Goal: Information Seeking & Learning: Learn about a topic

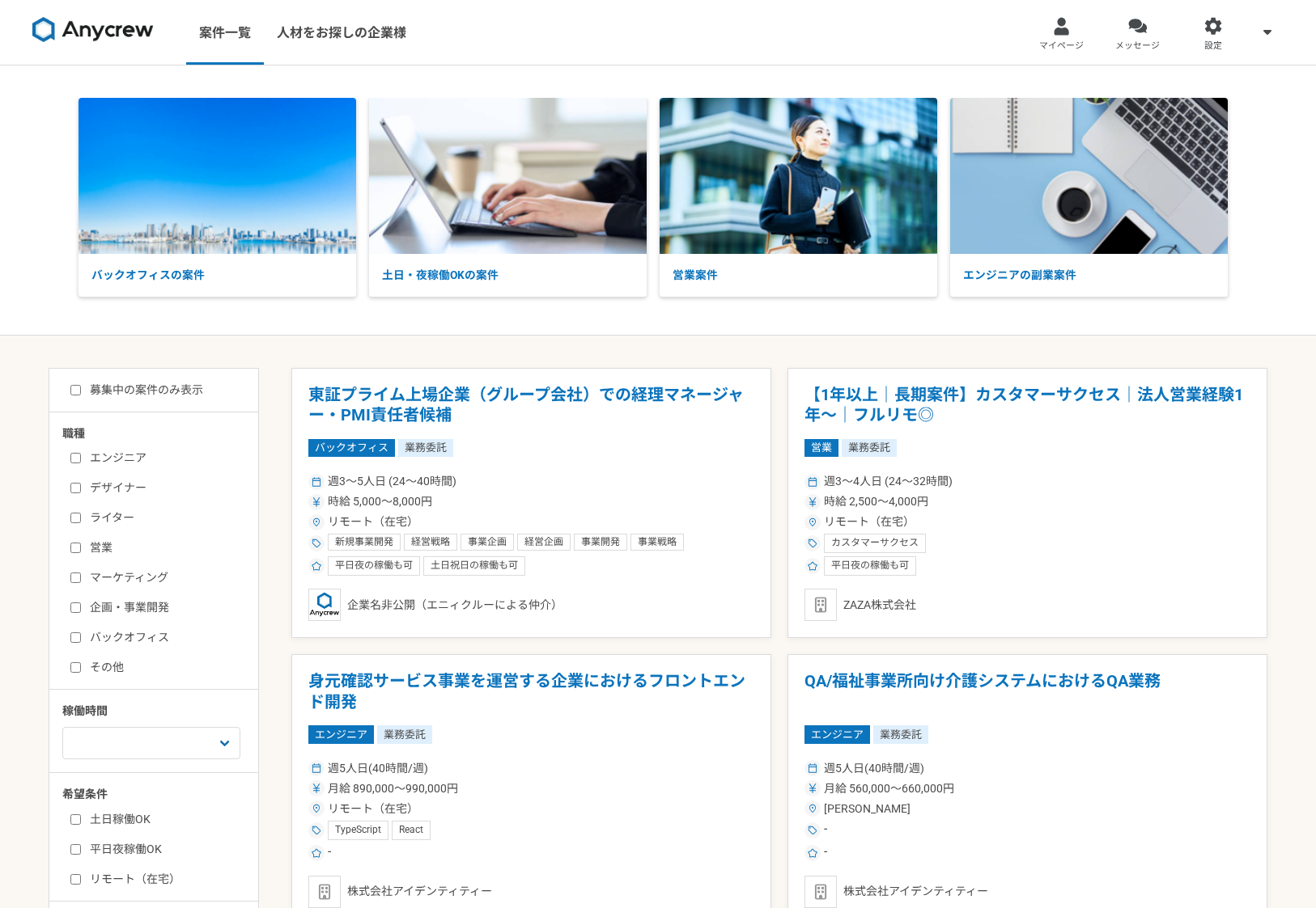
click at [79, 578] on input "マーケティング" at bounding box center [75, 578] width 11 height 11
checkbox input "true"
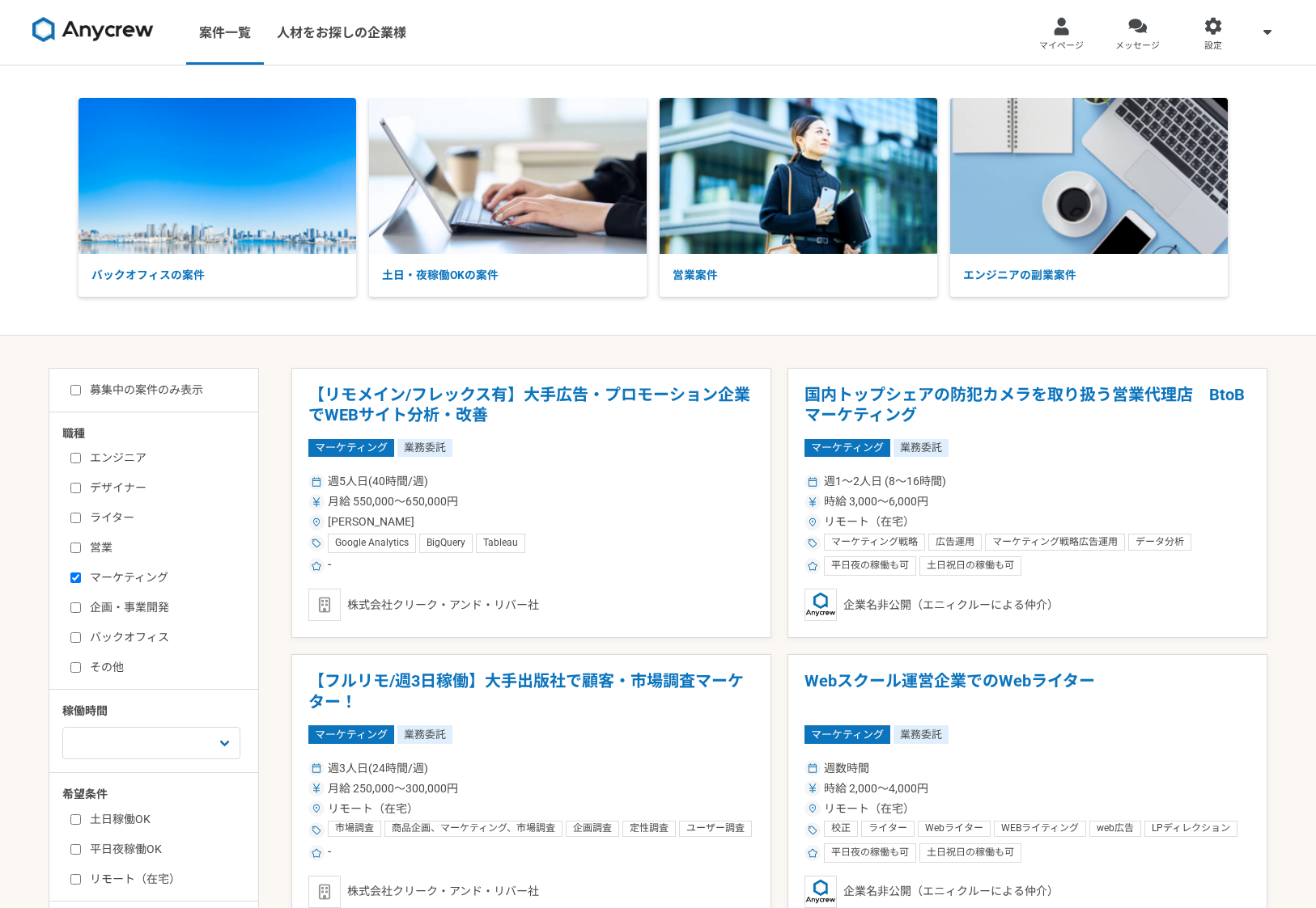
click at [71, 666] on input "その他" at bounding box center [75, 668] width 11 height 11
checkbox input "true"
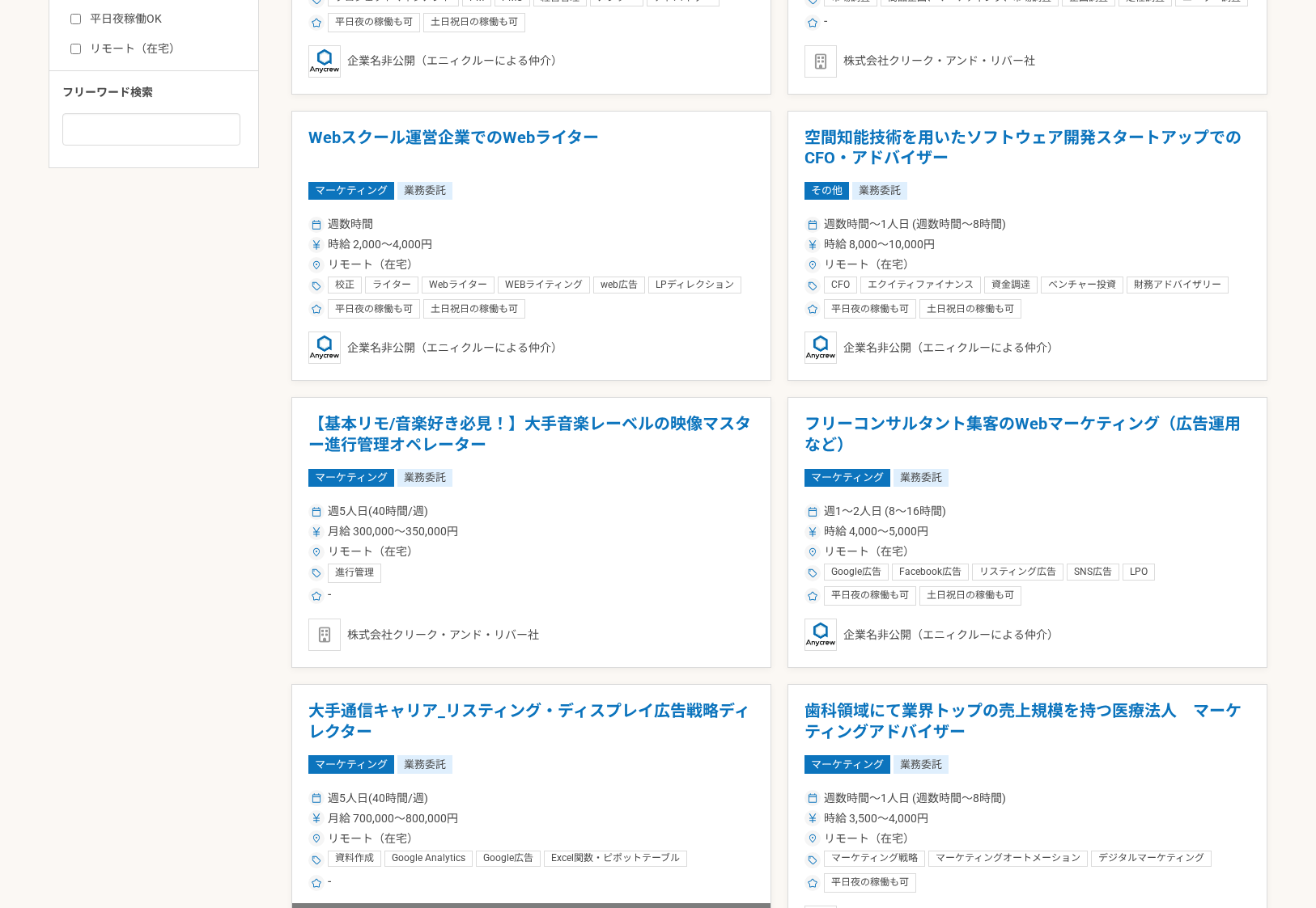
scroll to position [836, 0]
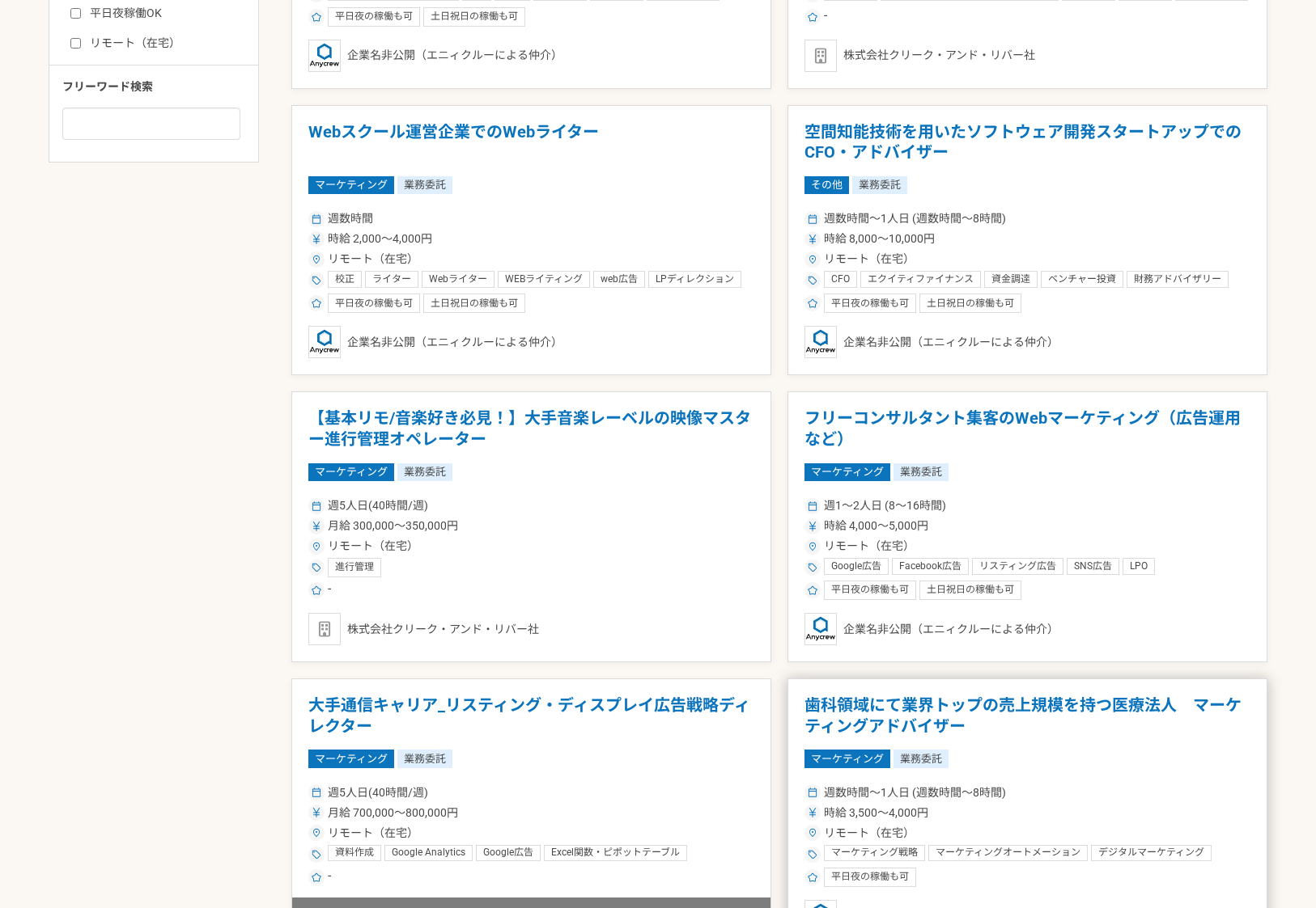
click at [1010, 711] on h1 "歯科領域にて業界トップの売上規模を持つ医療法人　マーケティングアドバイザー" at bounding box center [1027, 716] width 446 height 41
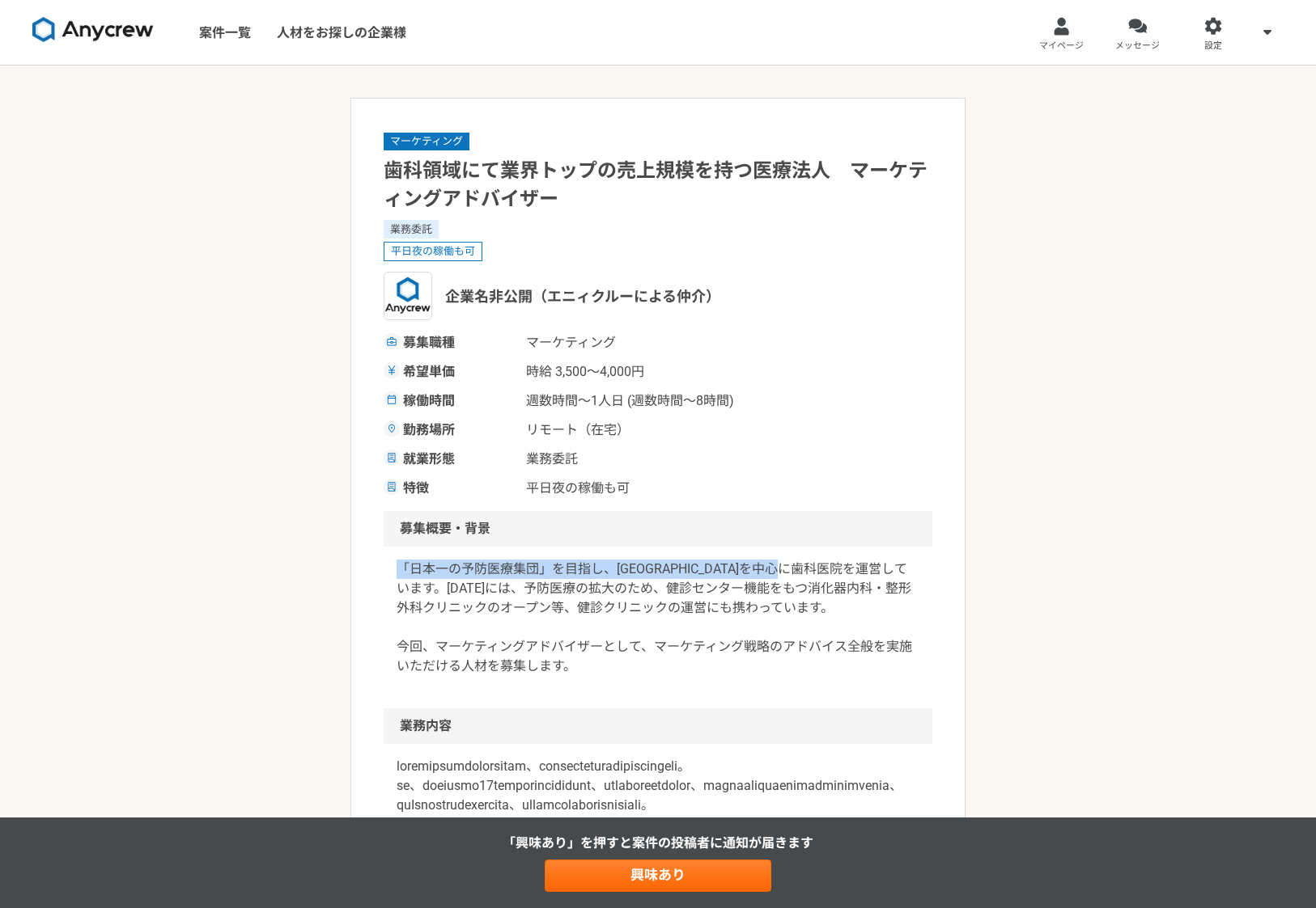
drag, startPoint x: 397, startPoint y: 570, endPoint x: 873, endPoint y: 565, distance: 476.0
click at [873, 565] on p "「日本一の予防医療集団」を目指し、[GEOGRAPHIC_DATA]を中心に歯科医院を運営しています。[DATE]には、予防医療の拡大のため、健診センター機能…" at bounding box center [658, 618] width 522 height 117
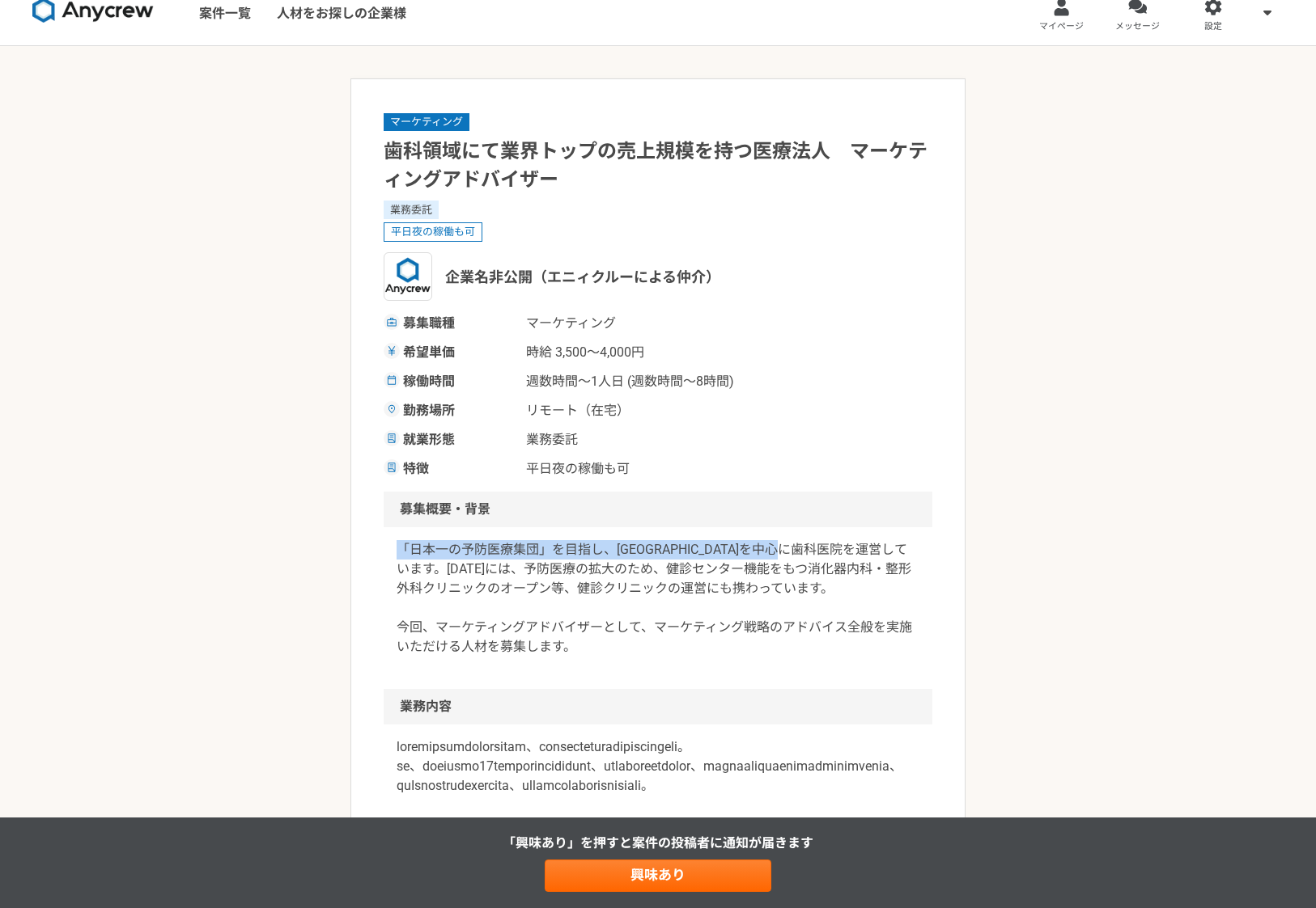
scroll to position [10, 0]
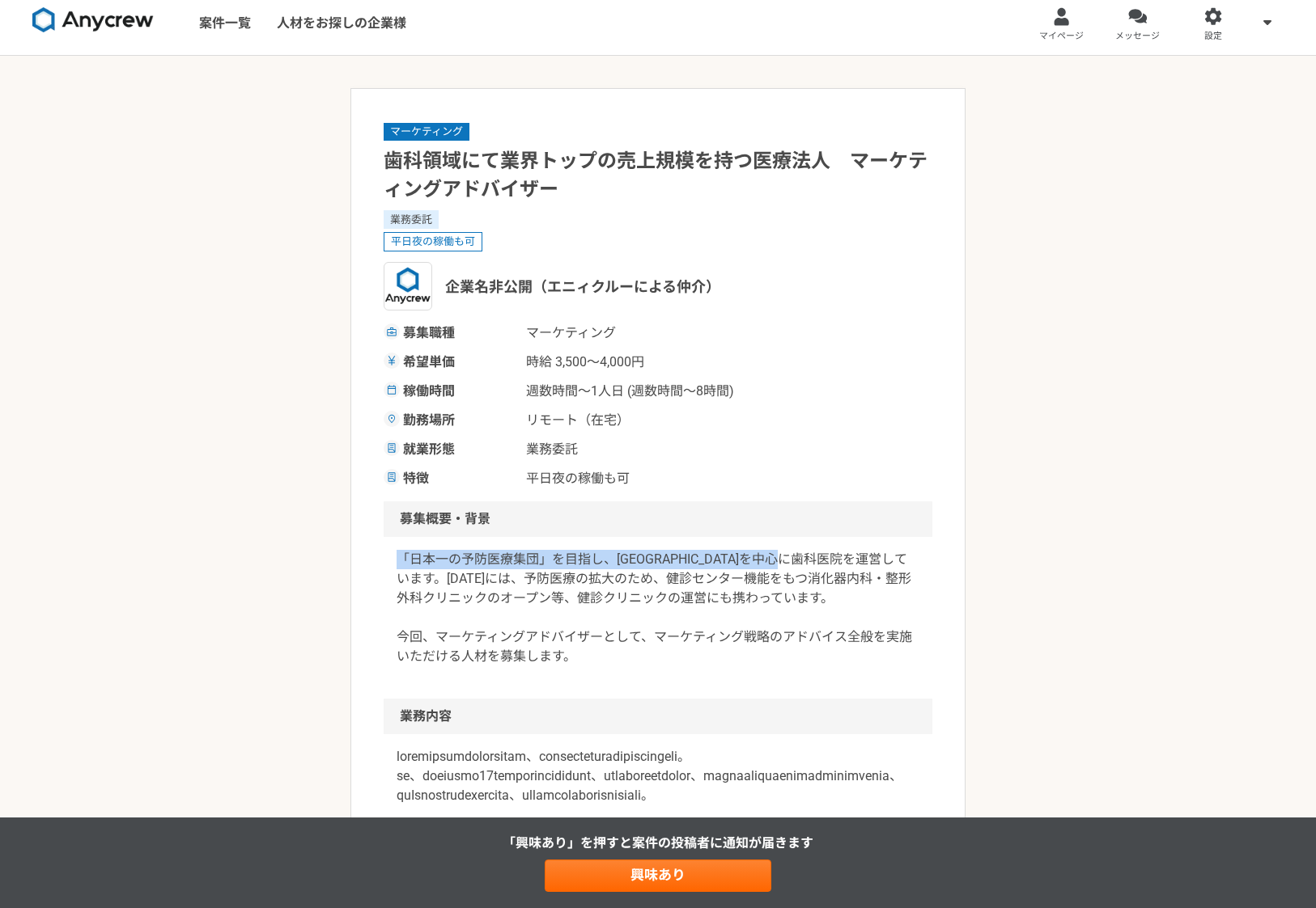
copy p "「日本一の予防医療集団」を目指し、[GEOGRAPHIC_DATA]を中心に歯科医院を運営しています。"
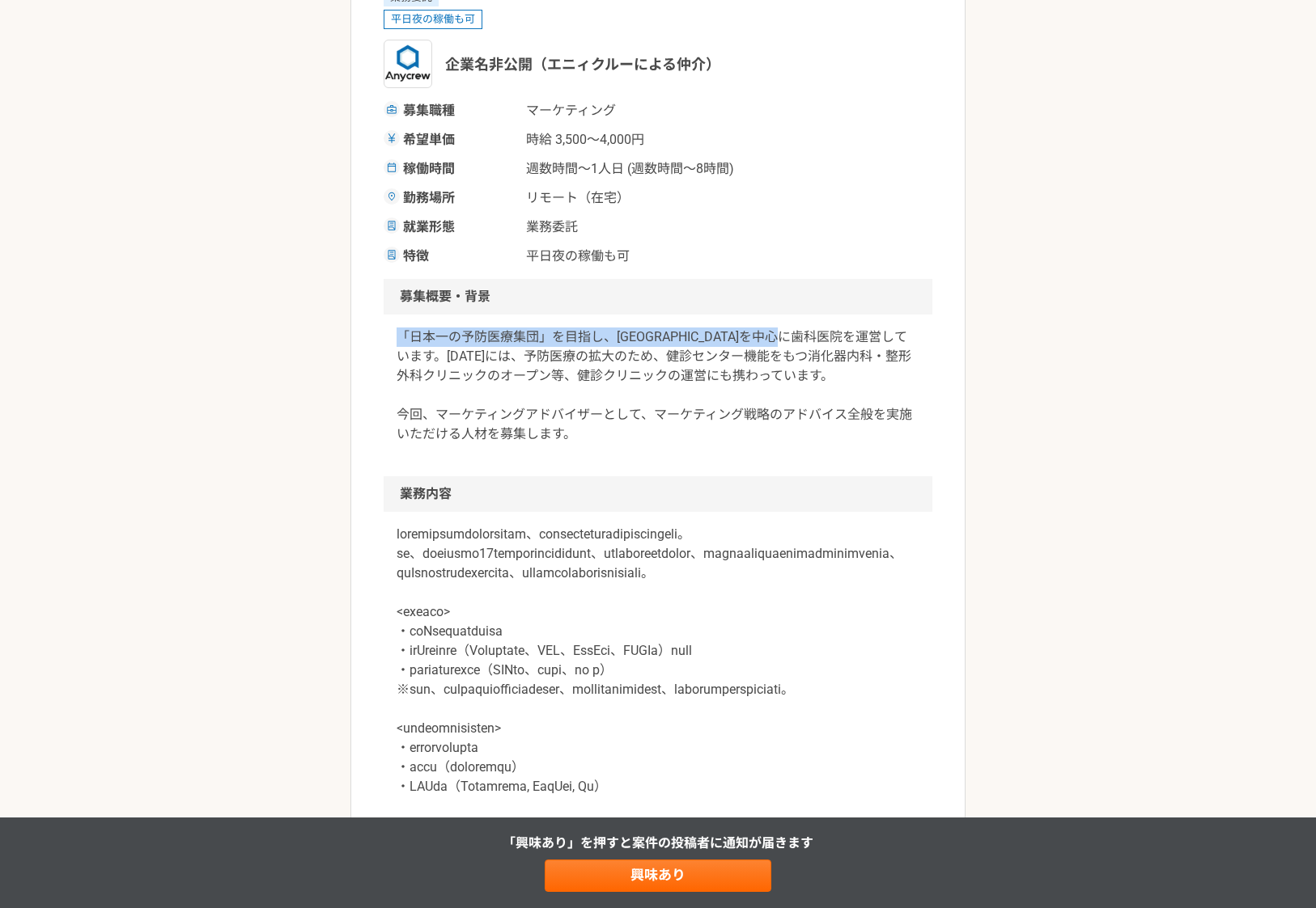
scroll to position [234, 0]
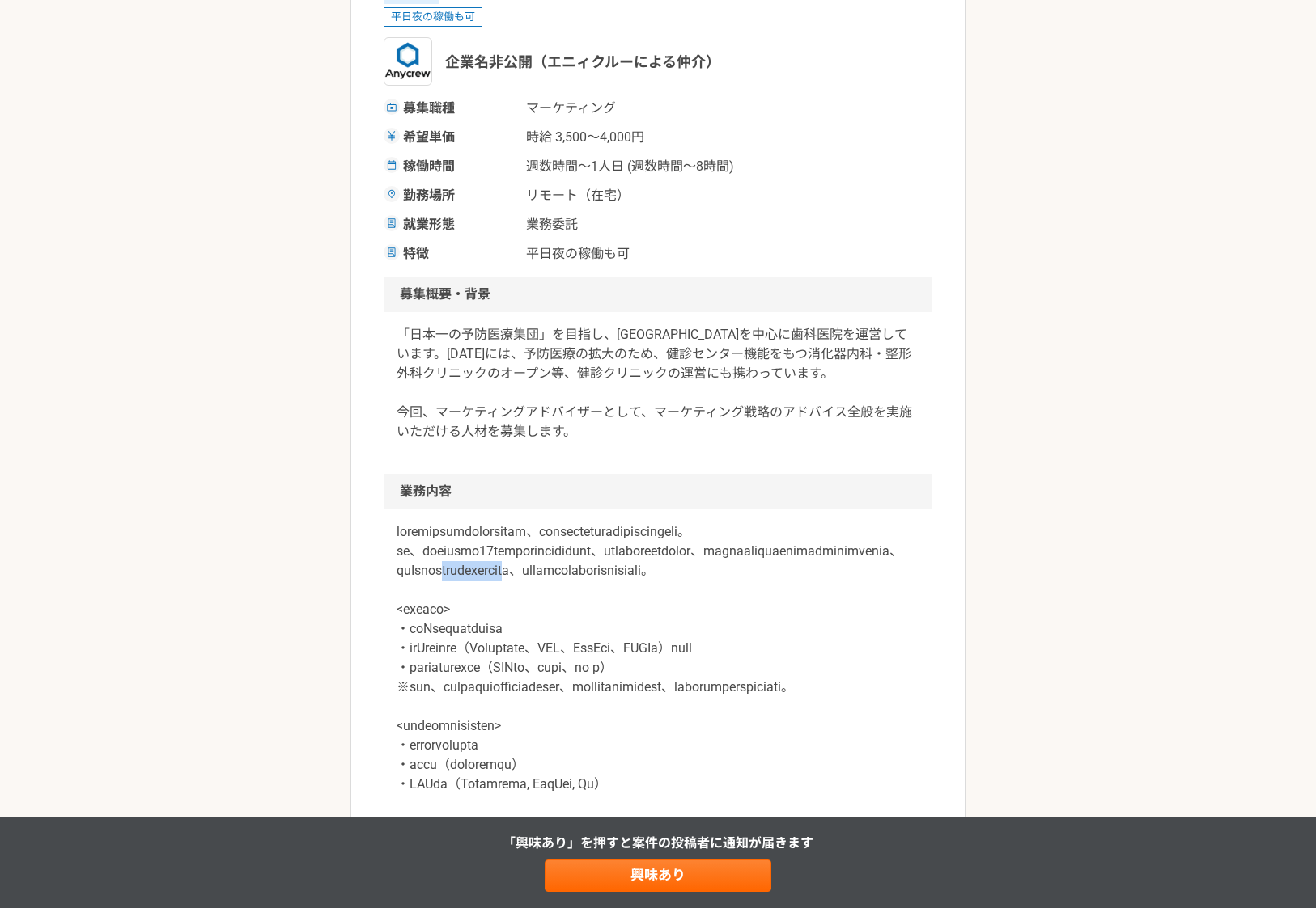
drag, startPoint x: 888, startPoint y: 587, endPoint x: 510, endPoint y: 607, distance: 378.5
click at [510, 607] on p at bounding box center [658, 687] width 522 height 330
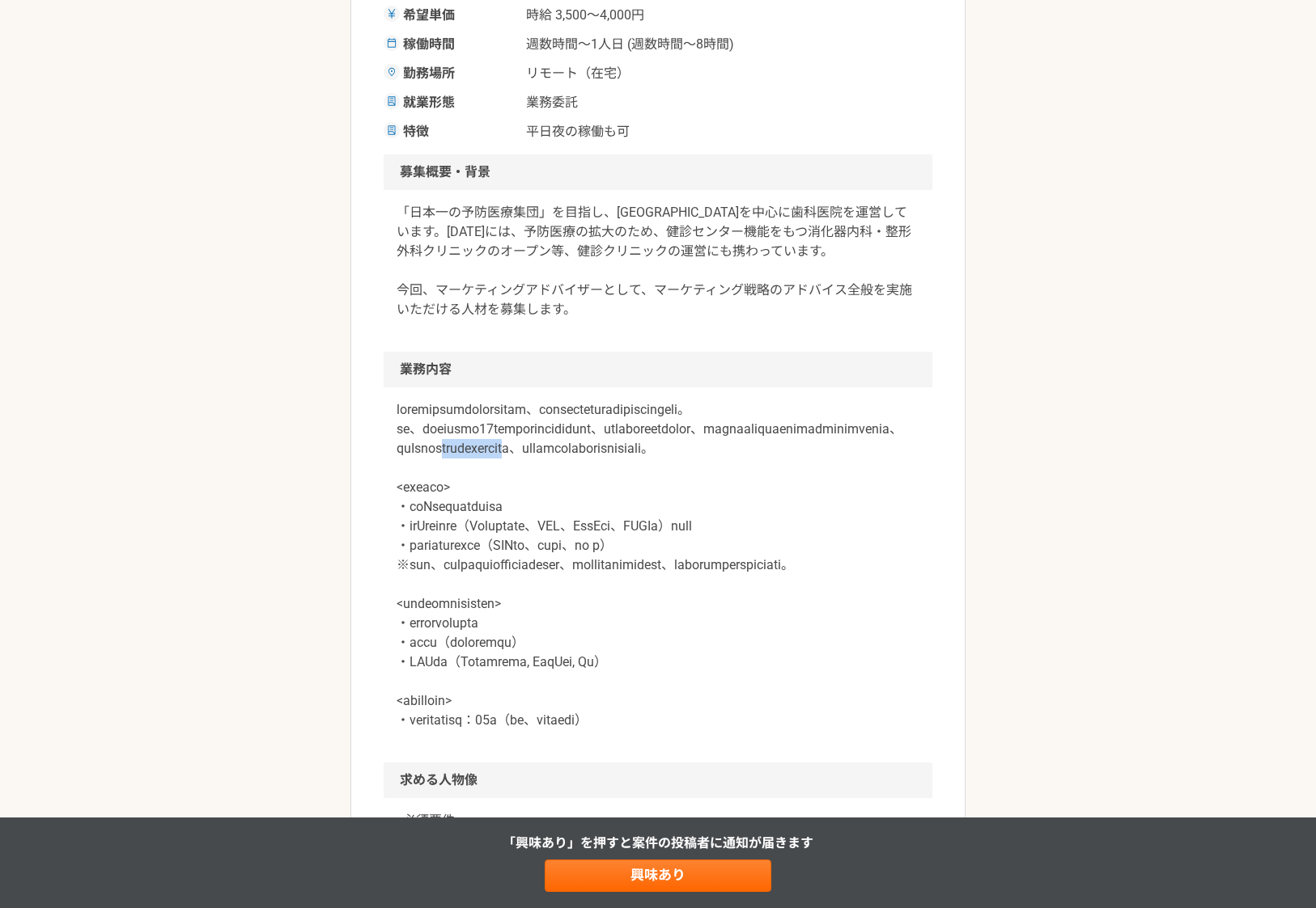
scroll to position [357, 0]
click at [886, 460] on p at bounding box center [658, 564] width 522 height 330
drag, startPoint x: 883, startPoint y: 464, endPoint x: 510, endPoint y: 485, distance: 373.6
click at [510, 485] on p at bounding box center [658, 564] width 522 height 330
copy p "マーケティング戦略の立案"
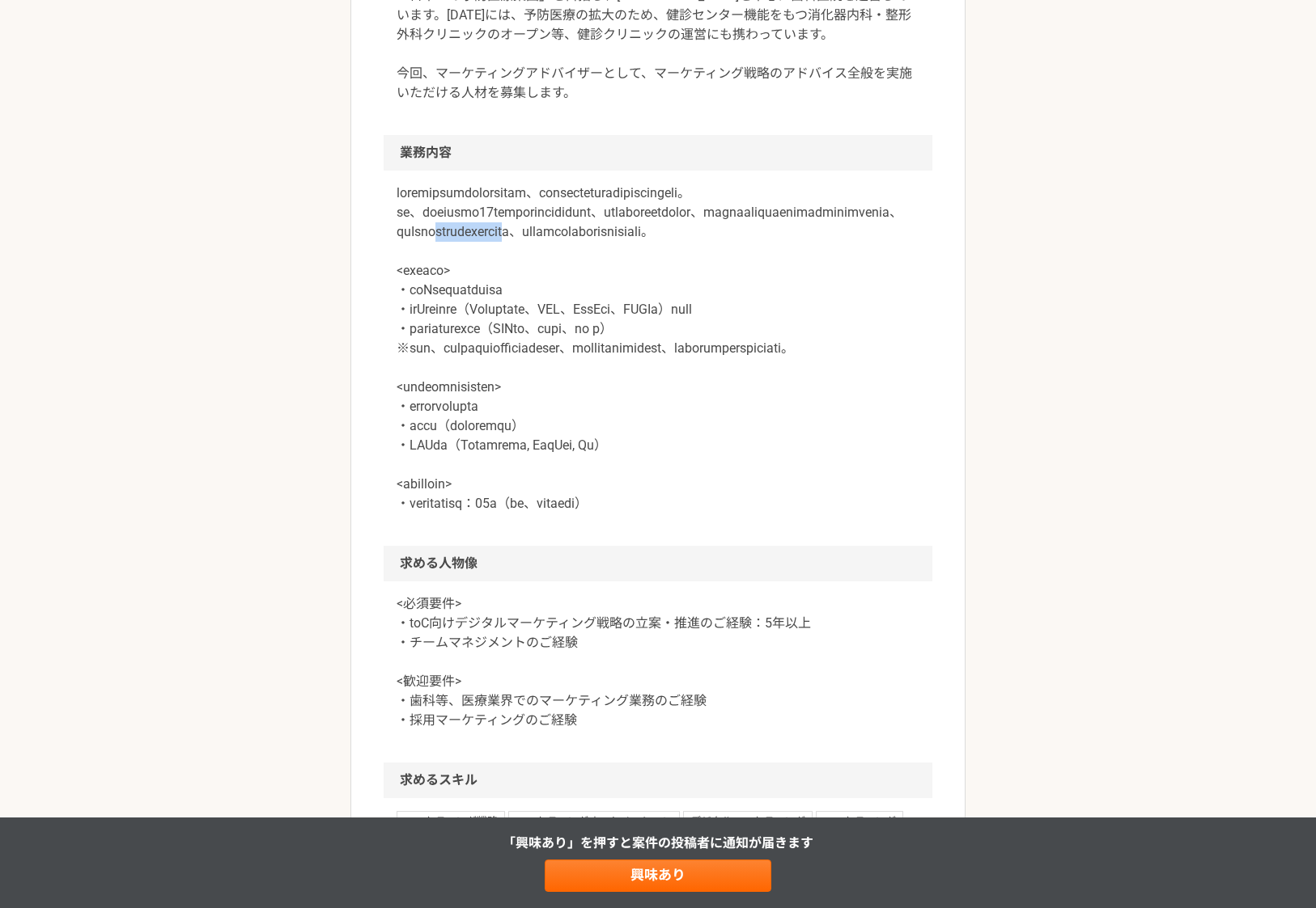
scroll to position [583, 0]
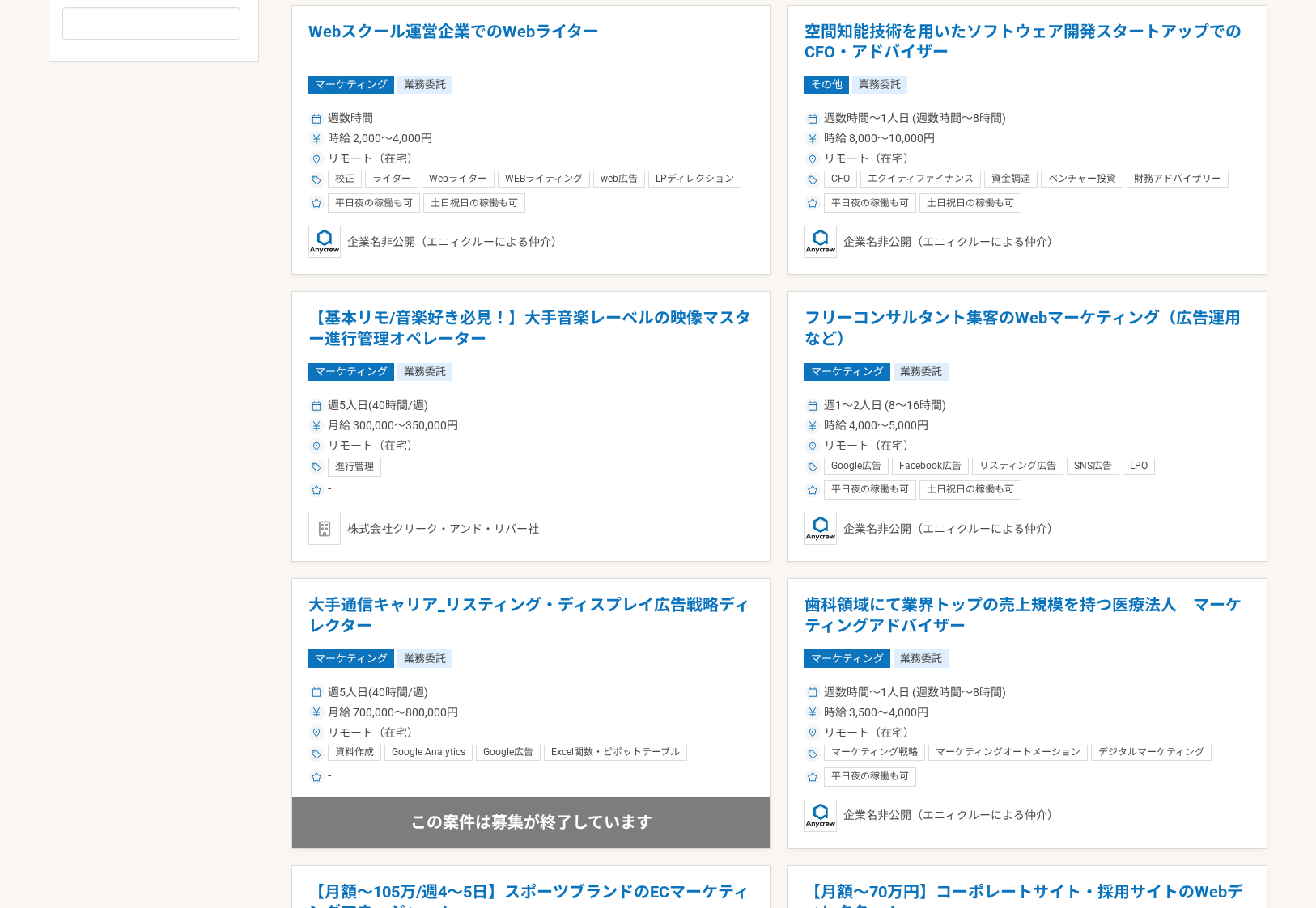
scroll to position [939, 0]
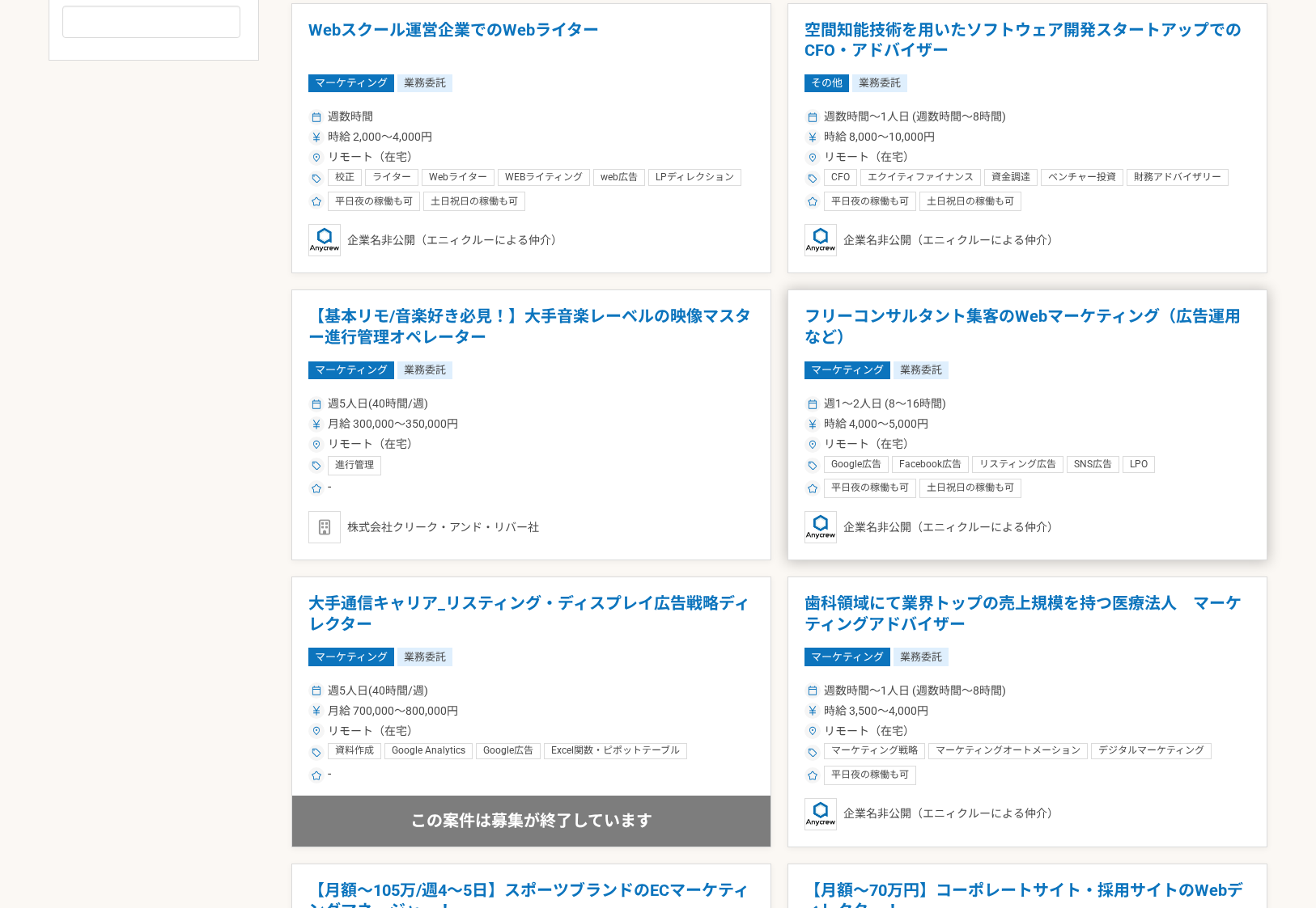
click at [1085, 310] on h1 "フリーコンサルタント集客のWebマーケティング（広告運用など）" at bounding box center [1027, 327] width 446 height 41
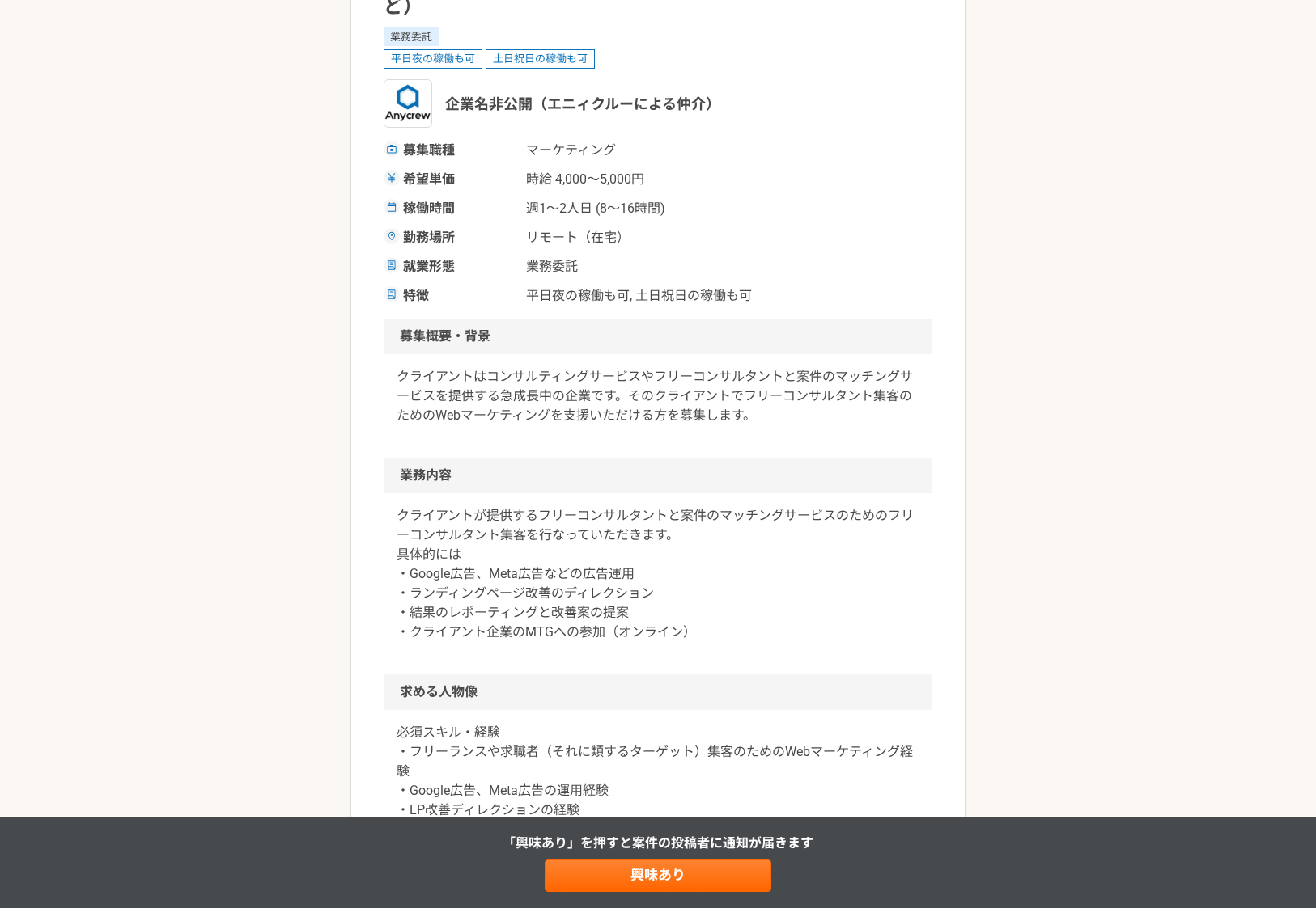
scroll to position [196, 0]
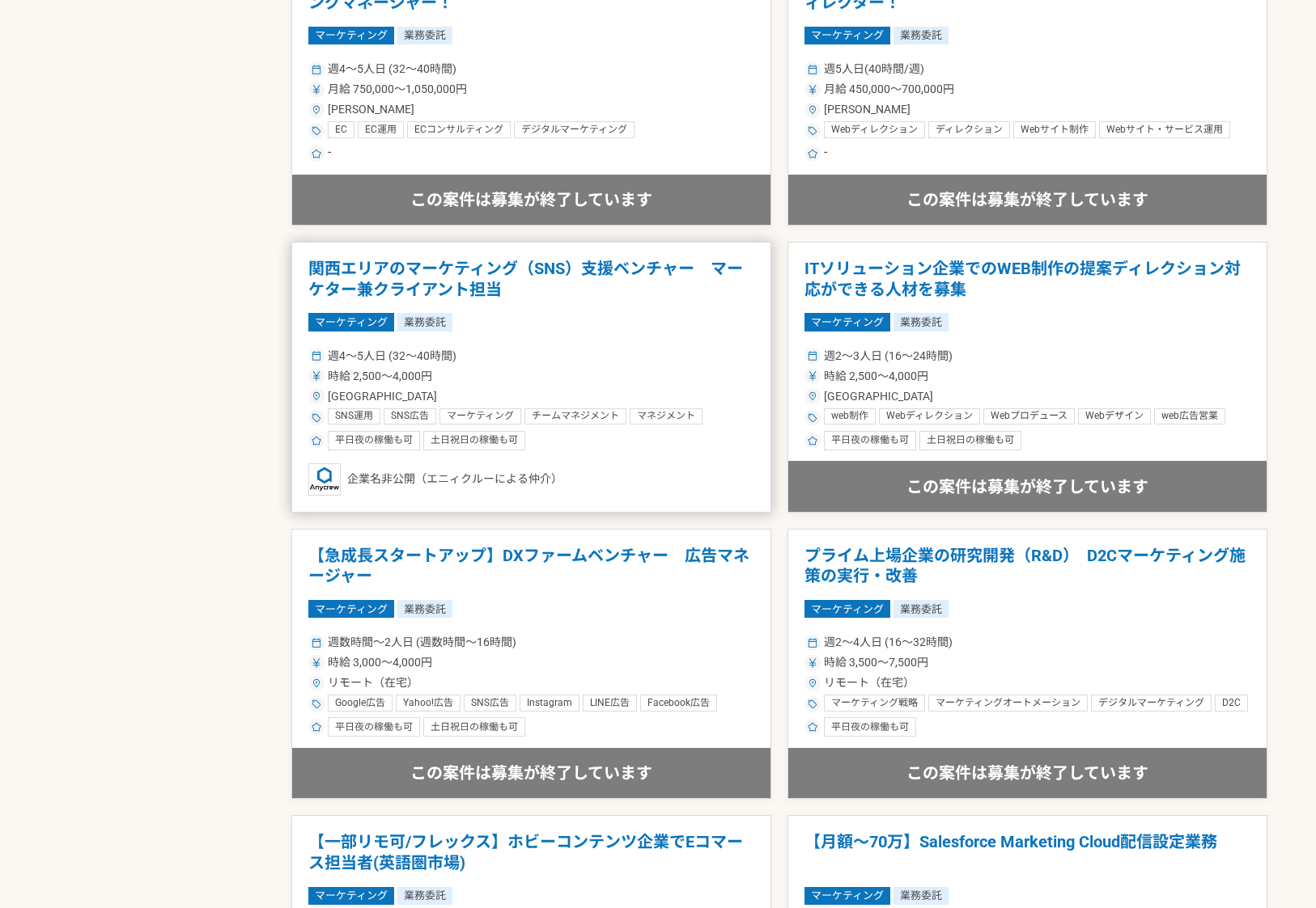
scroll to position [1842, 0]
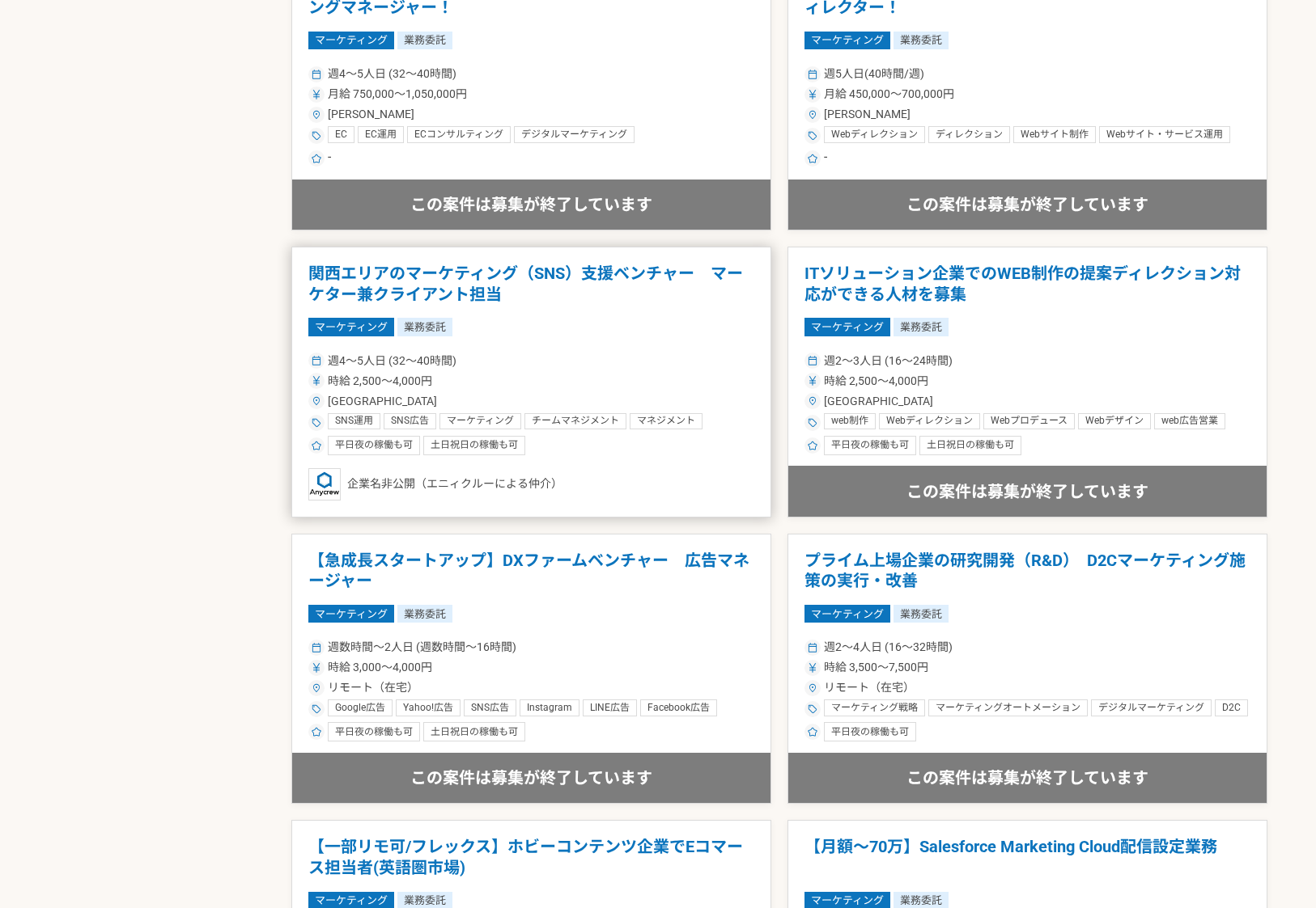
click at [448, 284] on h1 "関西エリアのマーケティング（SNS）支援ベンチャー　マーケター兼クライアント担当" at bounding box center [531, 284] width 446 height 41
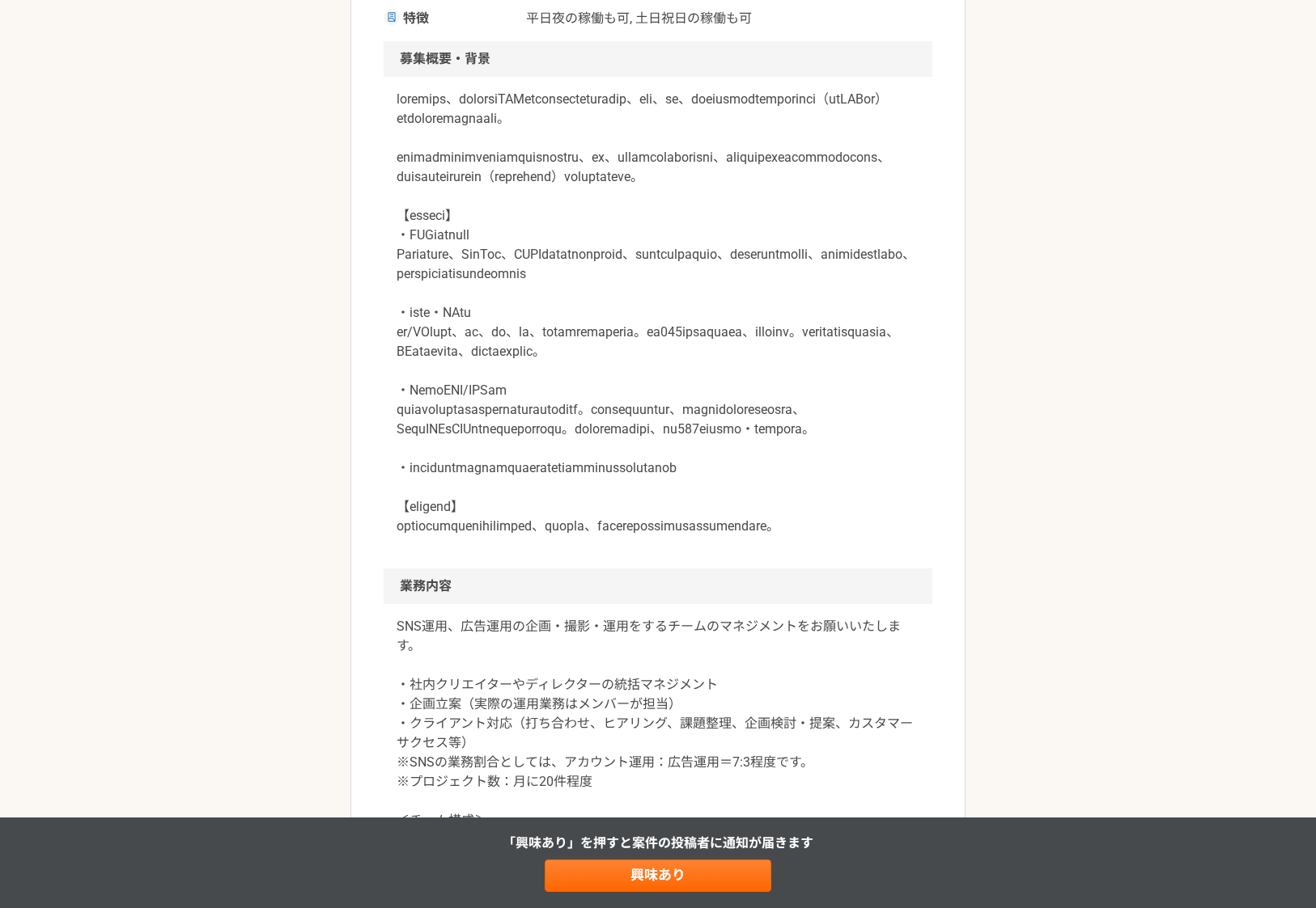
scroll to position [498, 0]
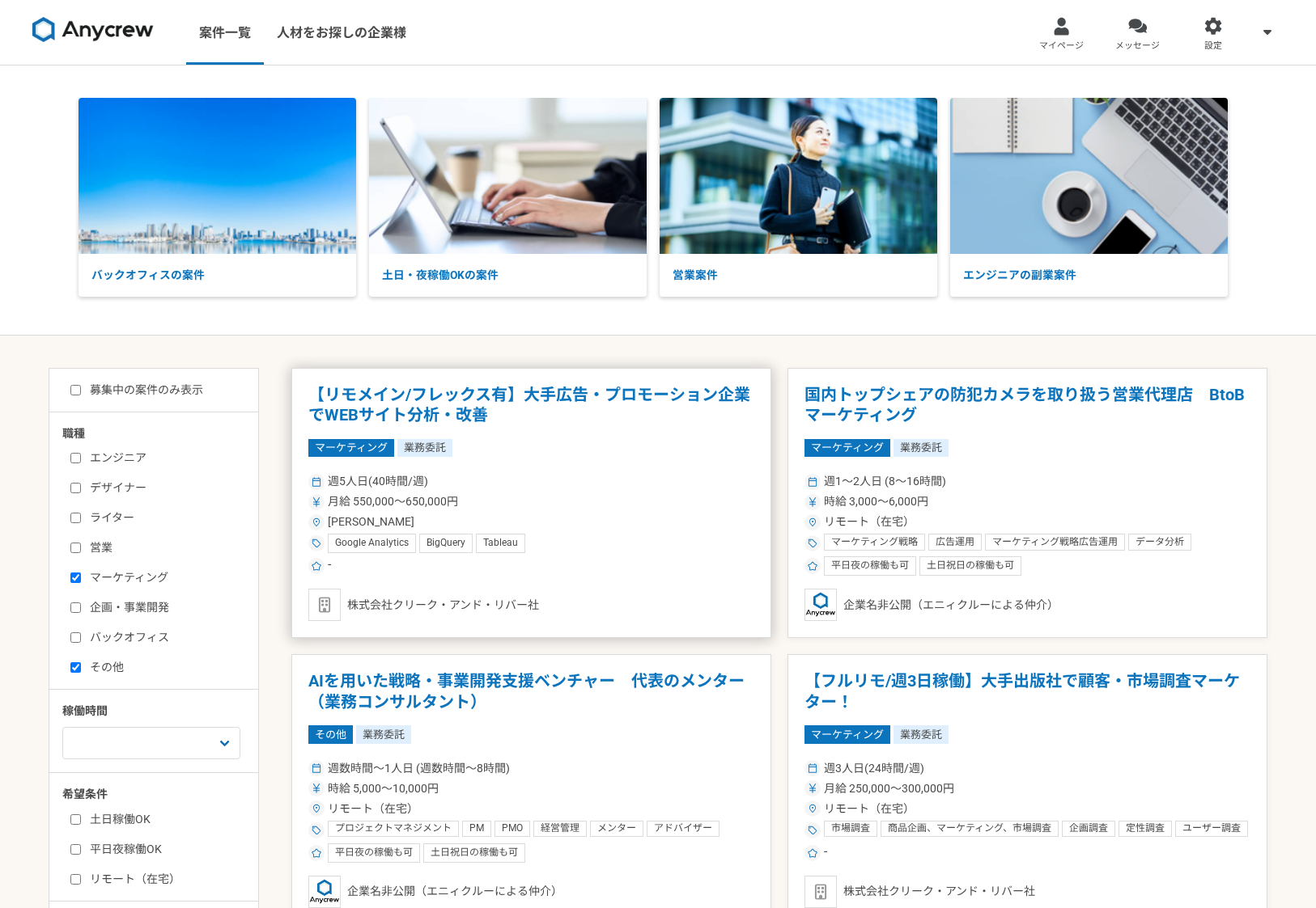
click at [692, 392] on h1 "【リモメイン/フレックス有】大手広告・プロモーション企業でWEBサイト分析・改善" at bounding box center [531, 406] width 446 height 41
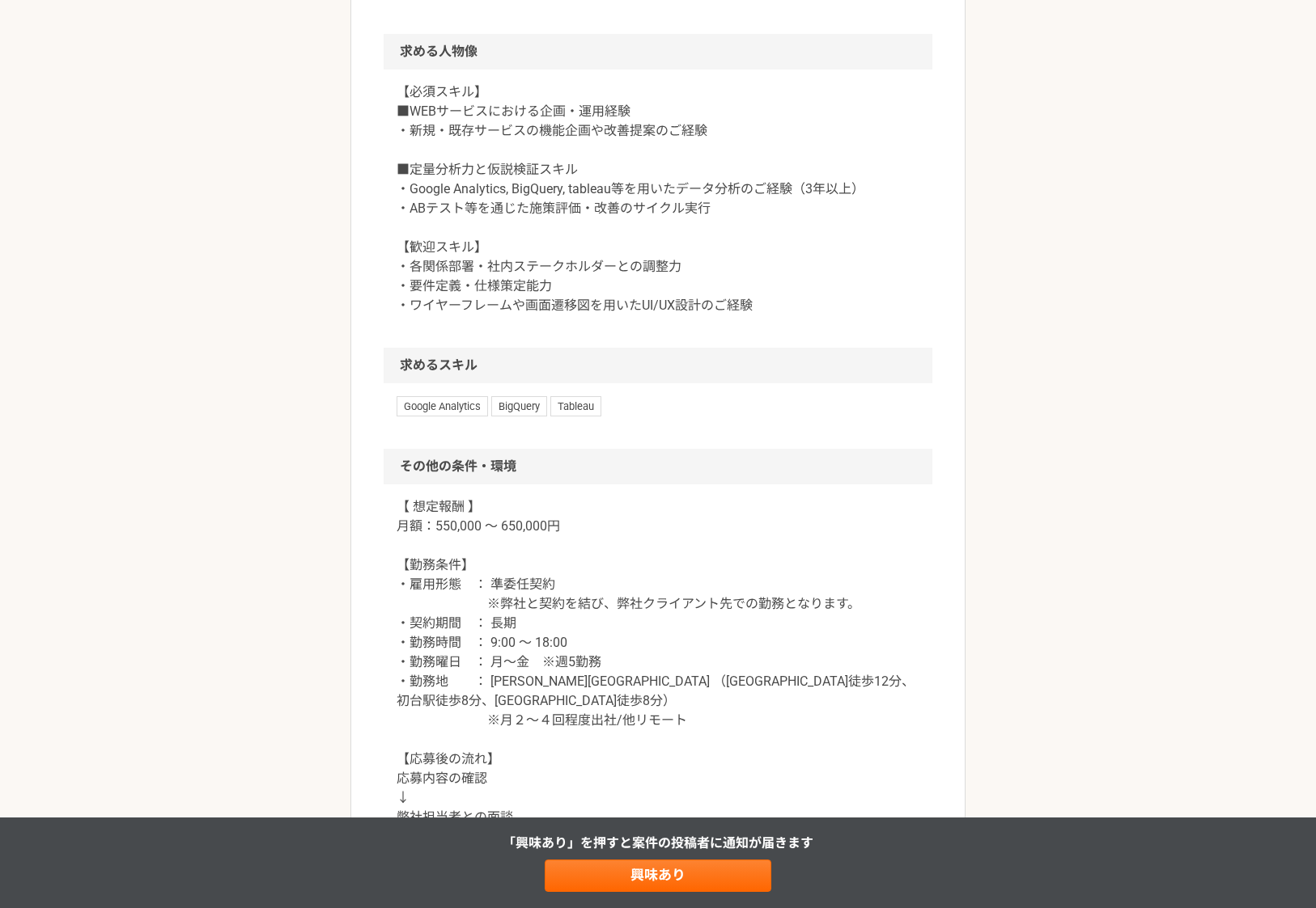
scroll to position [1006, 0]
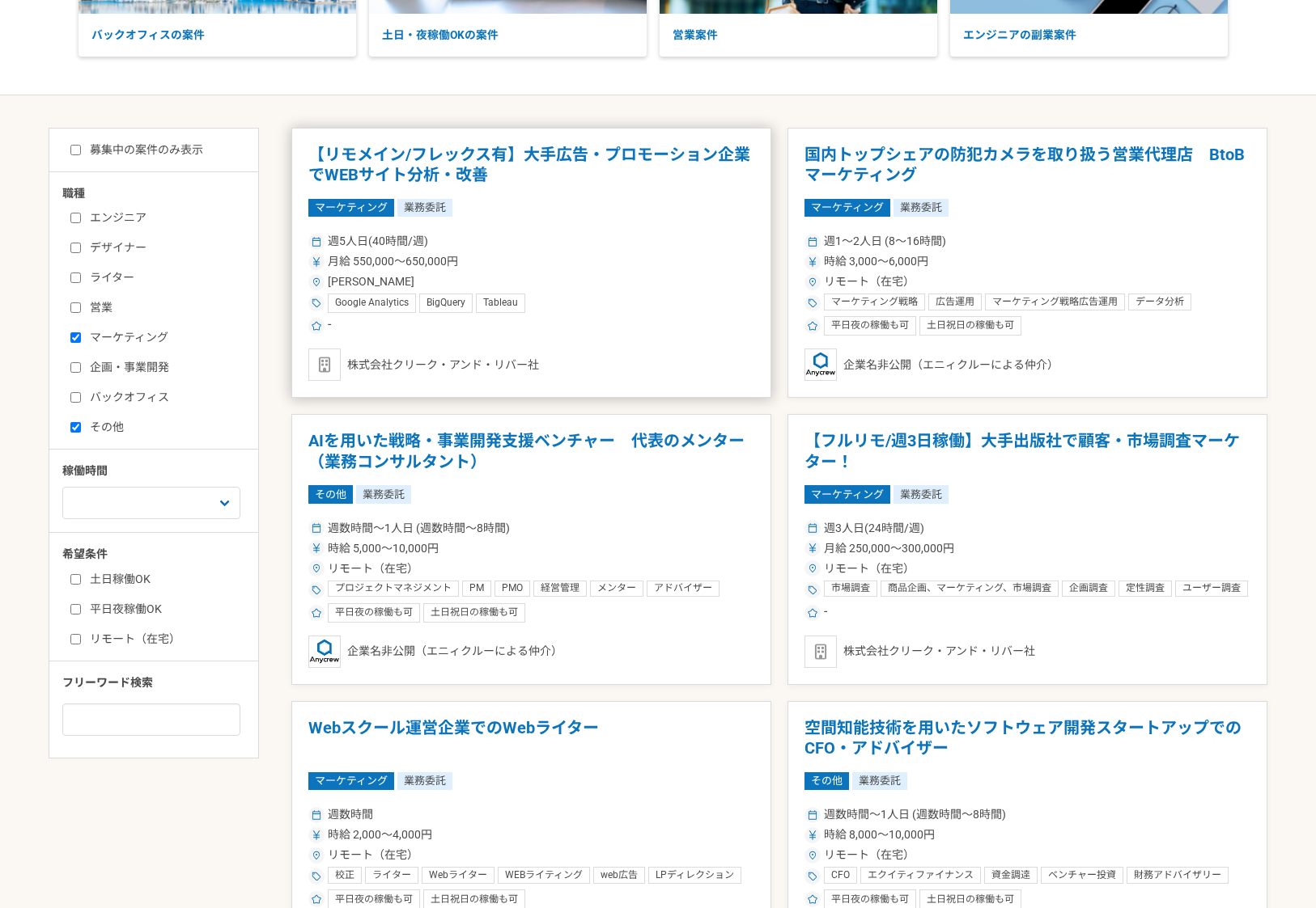
scroll to position [241, 0]
click at [1094, 441] on h1 "【フルリモ/週3日稼働】大手出版社で顧客・市場調査マーケター！" at bounding box center [1027, 451] width 446 height 41
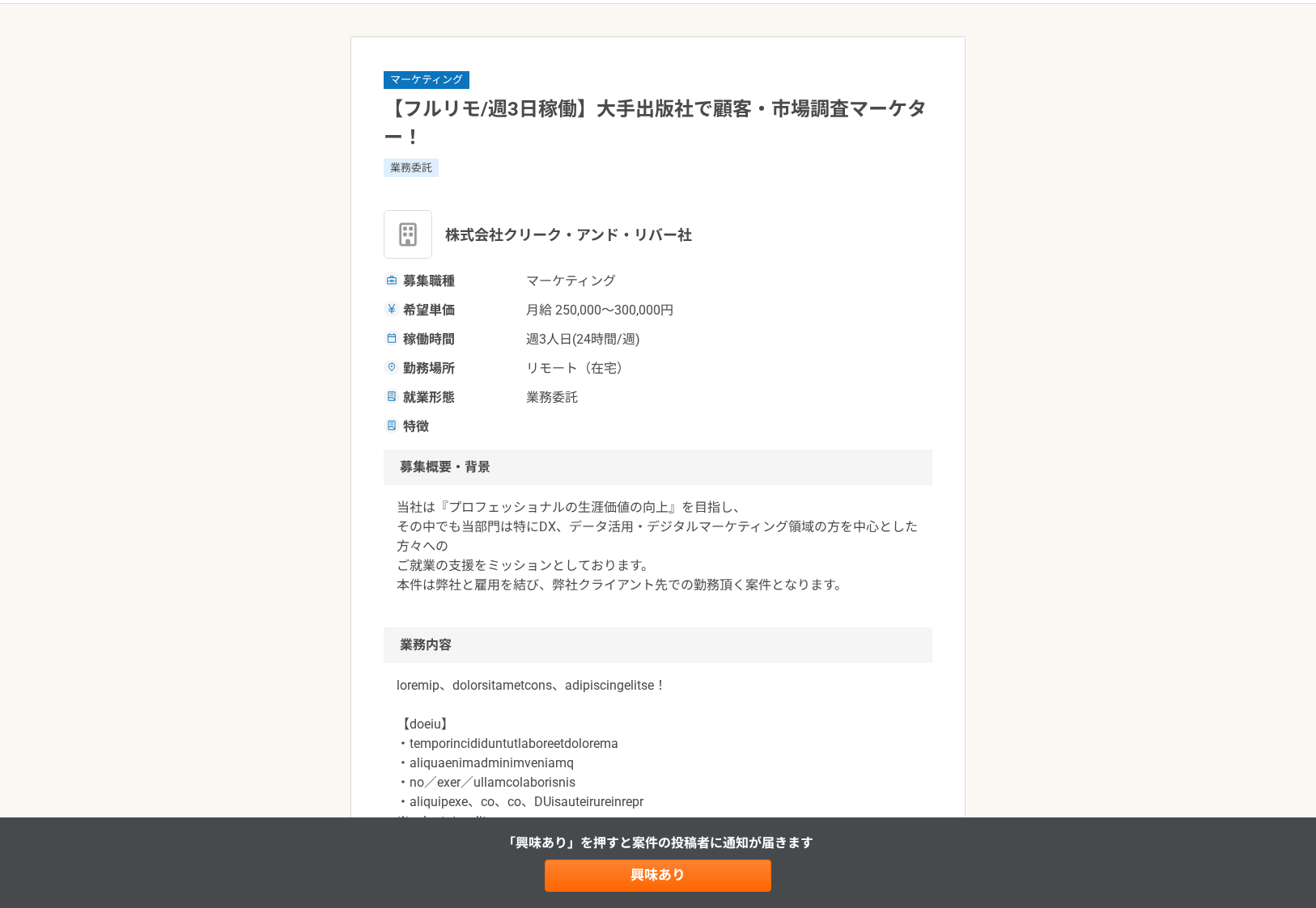
scroll to position [86, 0]
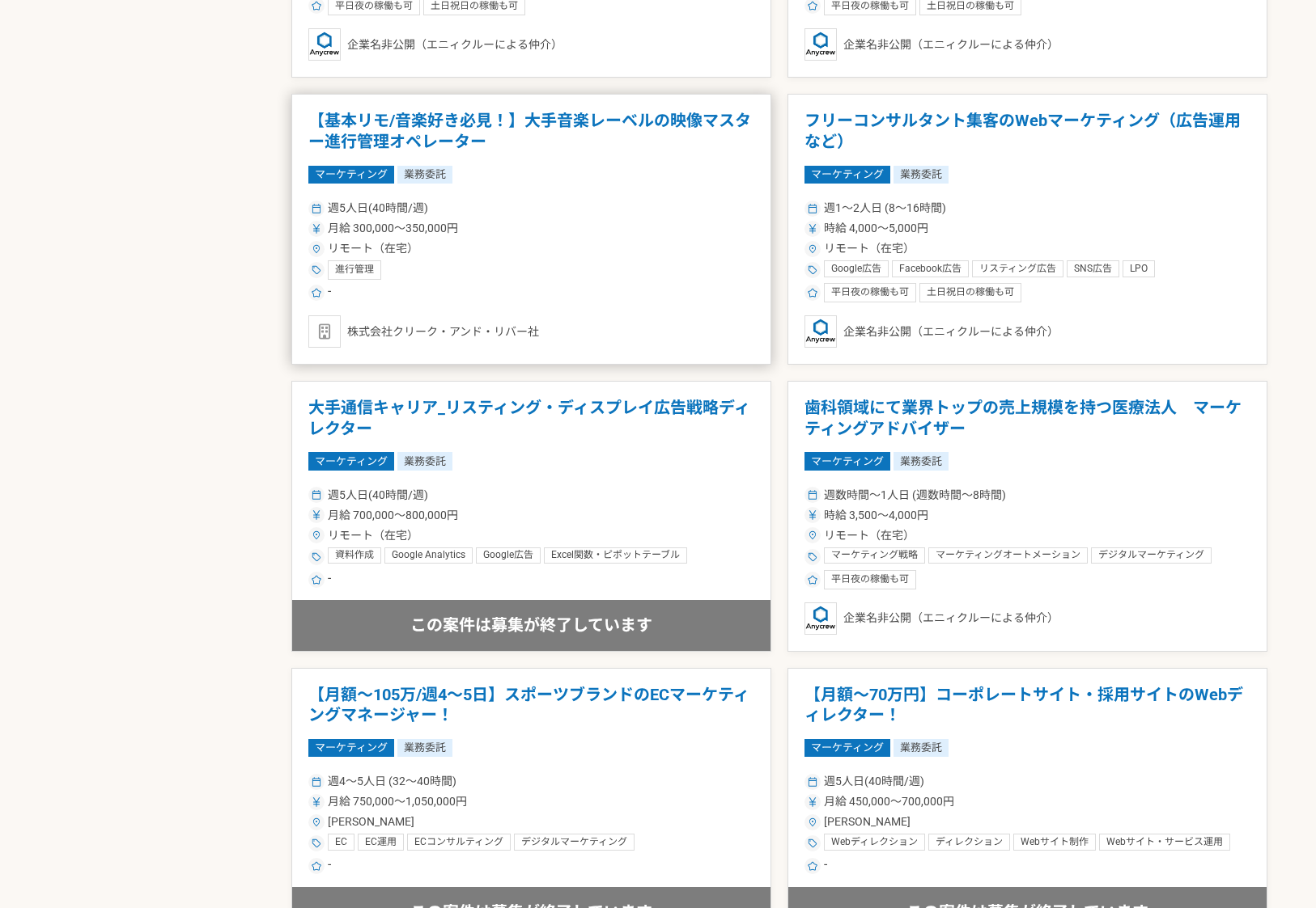
scroll to position [1139, 0]
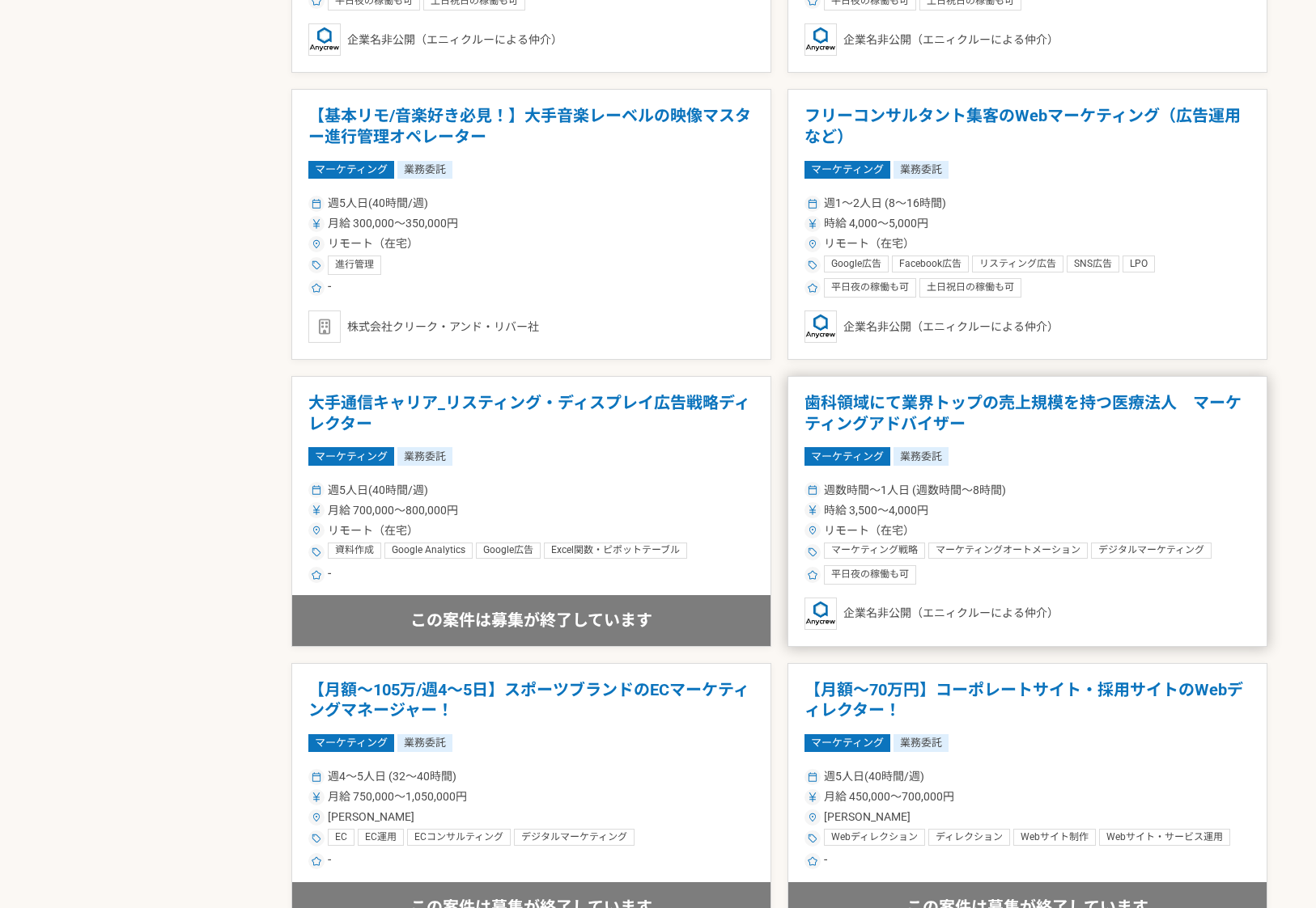
click at [906, 407] on h1 "歯科領域にて業界トップの売上規模を持つ医療法人　マーケティングアドバイザー" at bounding box center [1027, 414] width 446 height 41
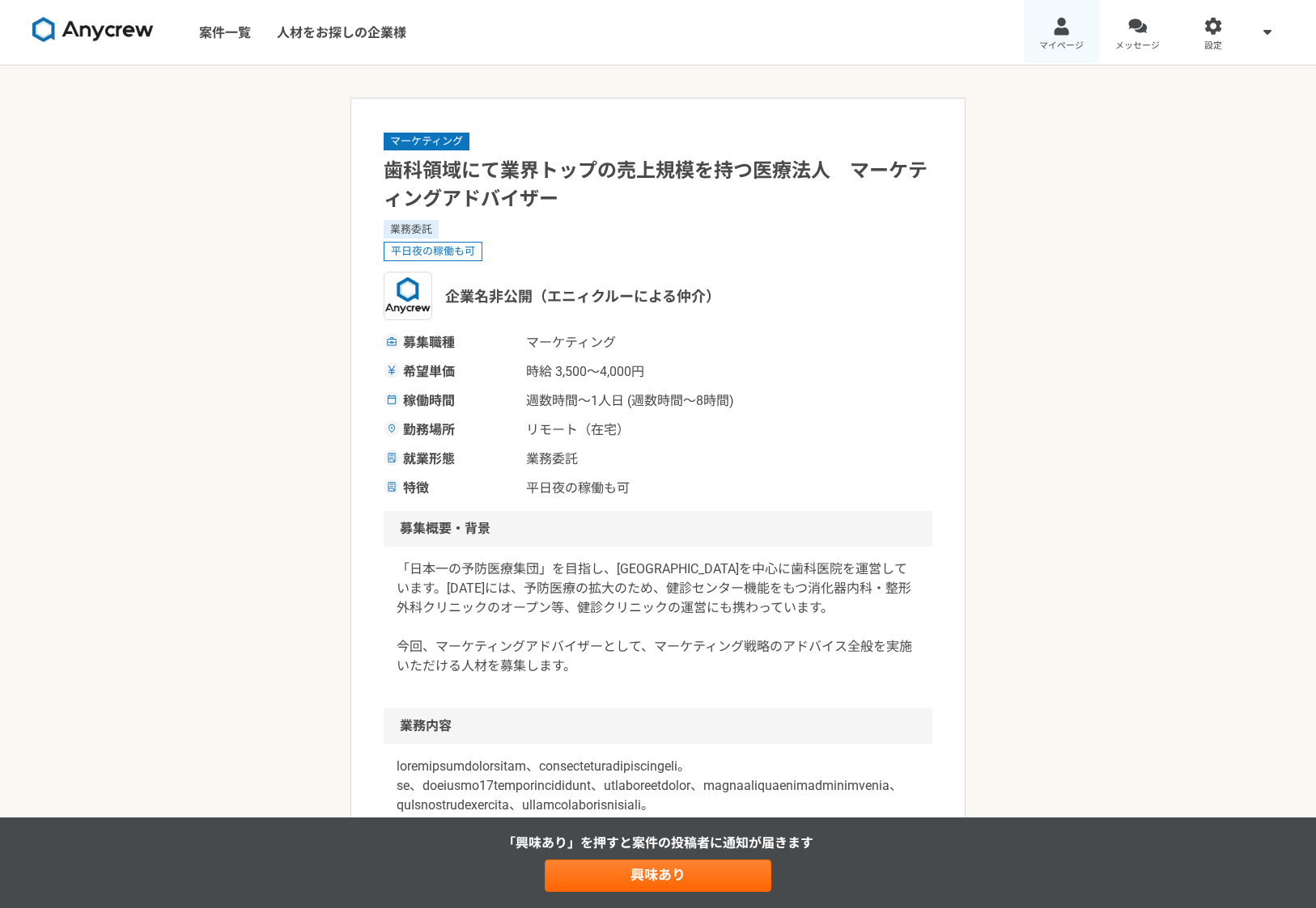
click at [1060, 23] on div at bounding box center [1061, 26] width 19 height 19
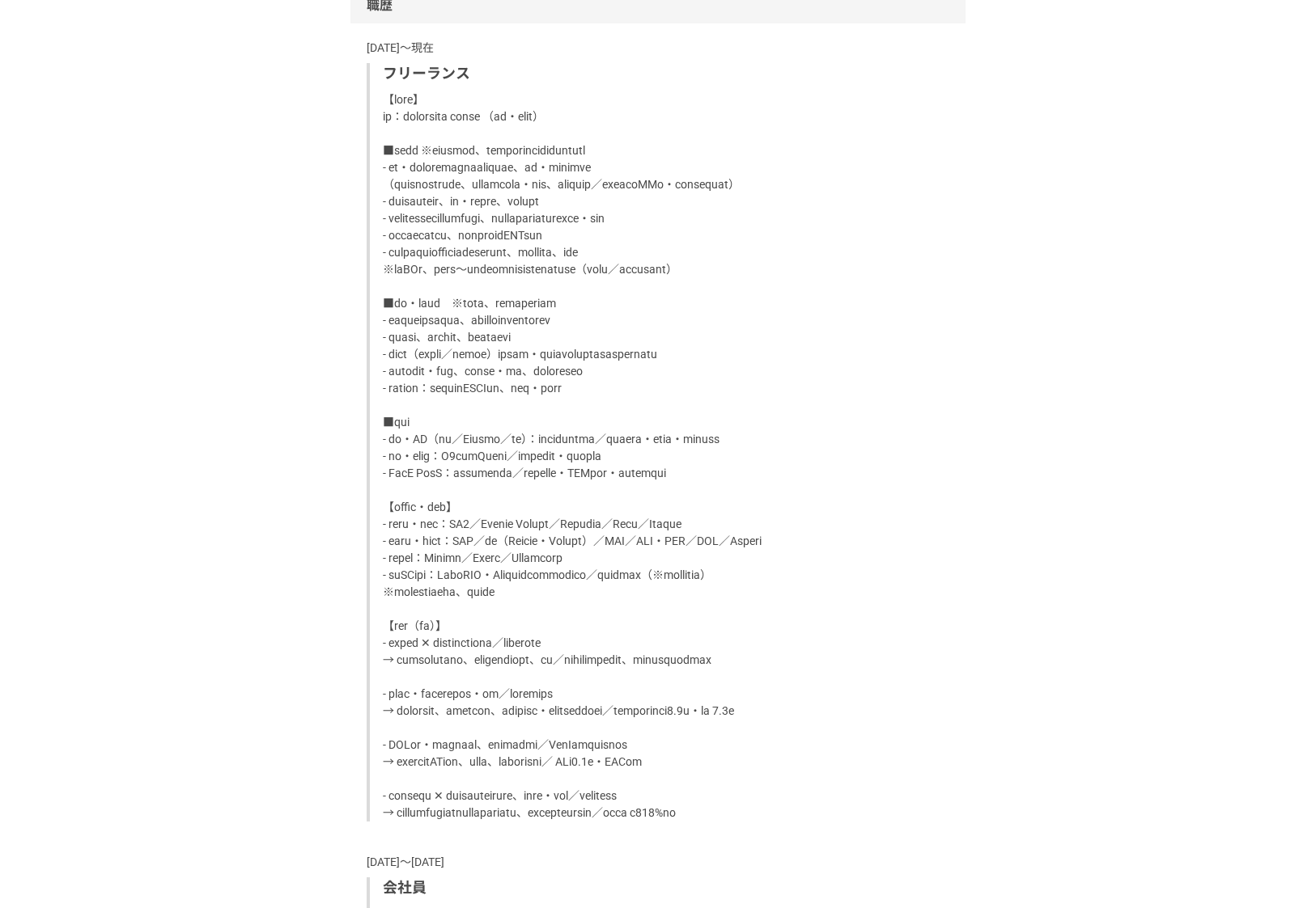
scroll to position [1198, 0]
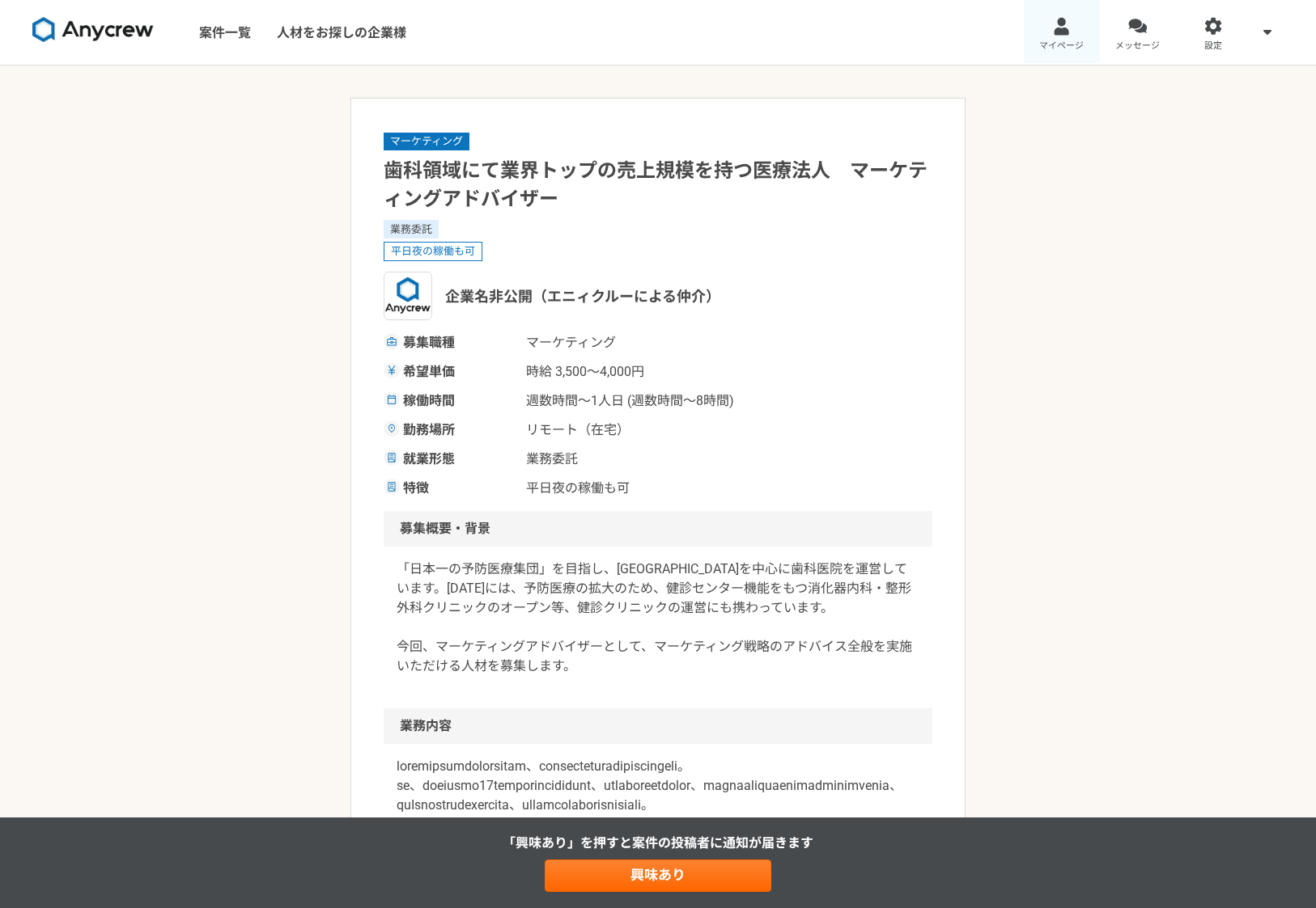
click at [1061, 25] on div at bounding box center [1061, 26] width 19 height 19
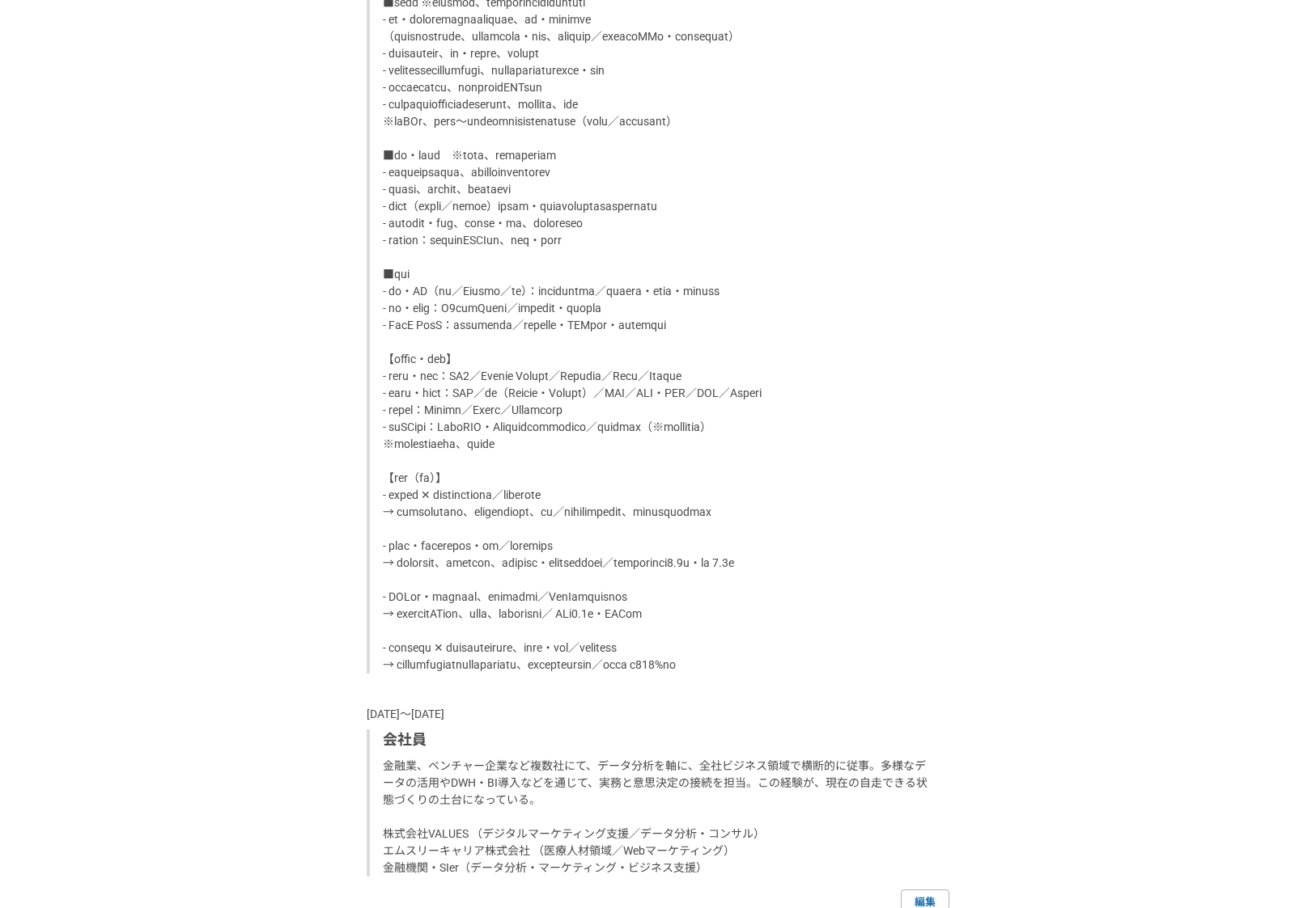
scroll to position [1348, 0]
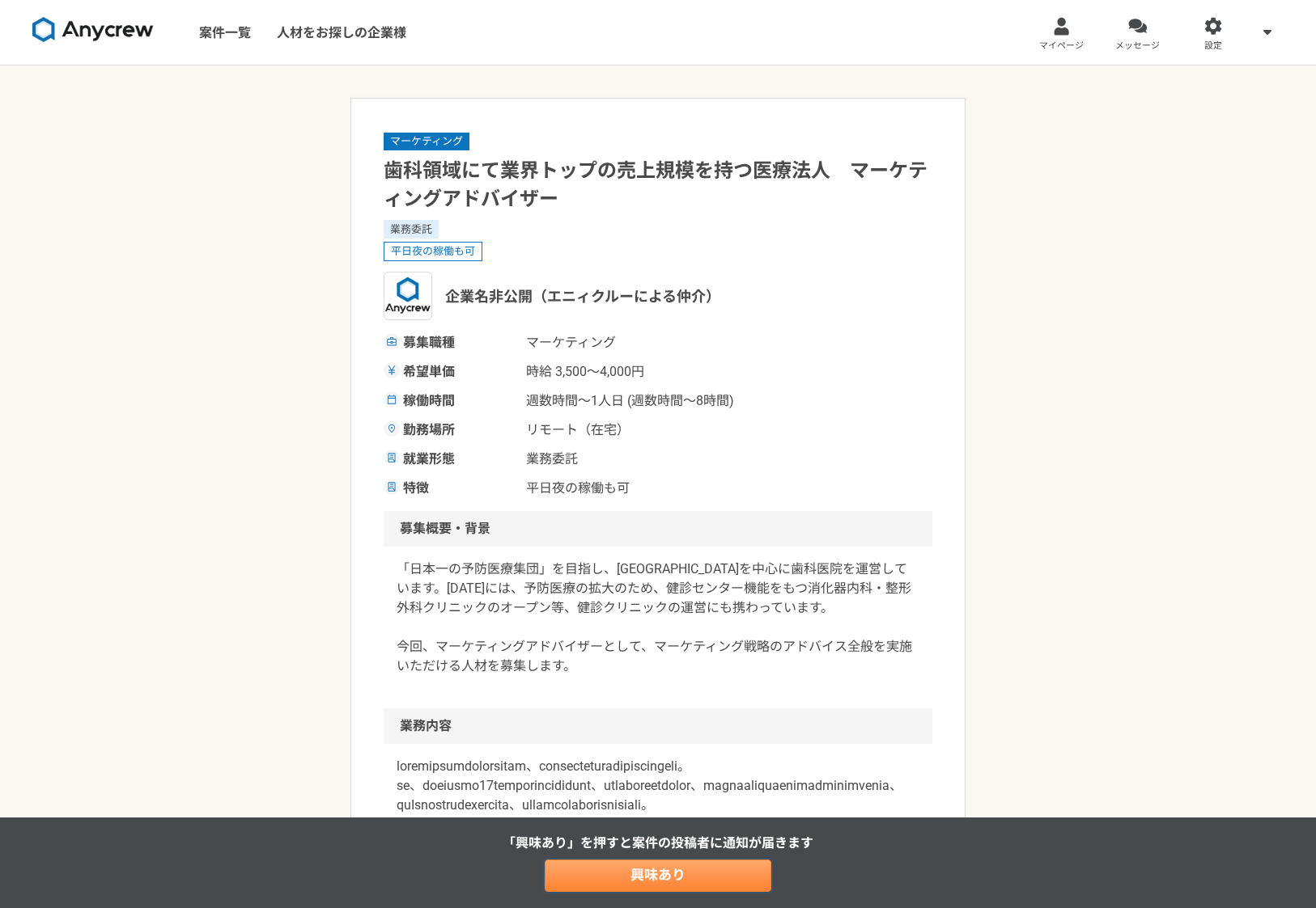
click at [663, 877] on link "興味あり" at bounding box center [658, 876] width 226 height 32
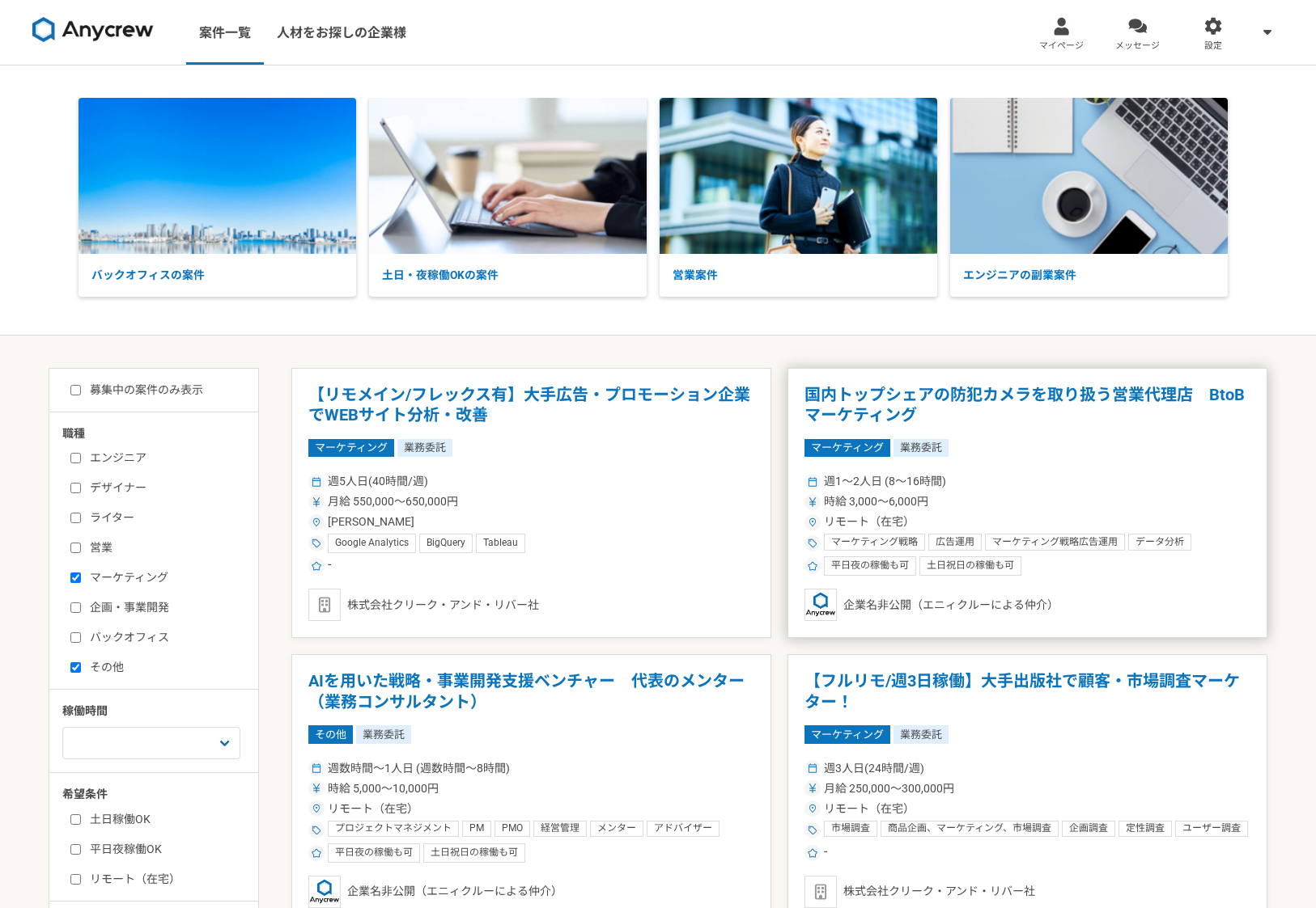
click at [882, 393] on h1 "国内トップシェアの防犯カメラを取り扱う営業代理店　BtoBマーケティング" at bounding box center [1027, 406] width 446 height 41
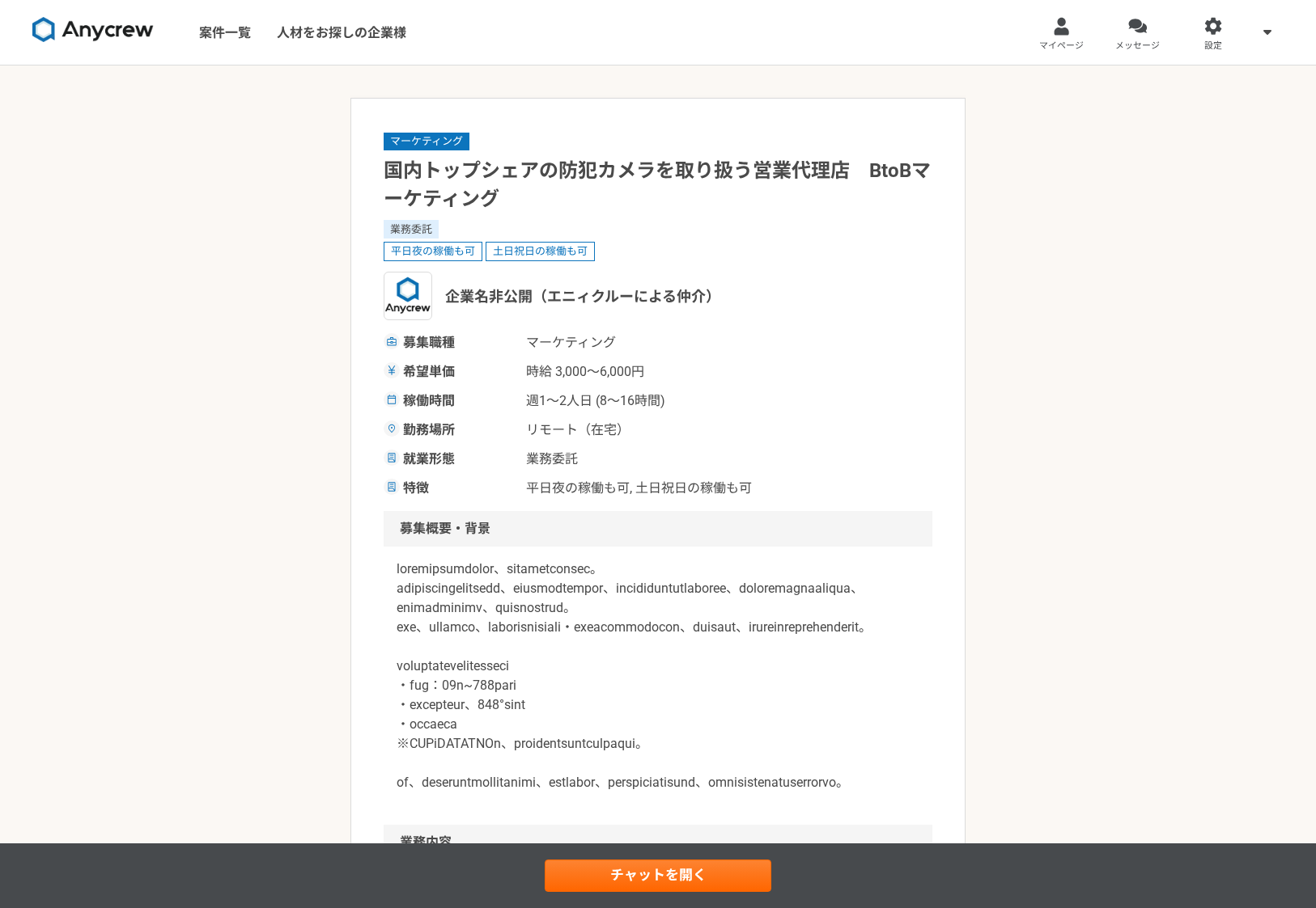
click at [116, 30] on img at bounding box center [92, 30] width 121 height 26
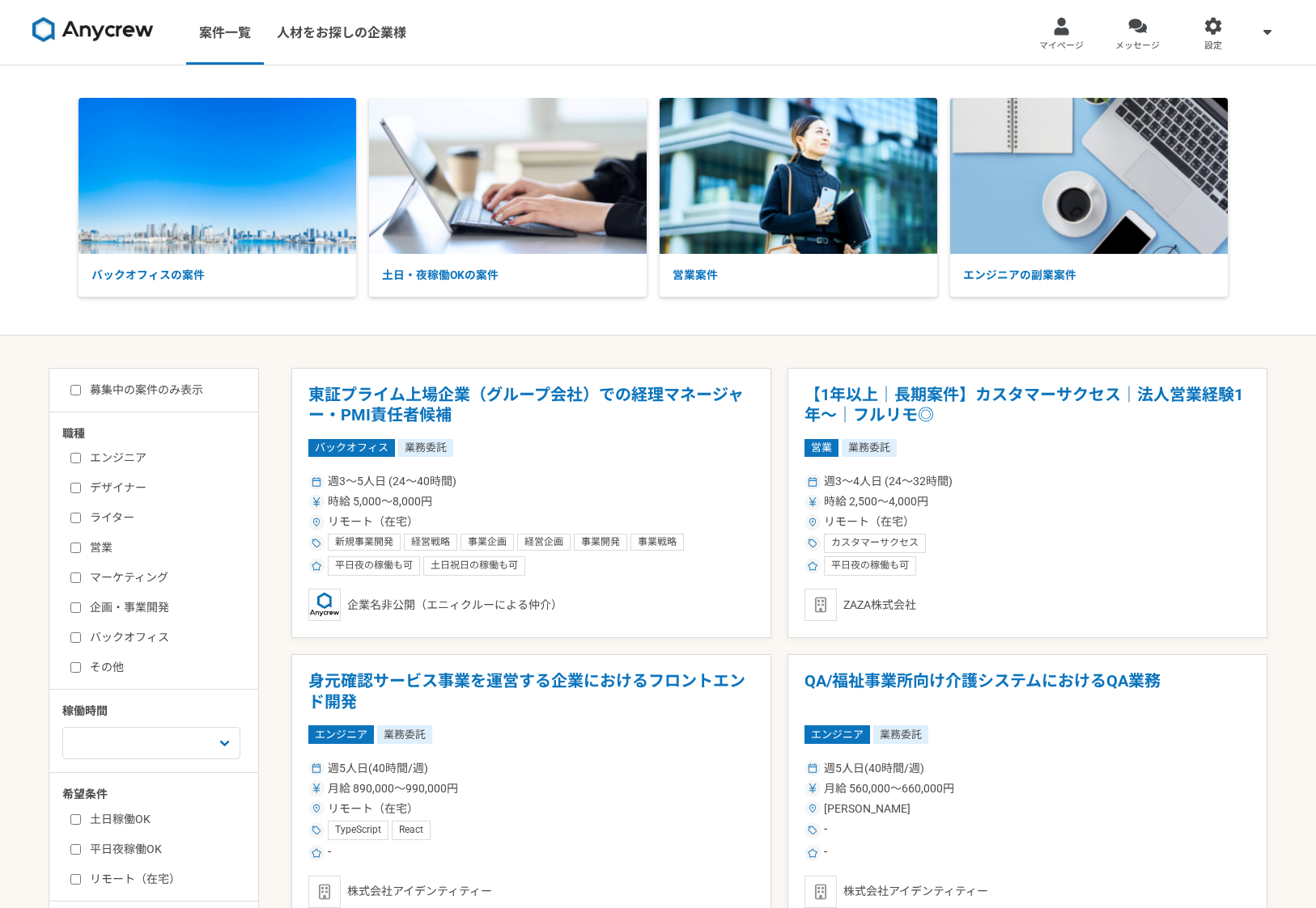
click at [70, 578] on input "マーケティング" at bounding box center [75, 578] width 11 height 11
checkbox input "true"
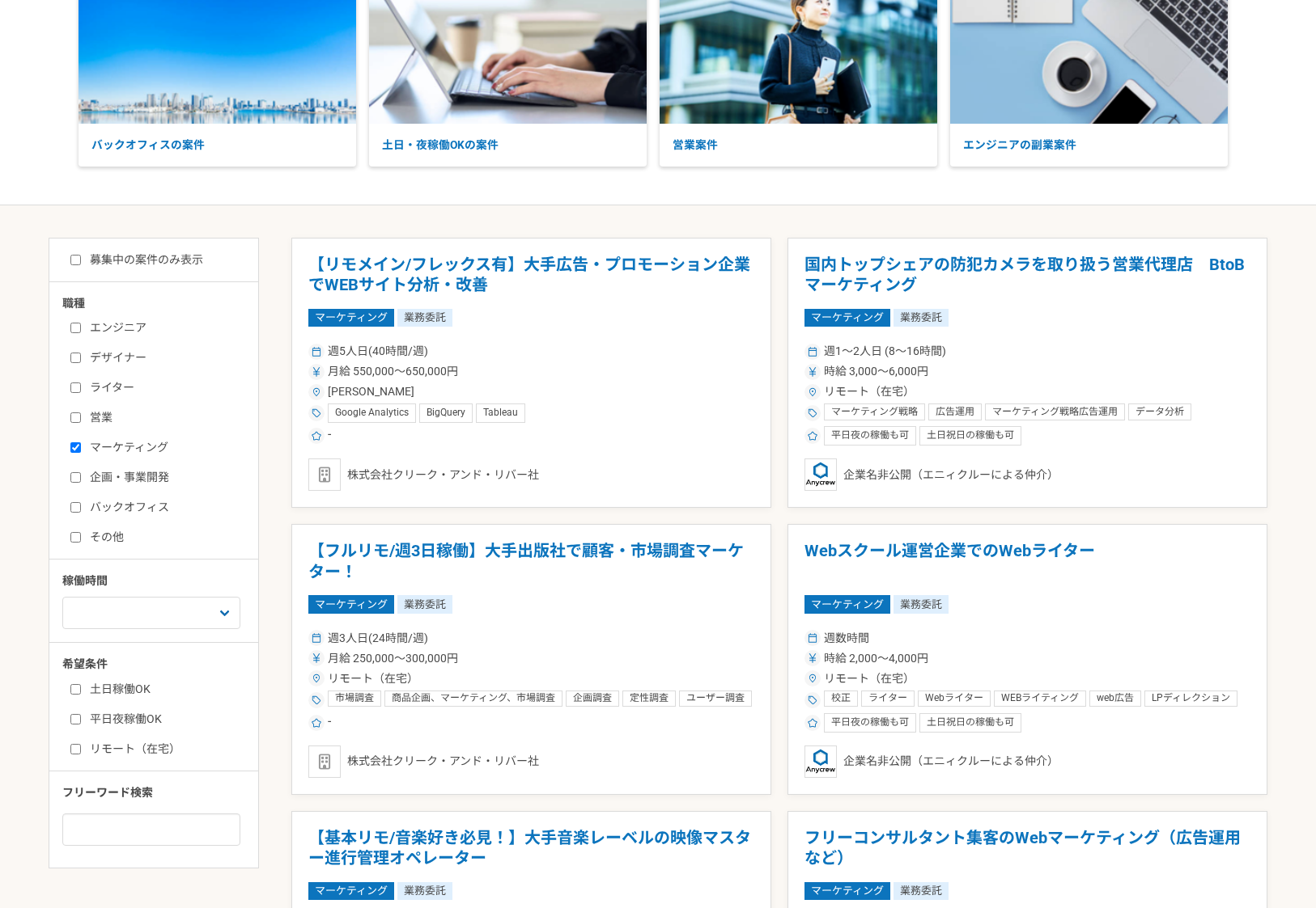
scroll to position [135, 0]
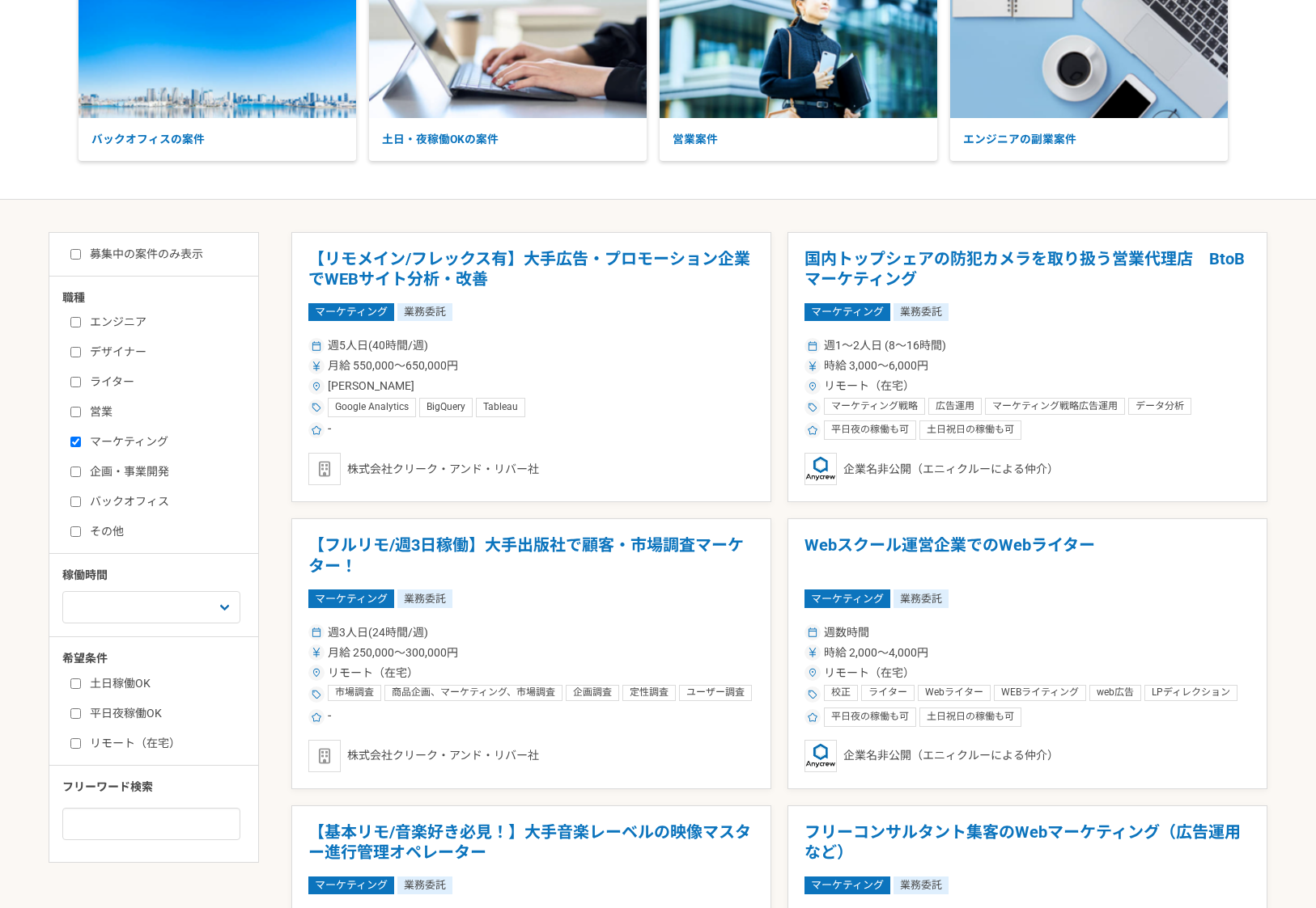
click at [79, 471] on input "企画・事業開発" at bounding box center [75, 472] width 11 height 11
checkbox input "true"
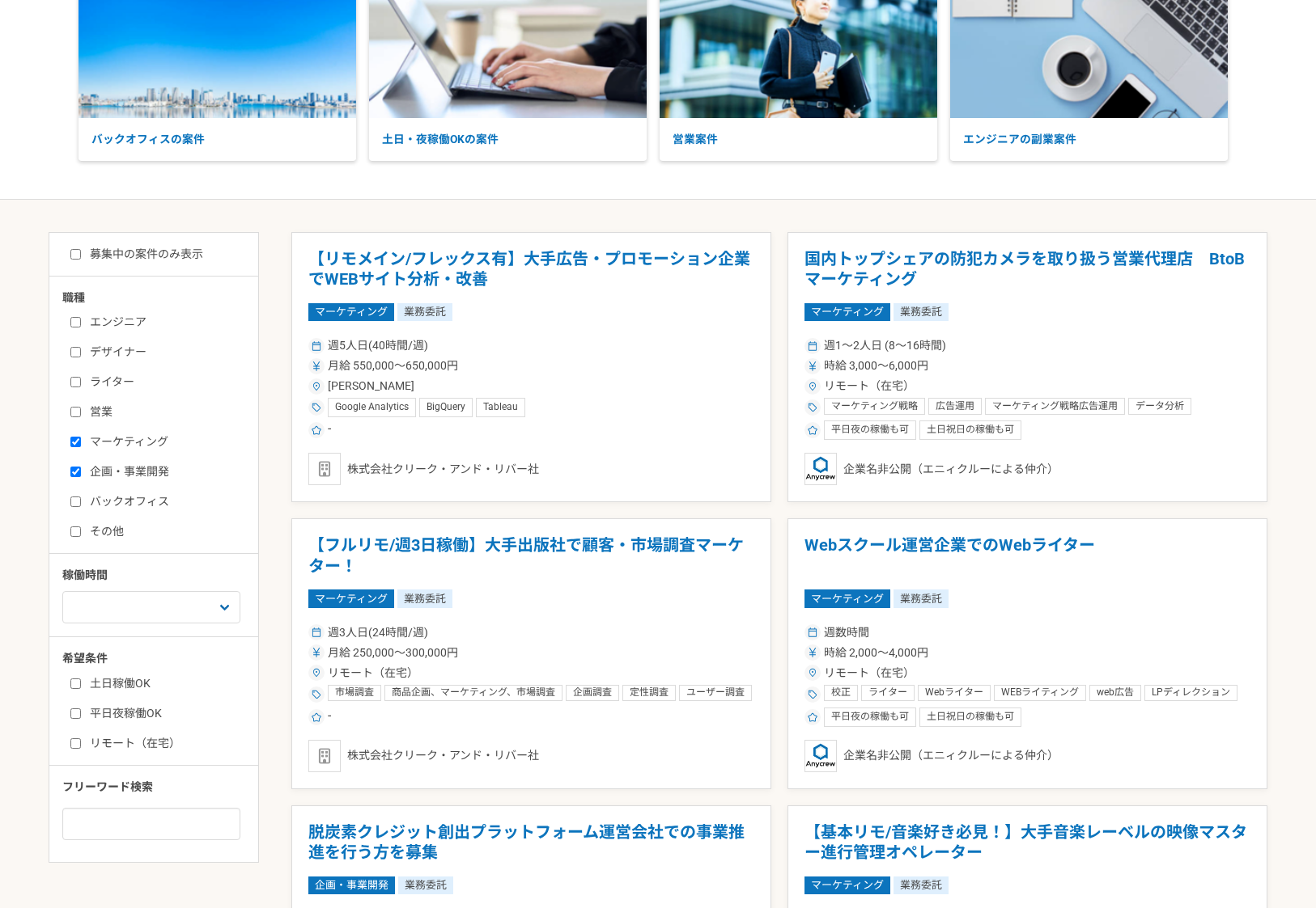
click at [76, 502] on input "バックオフィス" at bounding box center [75, 502] width 11 height 11
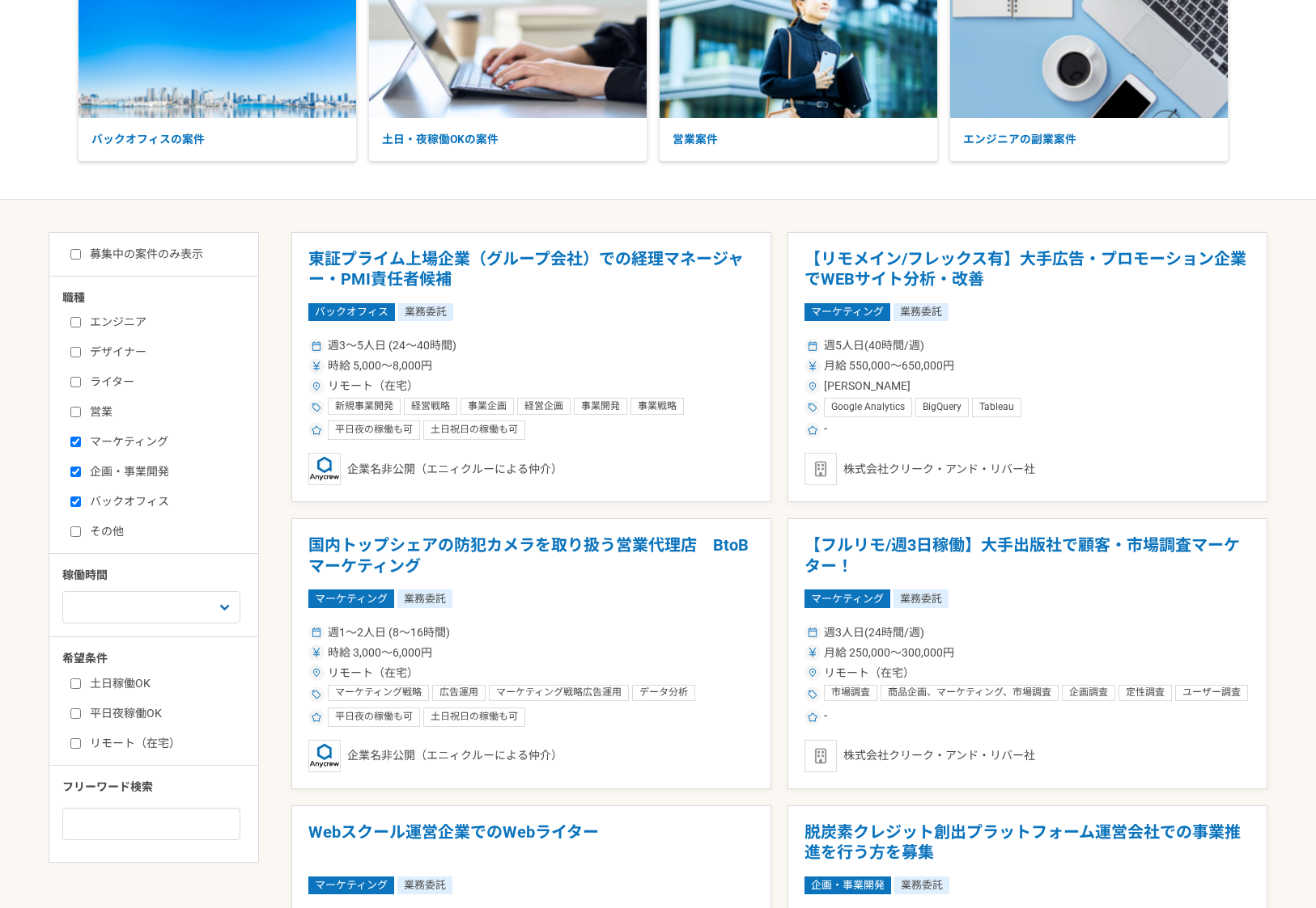
click at [77, 504] on input "バックオフィス" at bounding box center [75, 502] width 11 height 11
checkbox input "false"
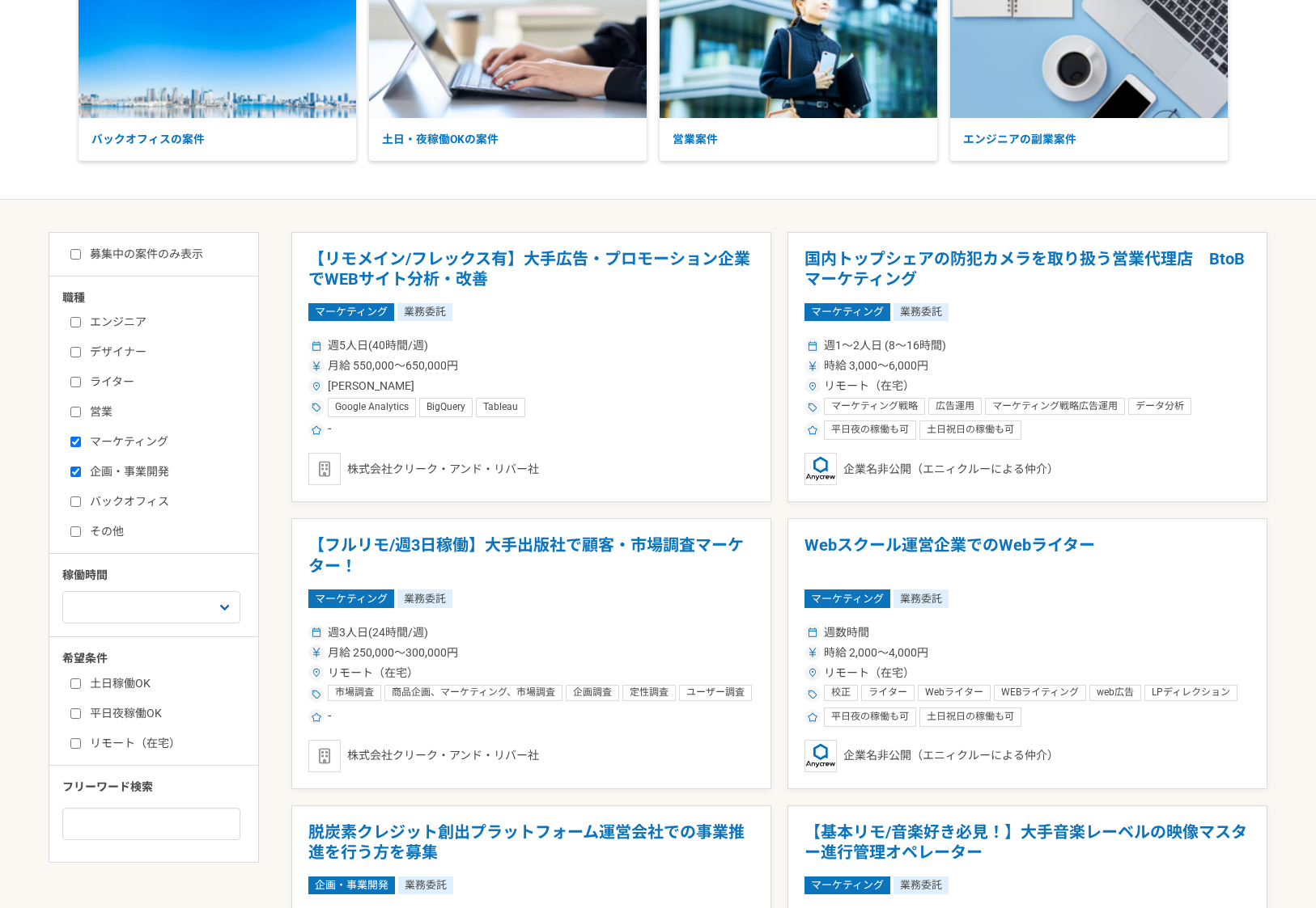
click at [79, 532] on input "その他" at bounding box center [75, 532] width 11 height 11
checkbox input "true"
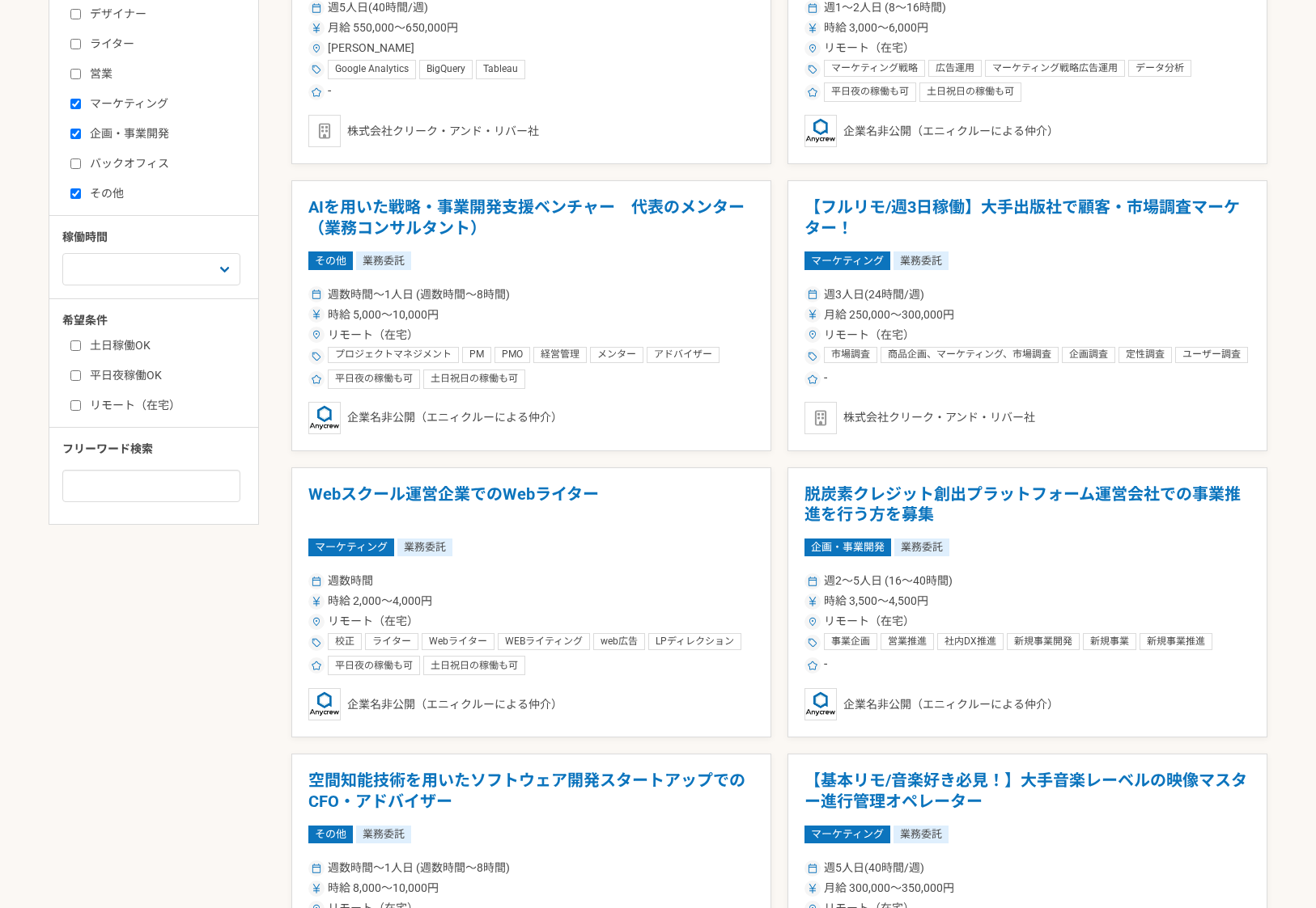
scroll to position [465, 0]
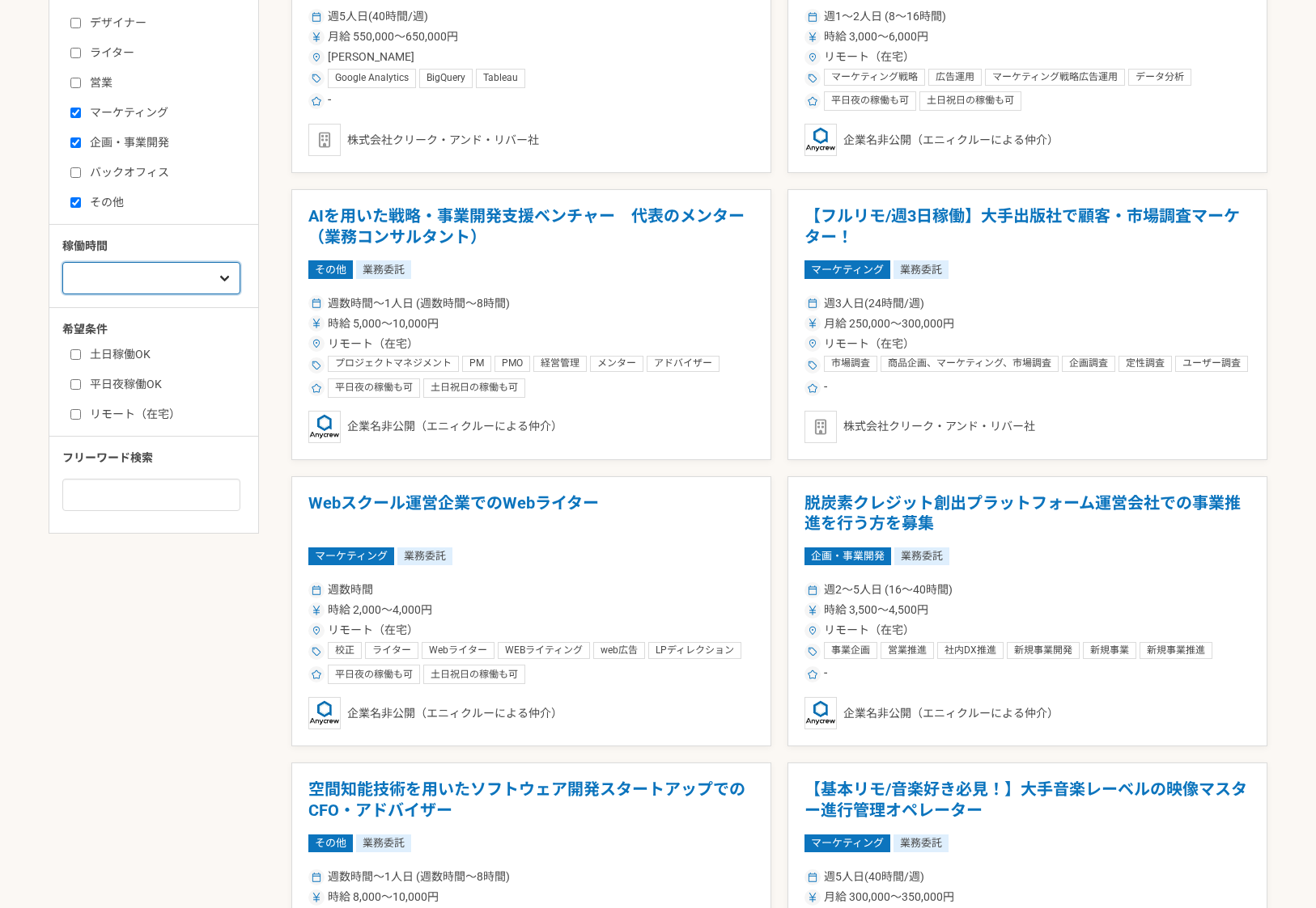
click at [162, 275] on select "週1人日（8時間）以下 週2人日（16時間）以下 週3人日（24時間）以下 週4人日（32時間）以下 週5人日（40時間）以下" at bounding box center [151, 278] width 178 height 32
select select "3"
click at [62, 294] on select "週1人日（8時間）以下 週2人日（16時間）以下 週3人日（24時間）以下 週4人日（32時間）以下 週5人日（40時間）以下" at bounding box center [151, 278] width 178 height 32
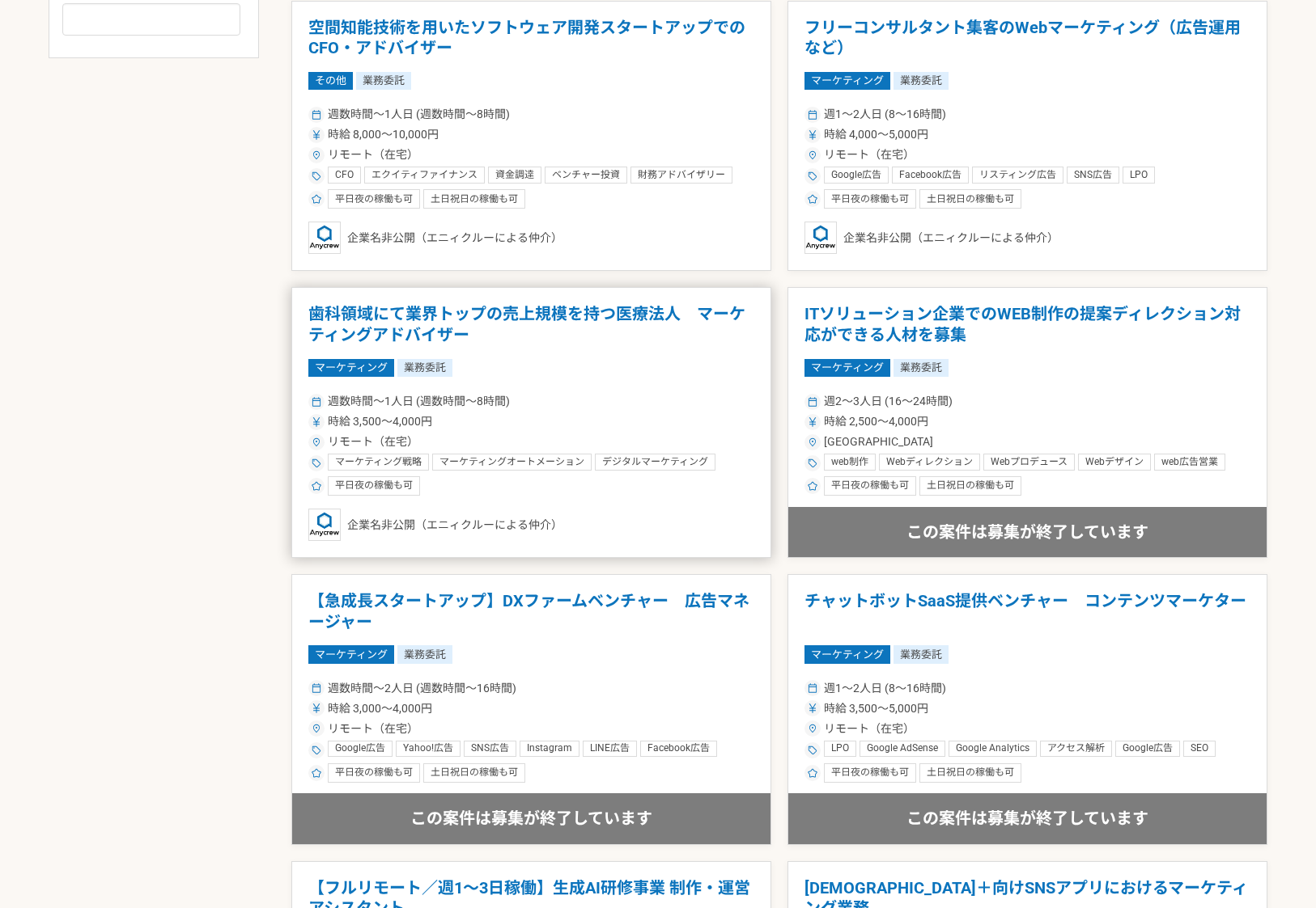
scroll to position [947, 0]
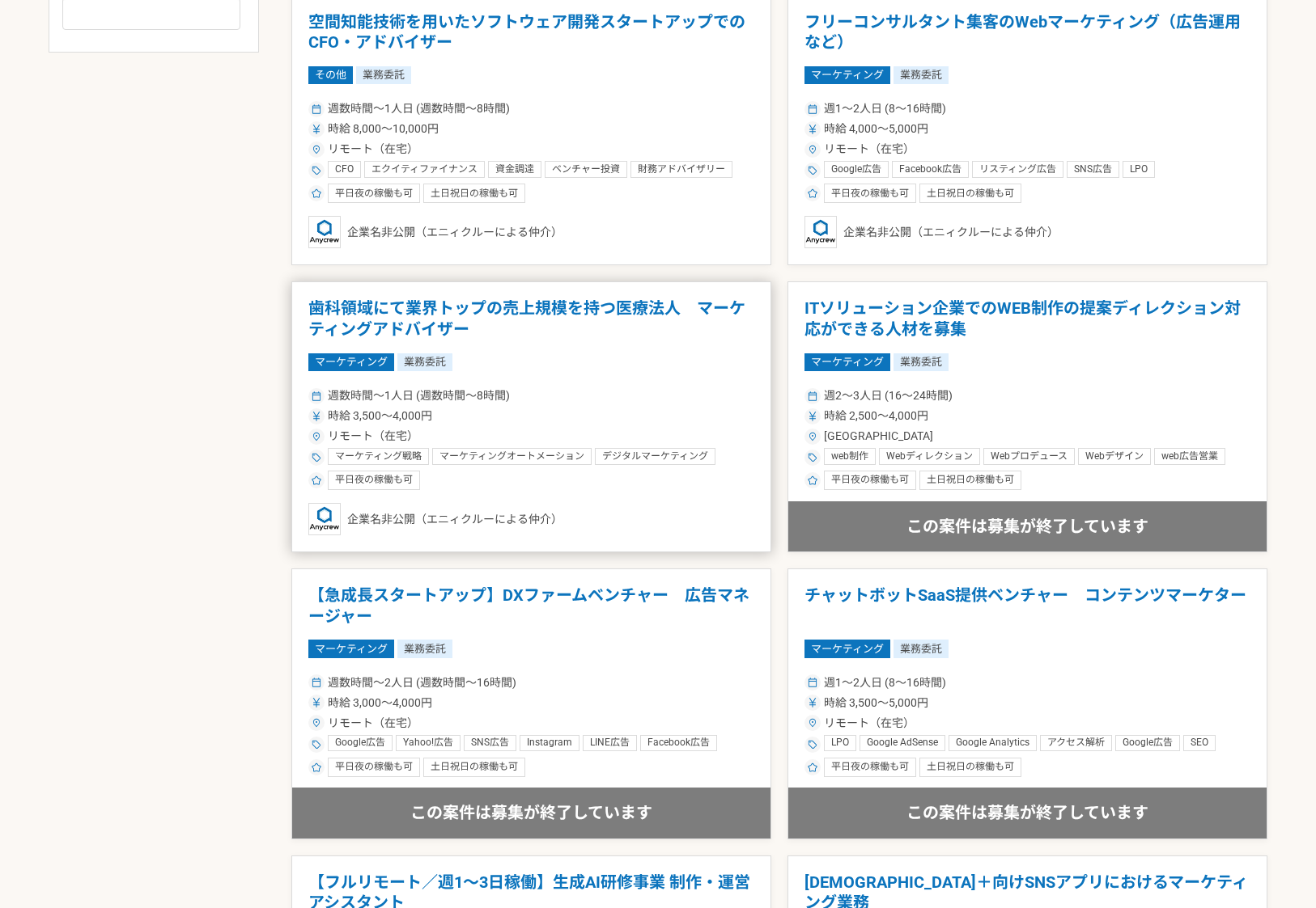
click at [595, 305] on h1 "歯科領域にて業界トップの売上規模を持つ医療法人　マーケティングアドバイザー" at bounding box center [531, 319] width 446 height 41
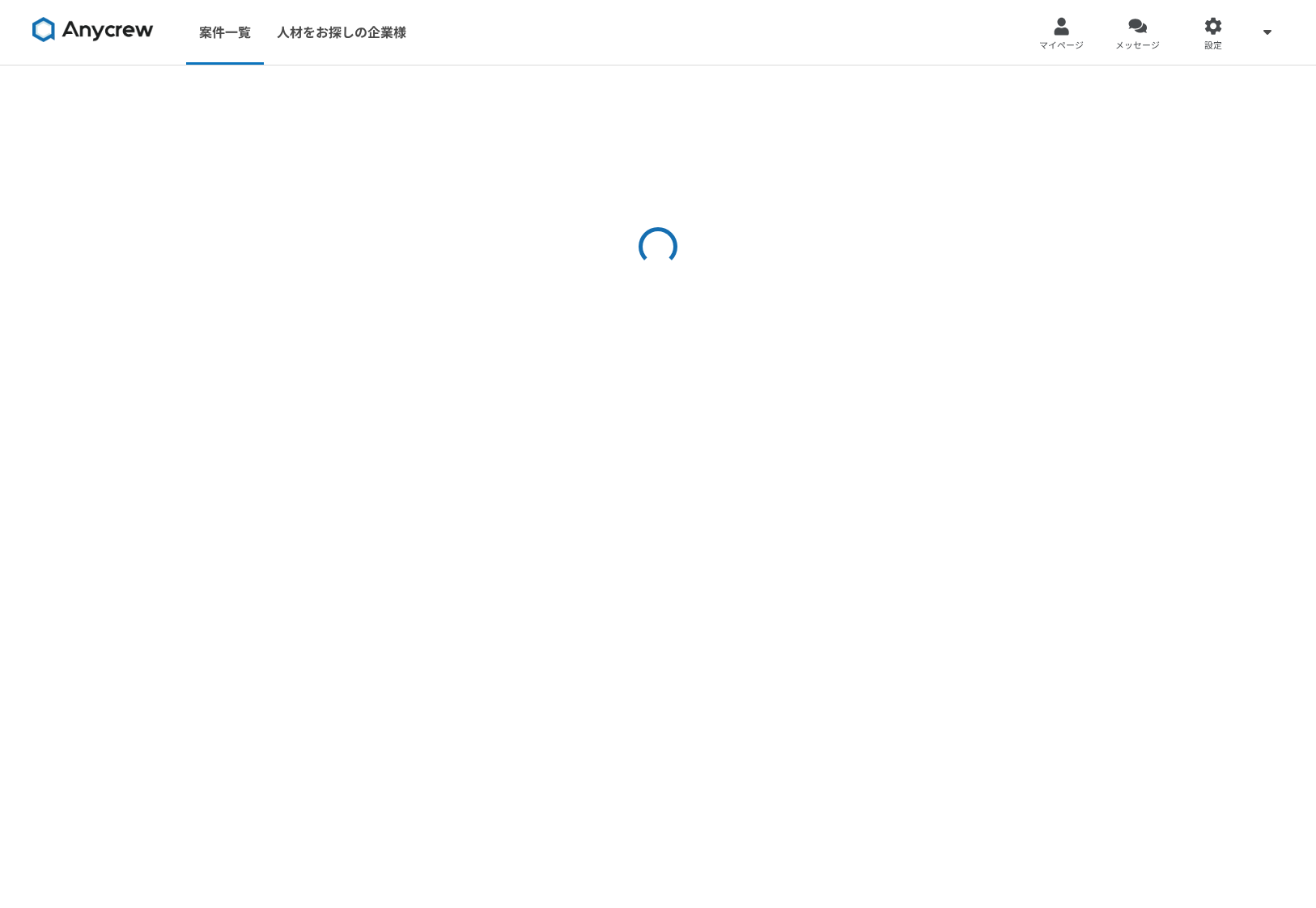
select select "3"
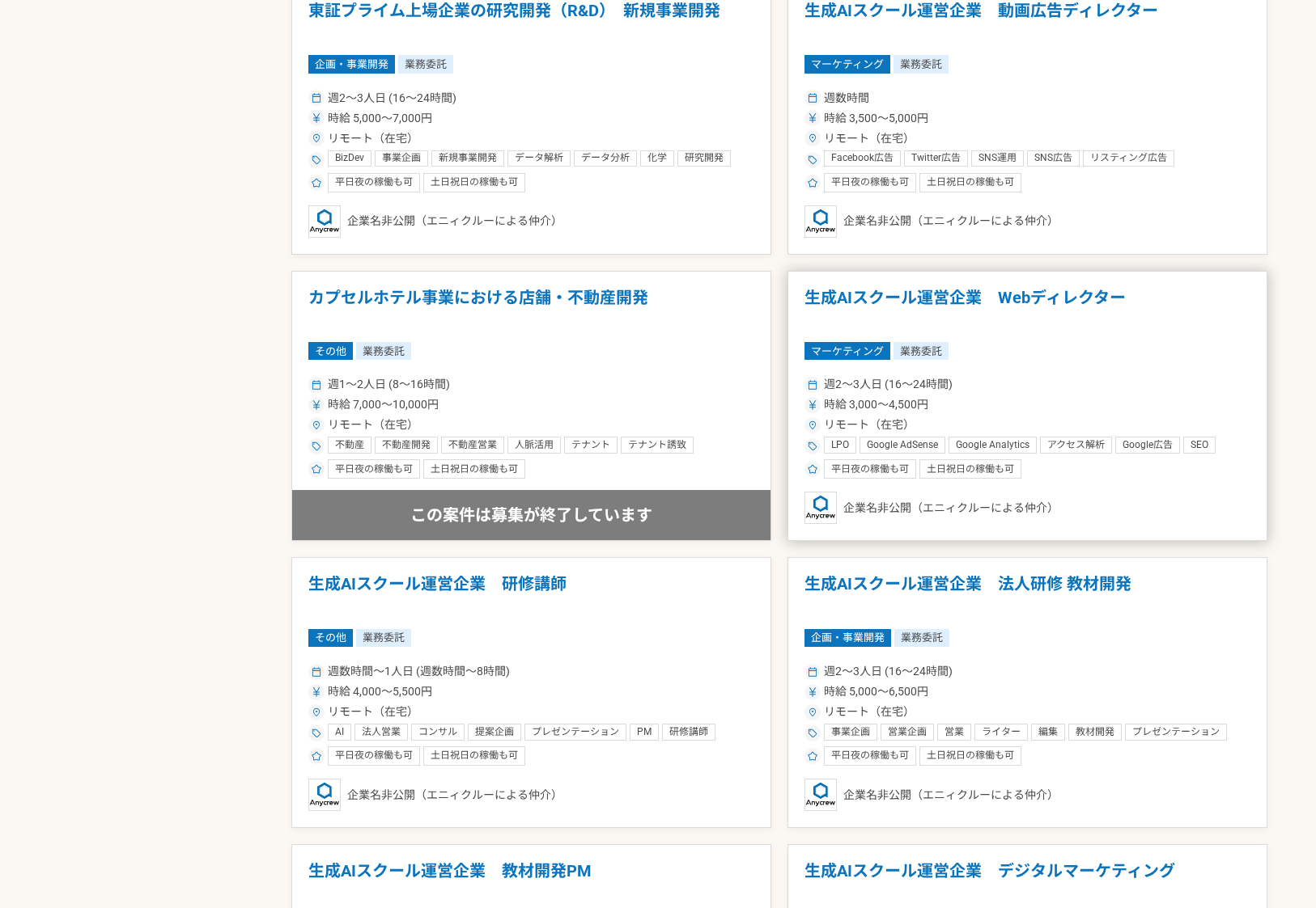
scroll to position [2142, 0]
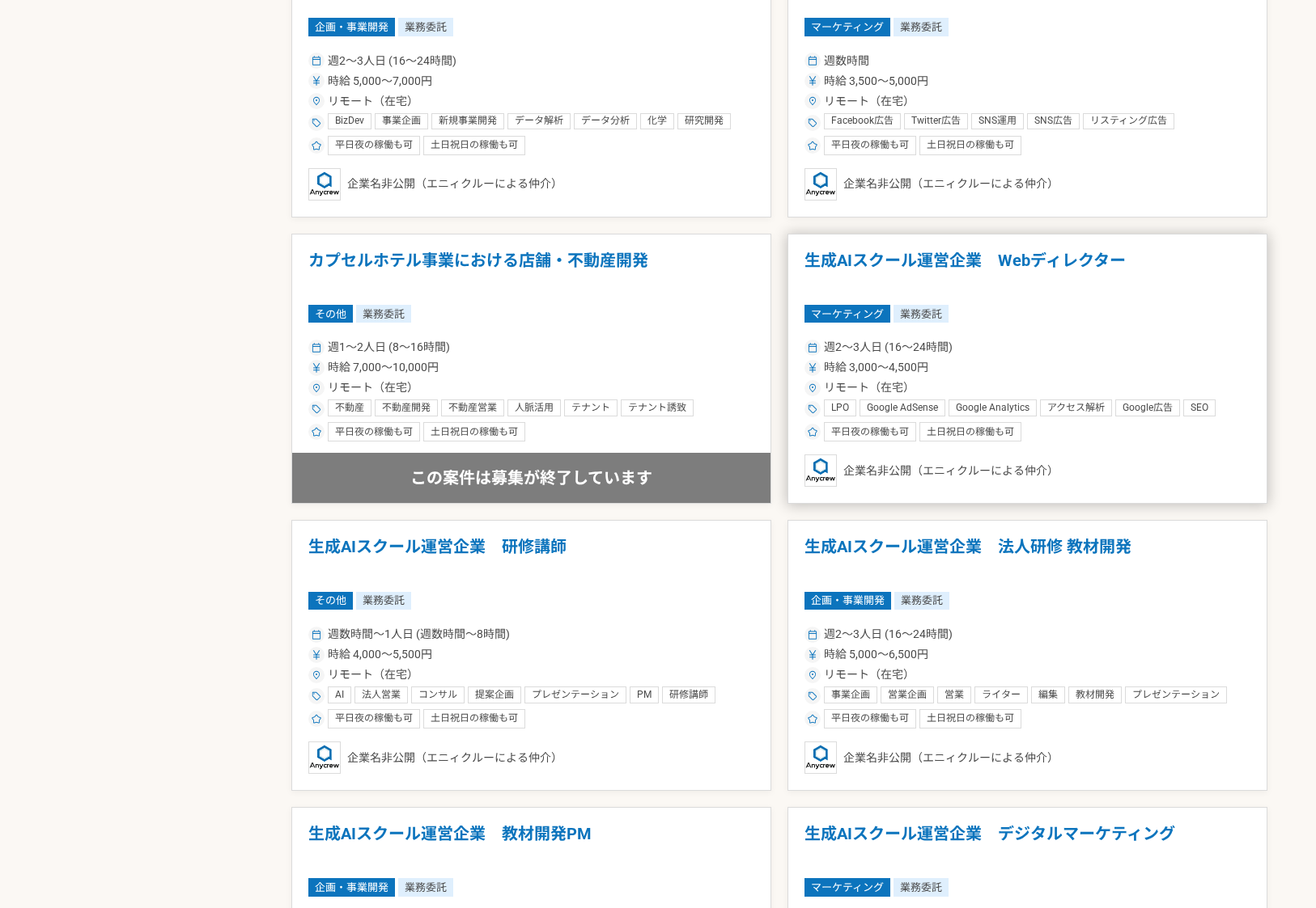
click at [1004, 260] on h1 "生成AIスクール運営企業　Webディレクター" at bounding box center [1027, 271] width 446 height 41
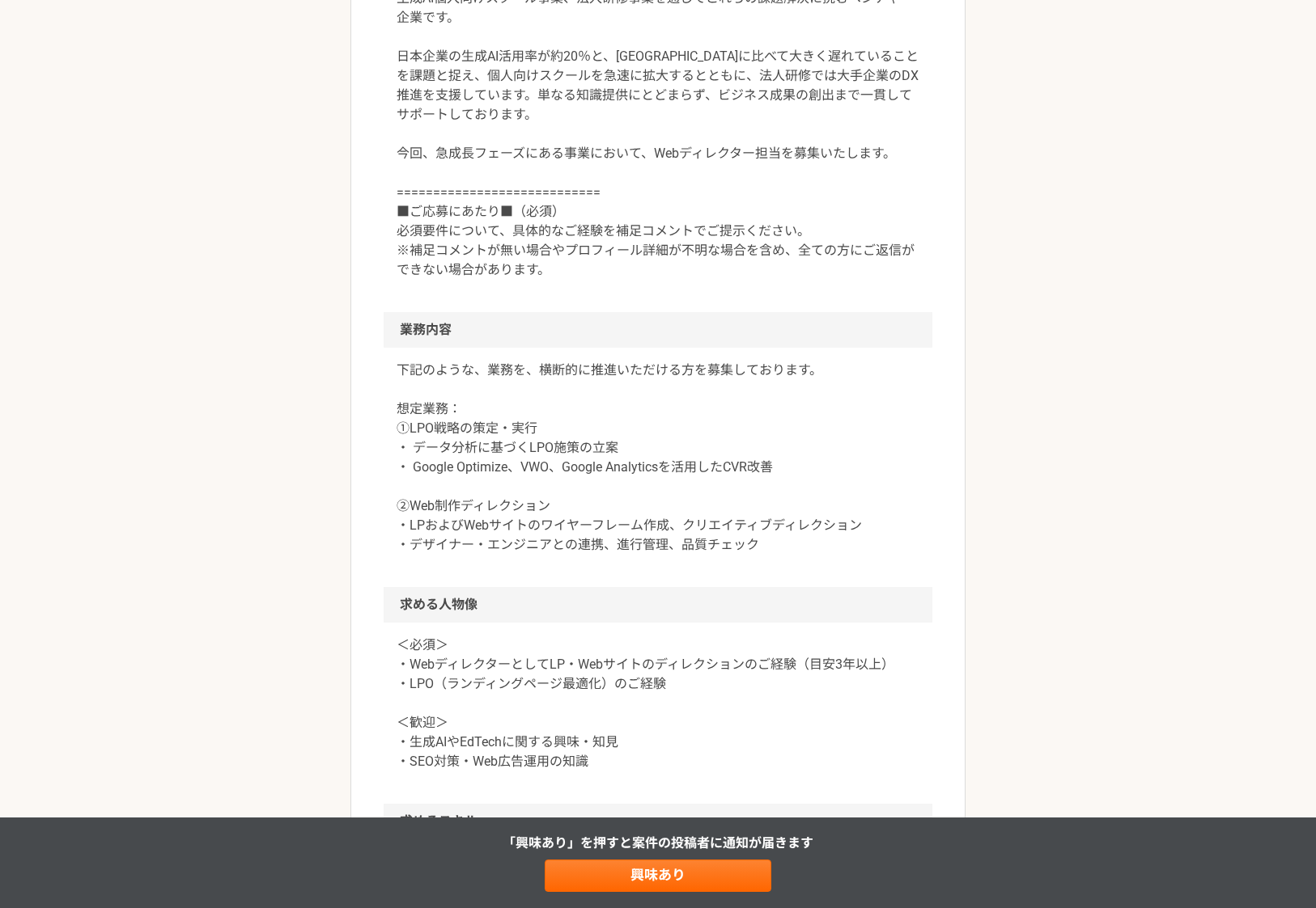
scroll to position [554, 0]
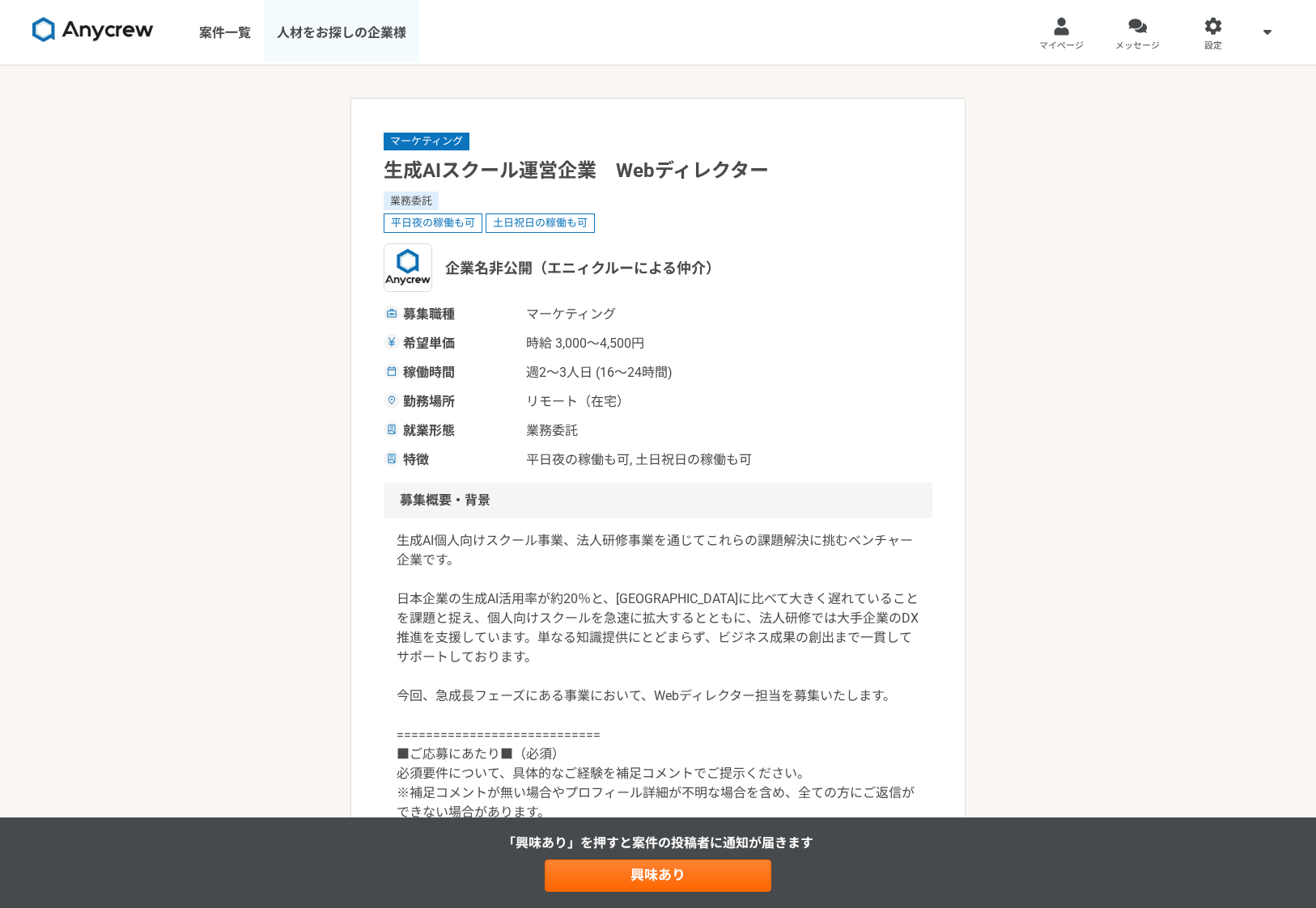
select select "3"
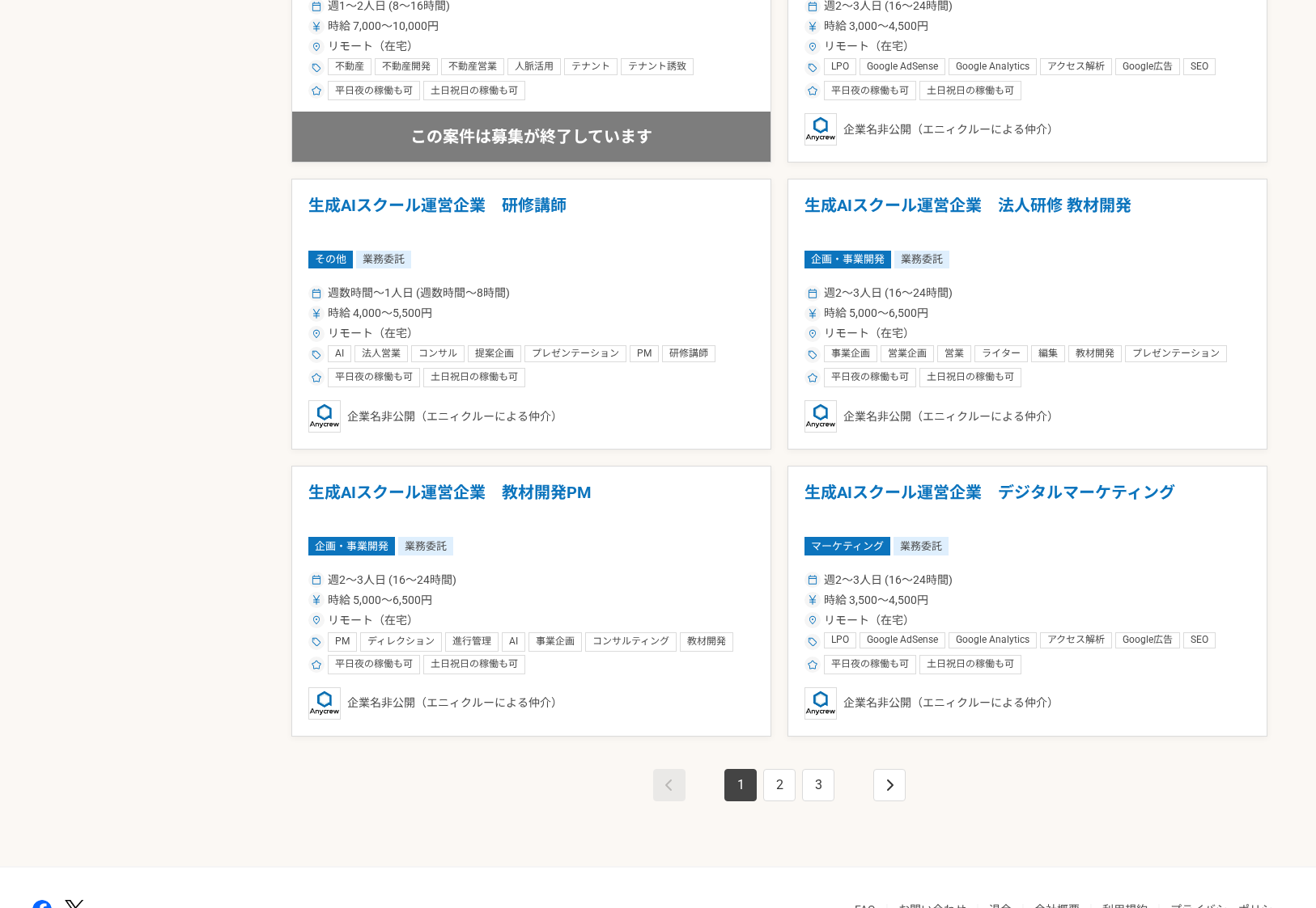
scroll to position [2581, 0]
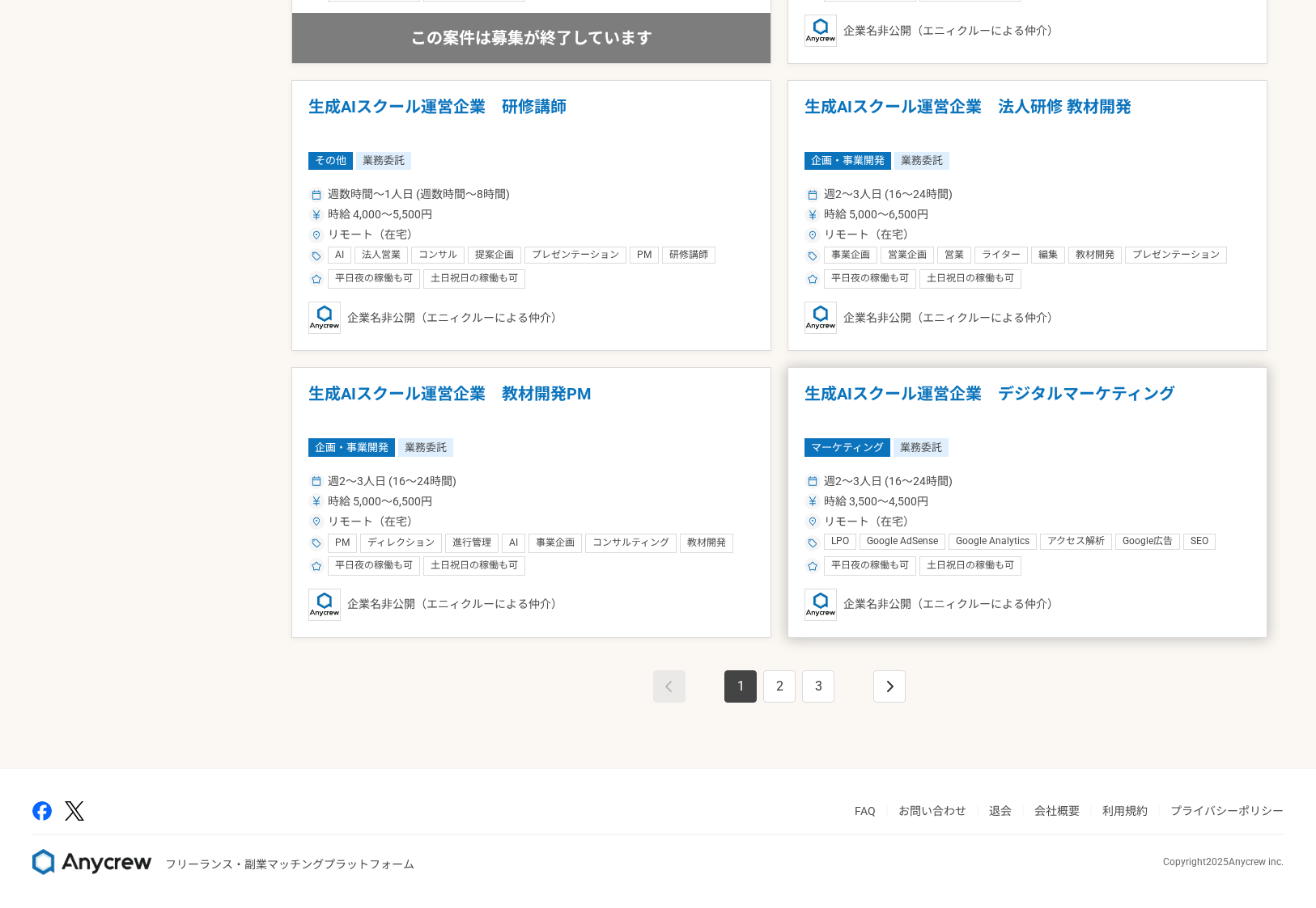
click at [1006, 392] on h1 "生成AIスクール運営企業　デジタルマーケティング" at bounding box center [1027, 405] width 446 height 41
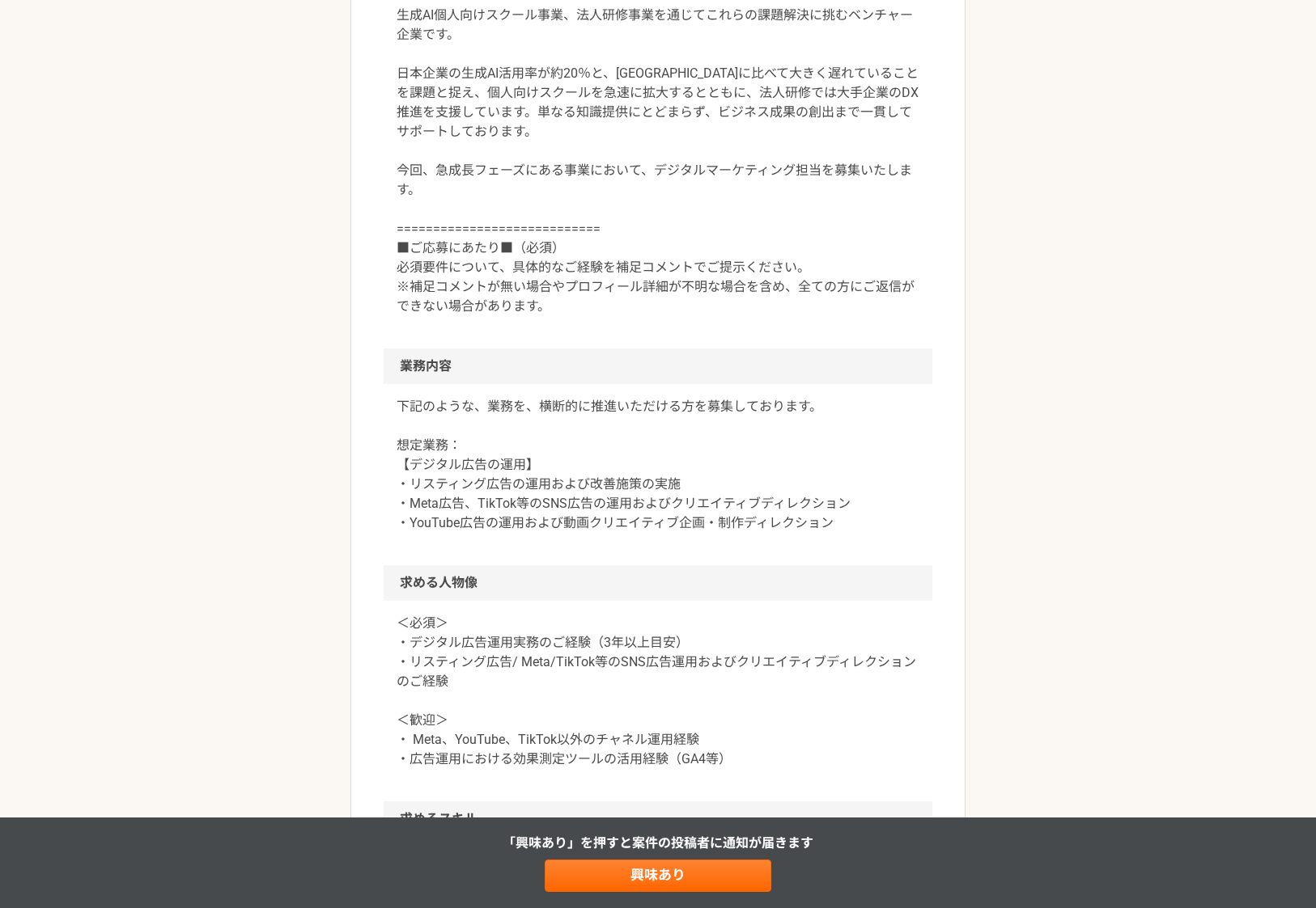
scroll to position [529, 0]
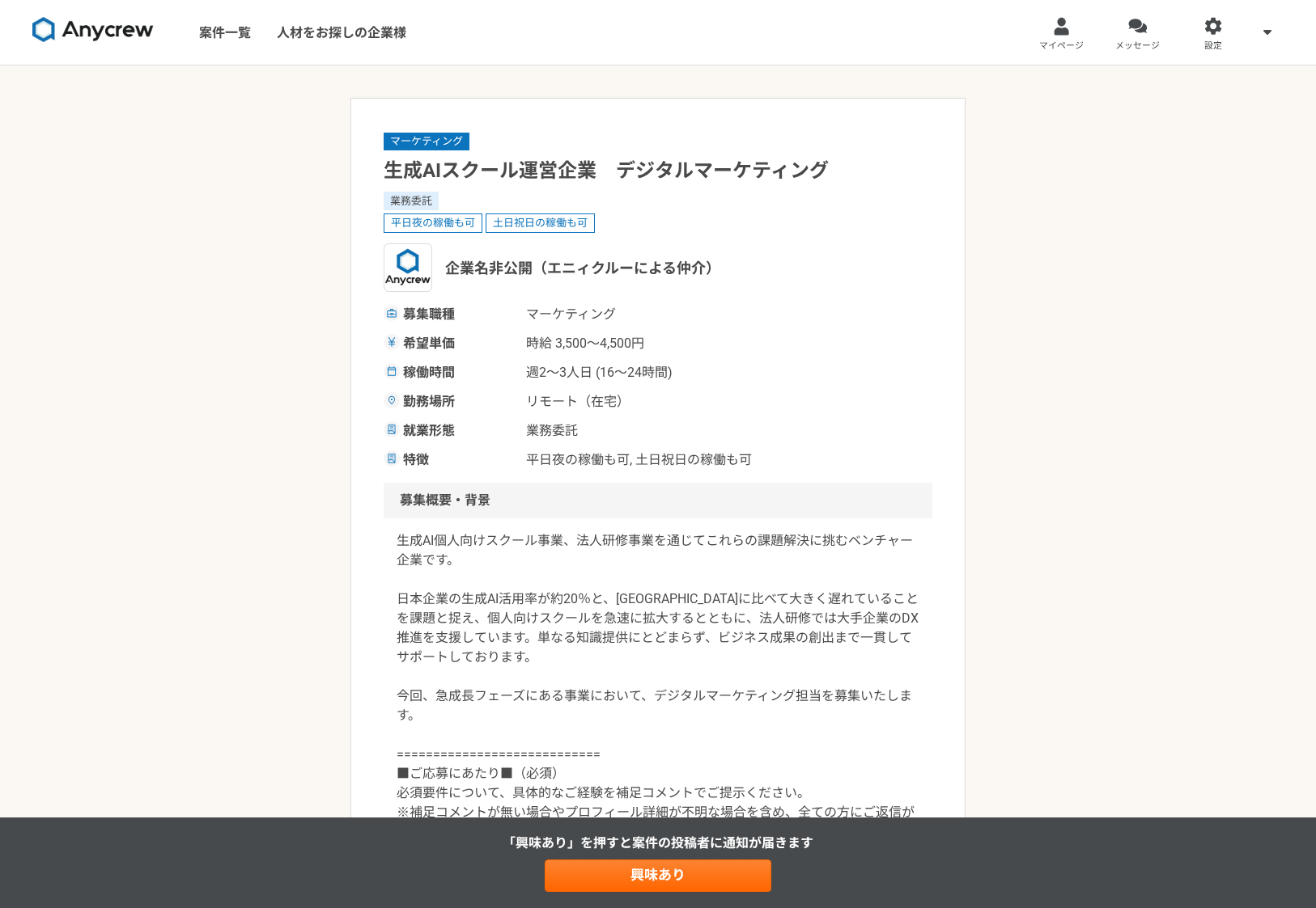
select select "3"
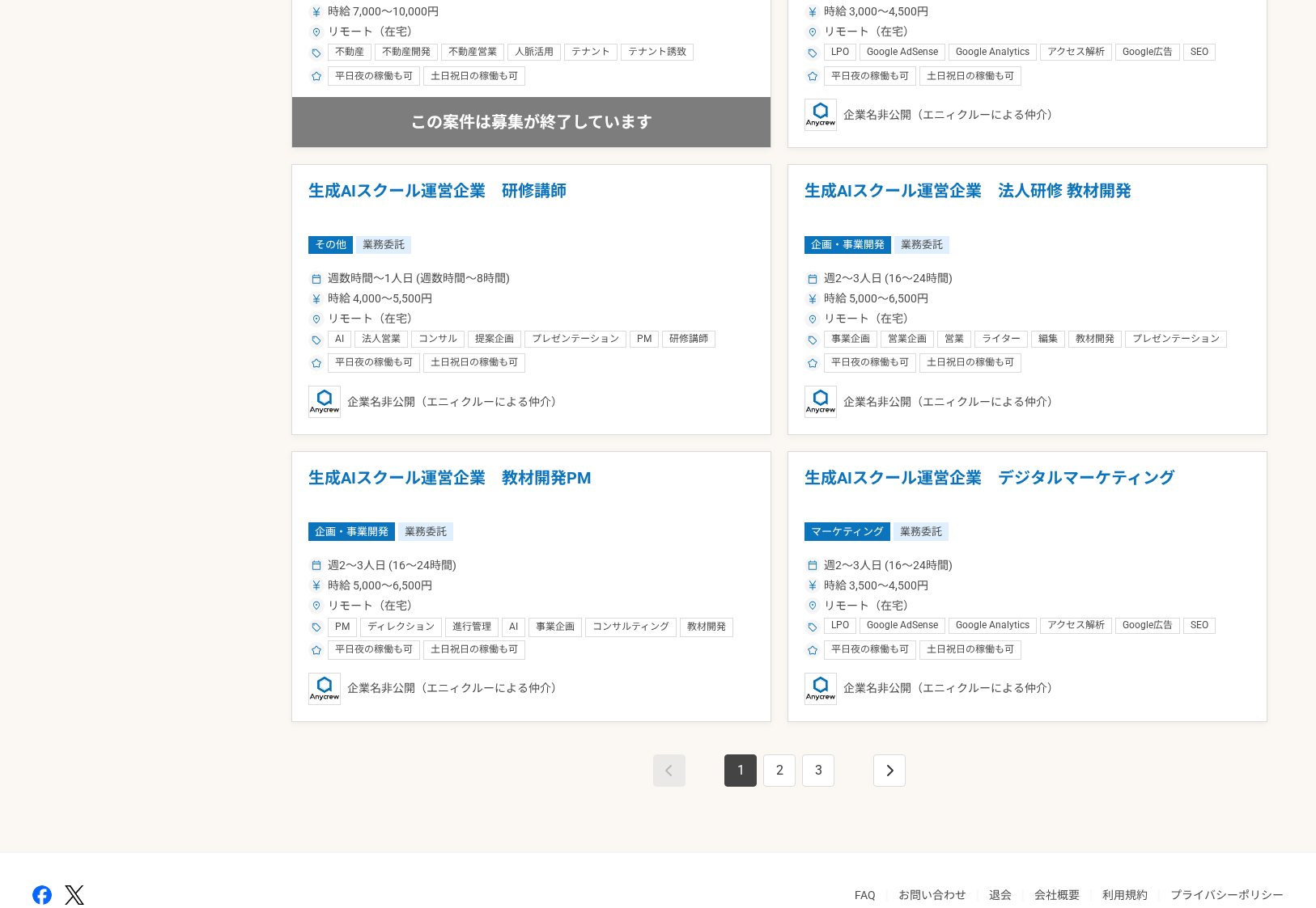
scroll to position [2581, 0]
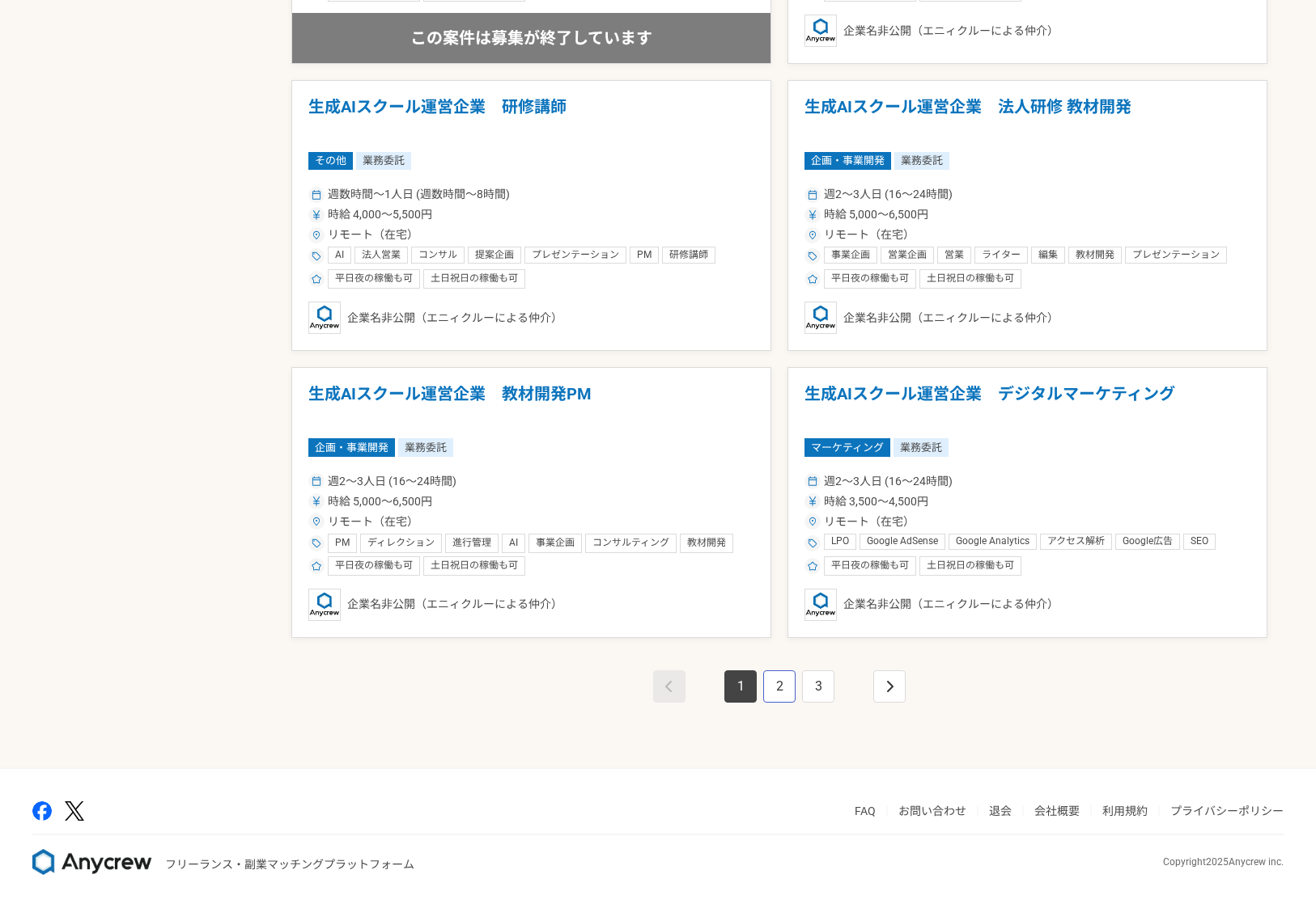
click at [781, 693] on link "2" at bounding box center [779, 686] width 32 height 32
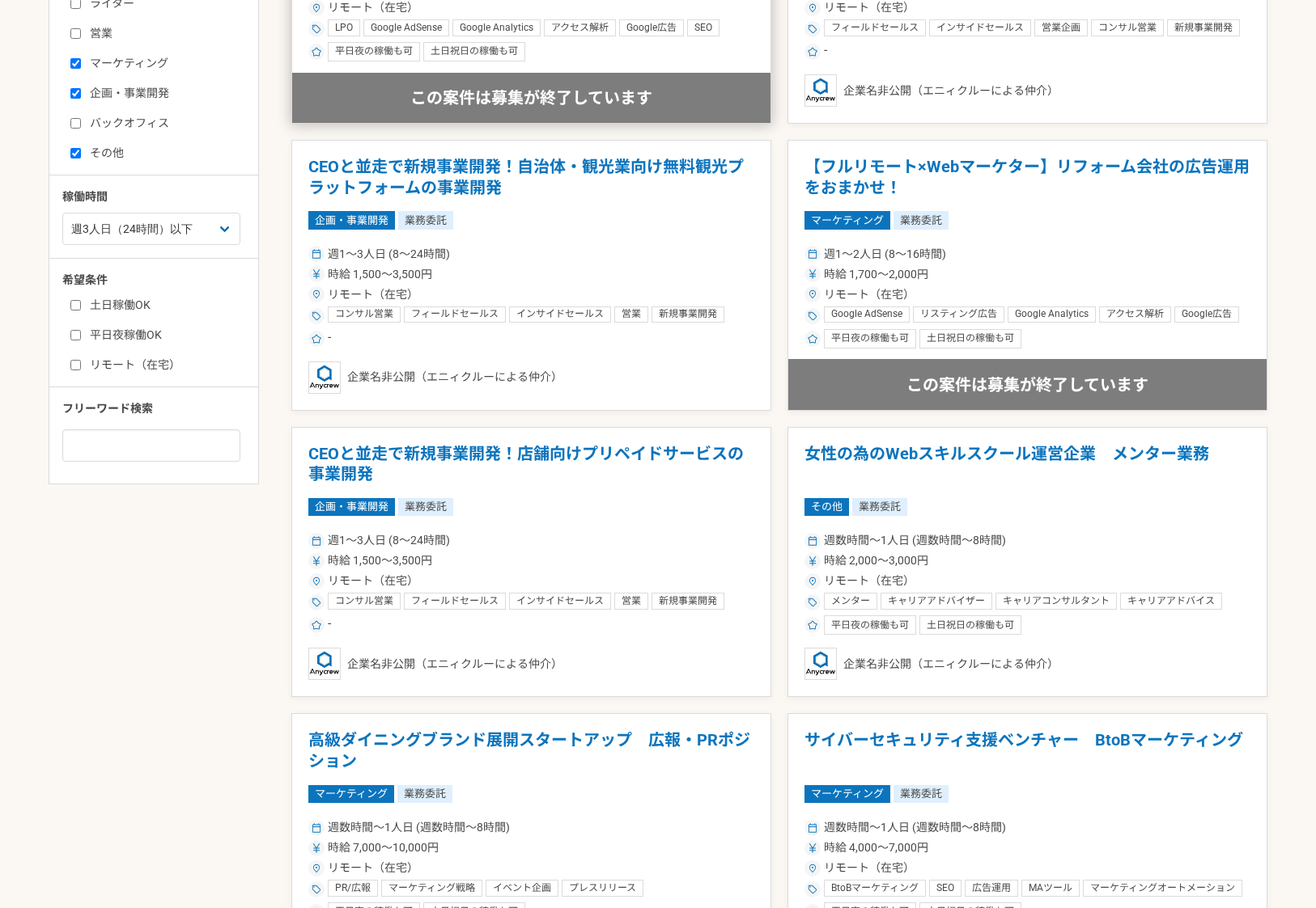
scroll to position [519, 0]
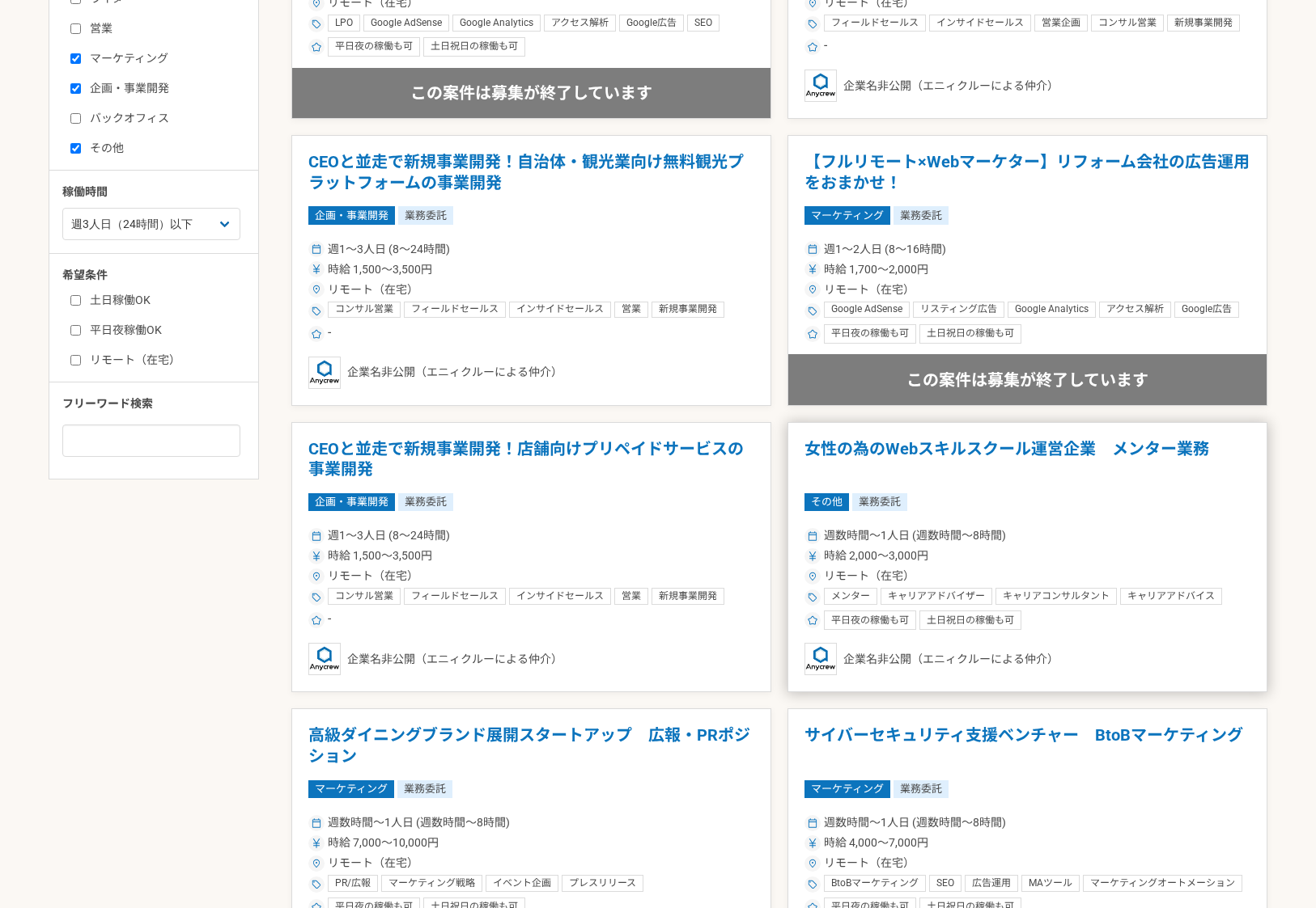
click at [1017, 444] on h1 "女性の為のWebスキルスクール運営企業　メンター業務" at bounding box center [1027, 459] width 446 height 41
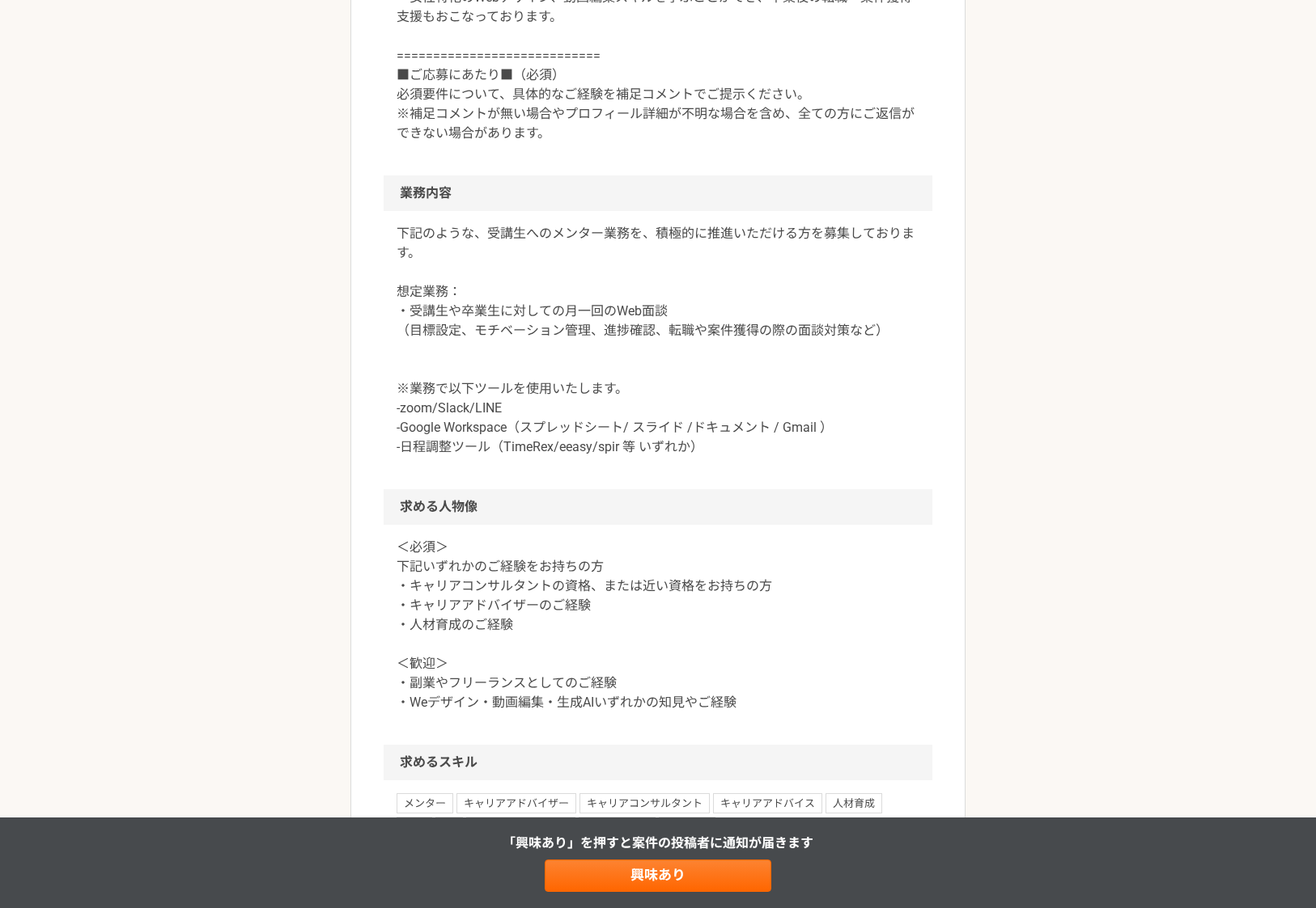
scroll to position [682, 0]
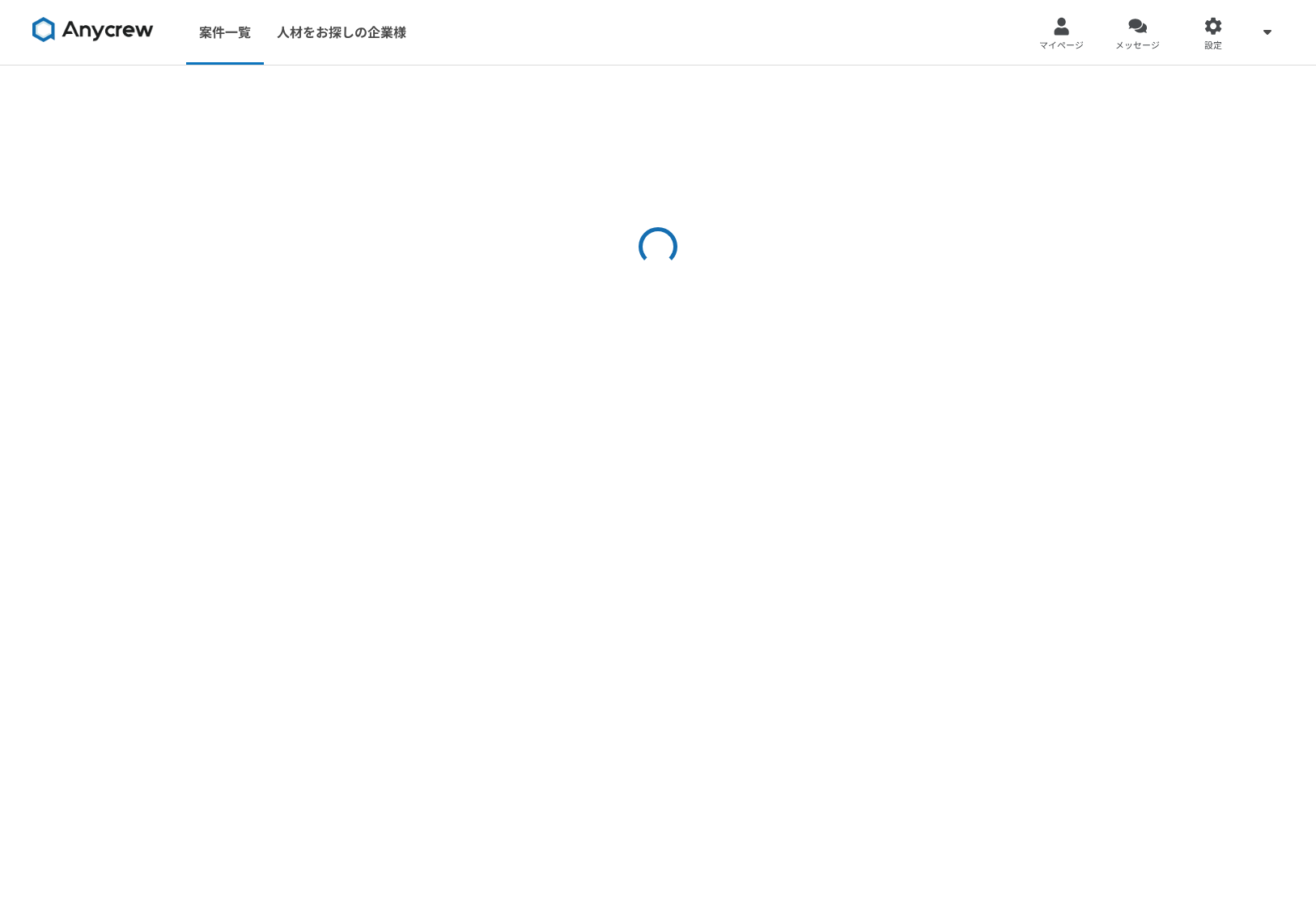
select select "3"
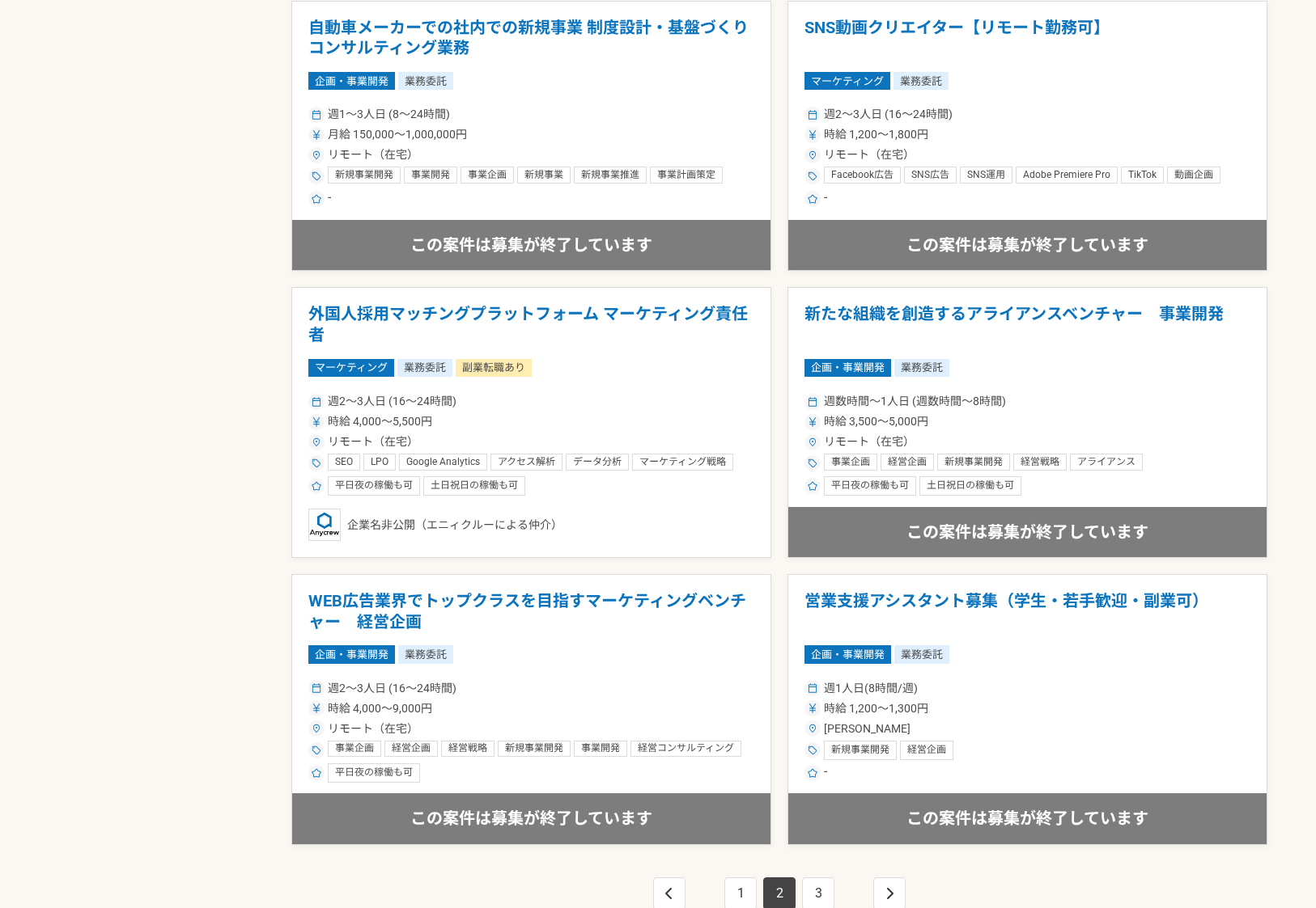
scroll to position [2372, 0]
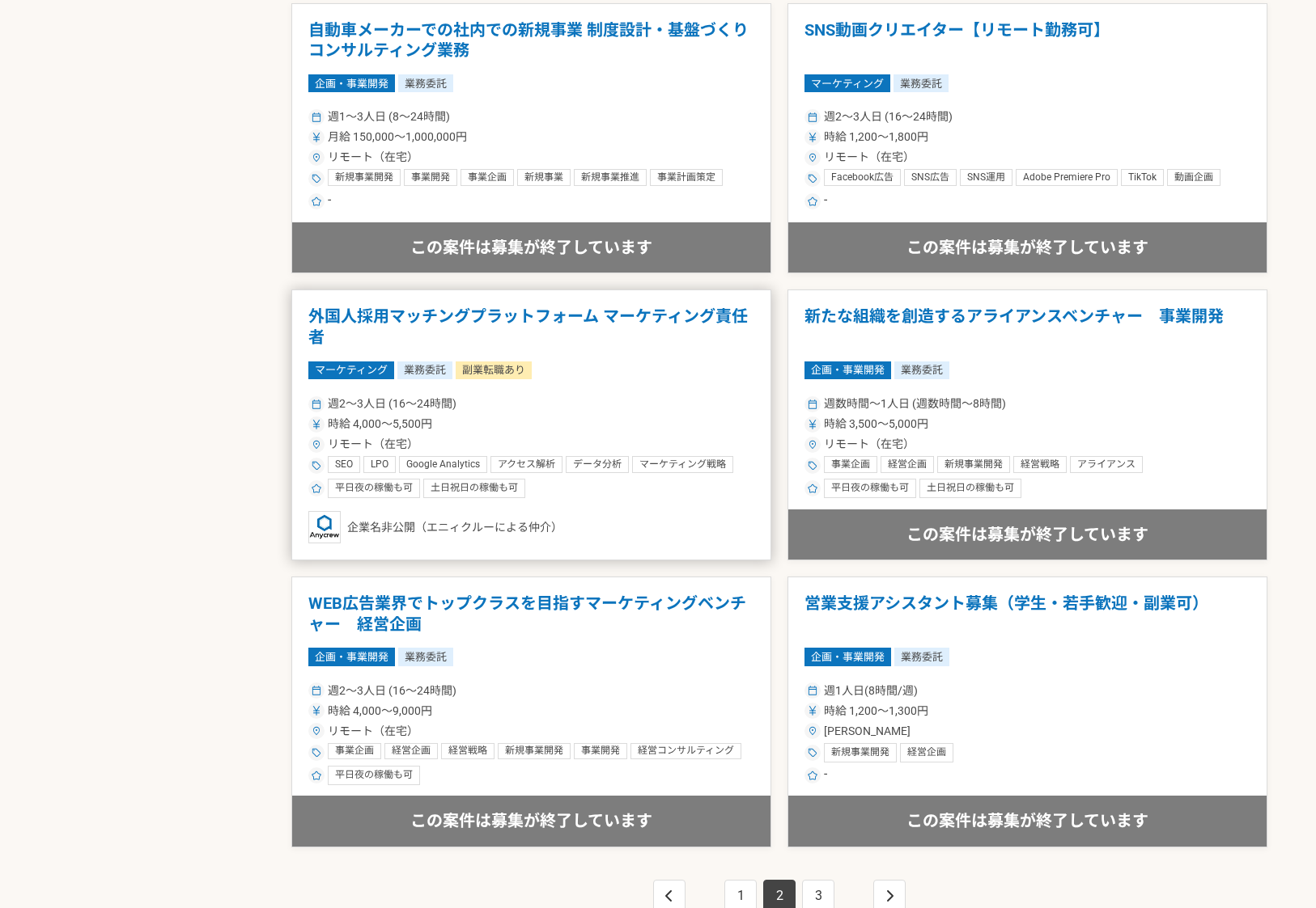
click at [559, 316] on h1 "外国人採用マッチングプラットフォーム マーケティング責任者" at bounding box center [531, 327] width 446 height 41
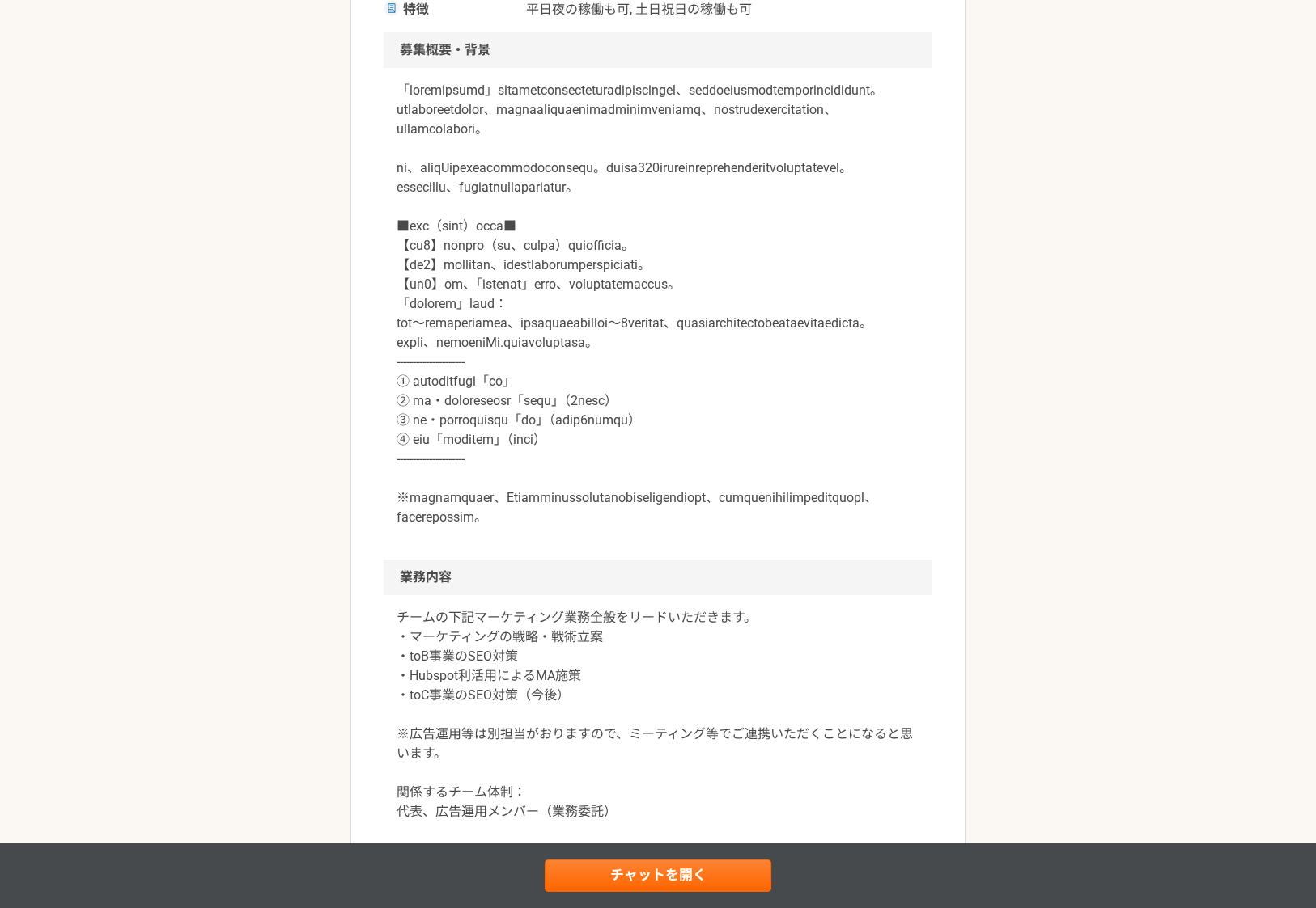
scroll to position [456, 0]
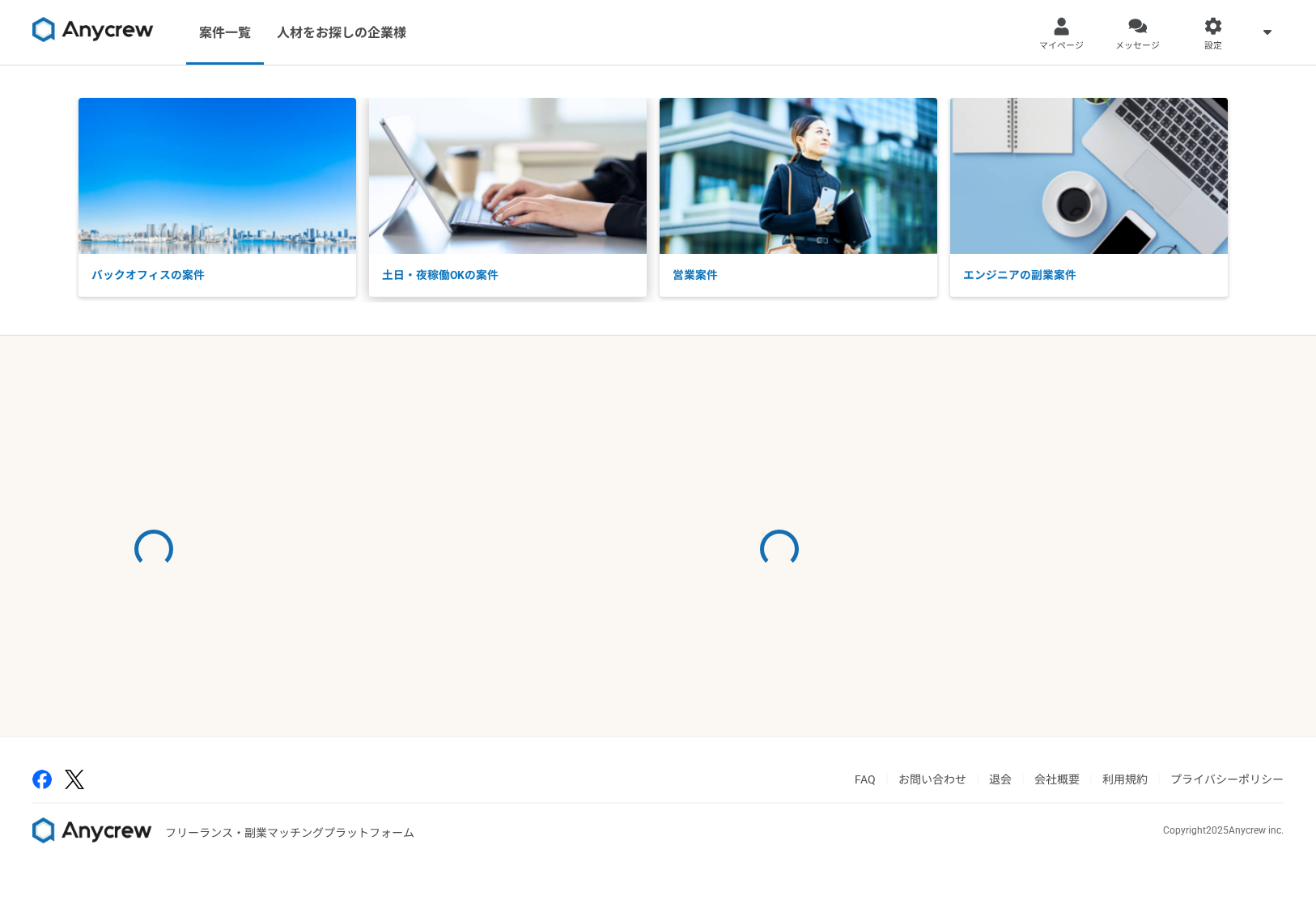
select select "3"
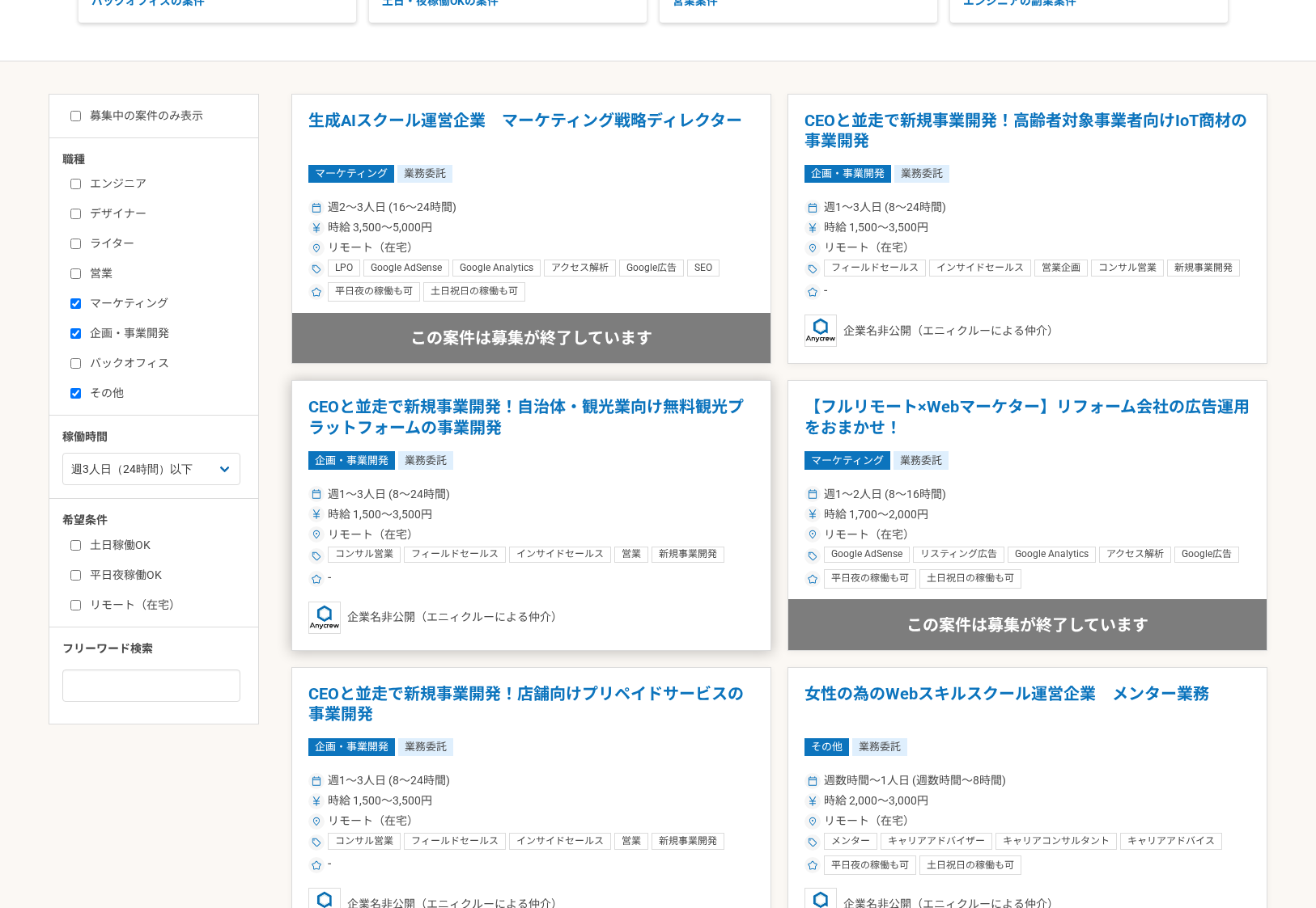
scroll to position [272, 0]
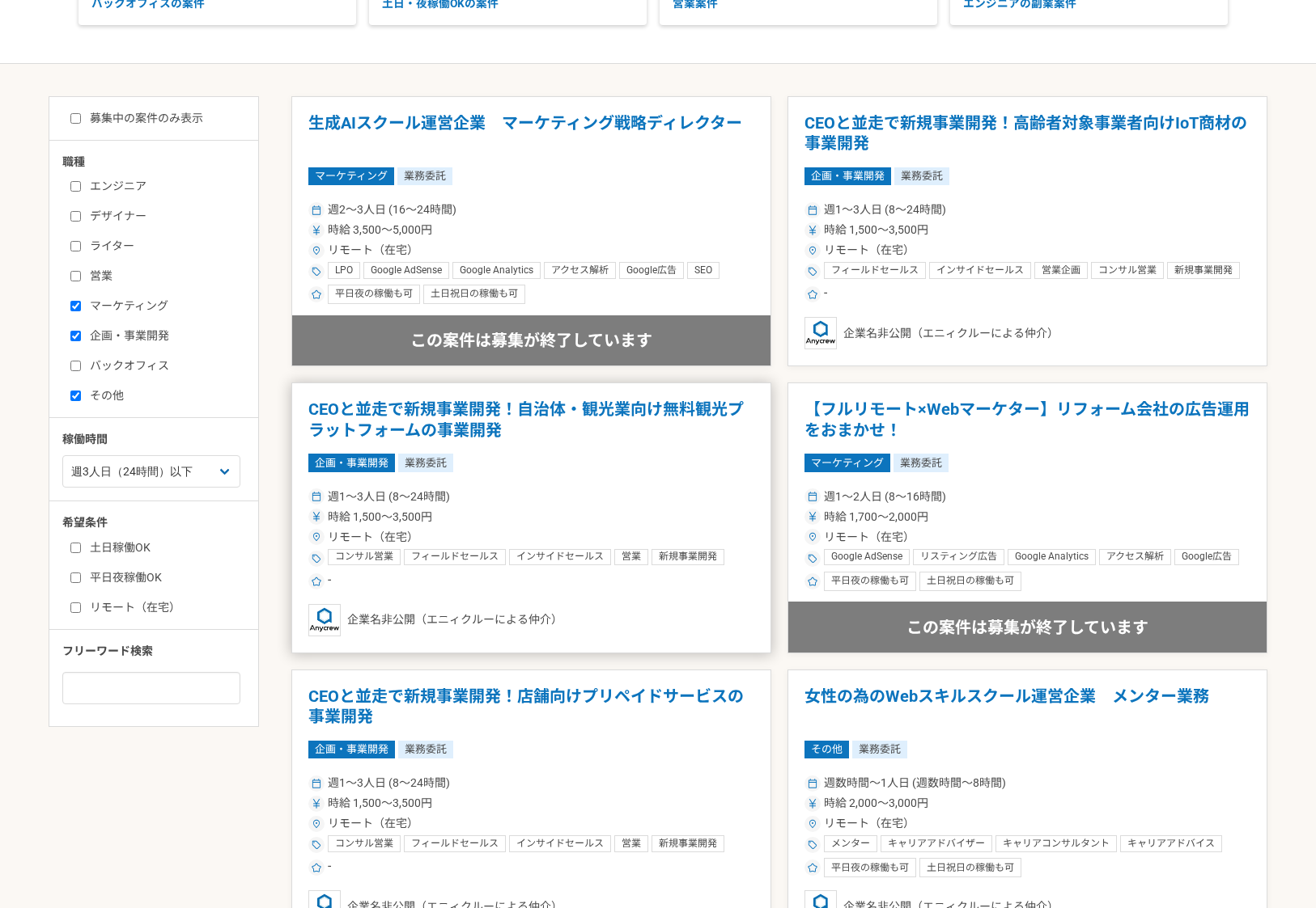
click at [549, 406] on h1 "CEOと並走で新規事業開発！自治体・観光業向け無料観光プラットフォームの事業開発" at bounding box center [531, 420] width 446 height 41
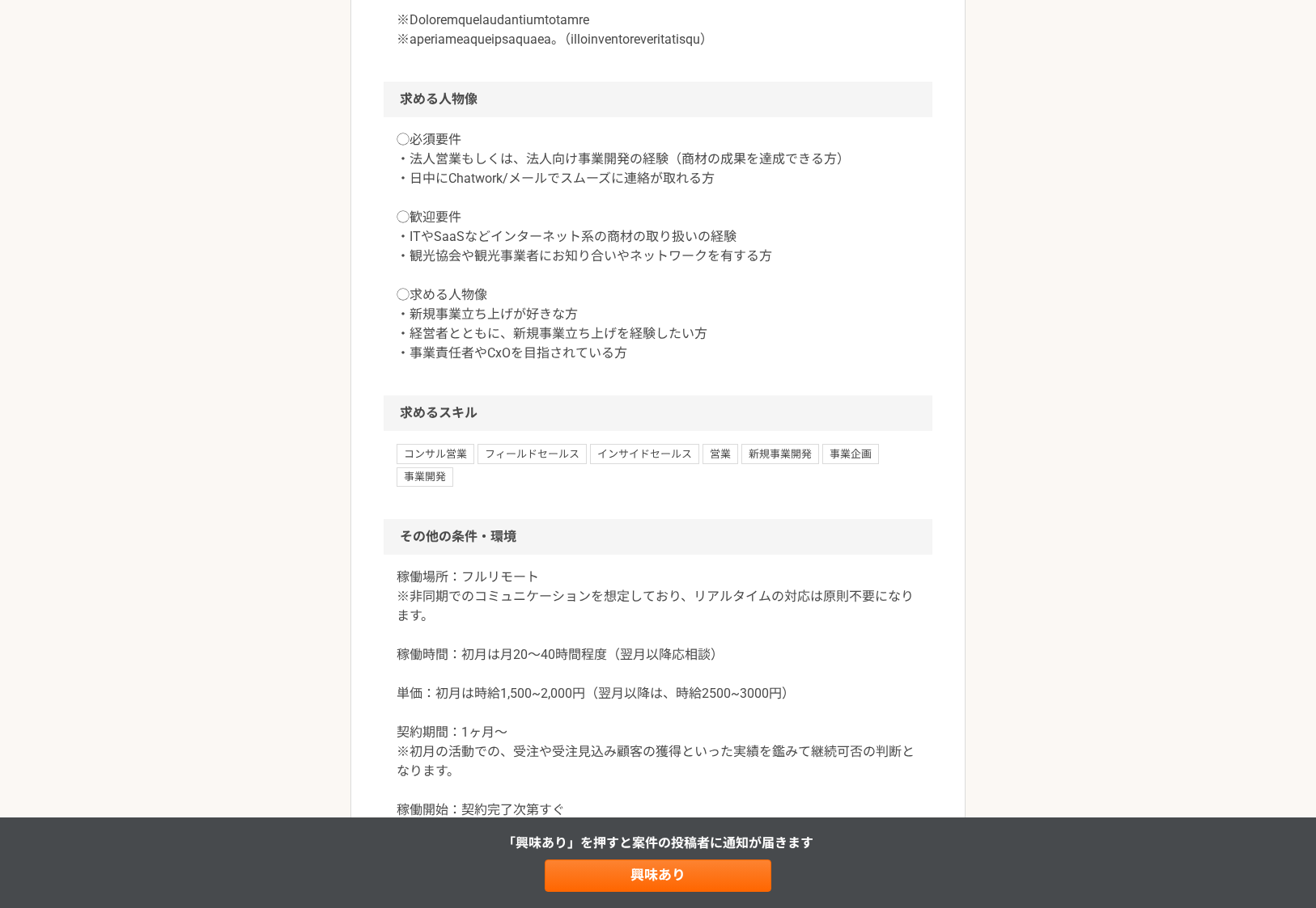
scroll to position [1137, 0]
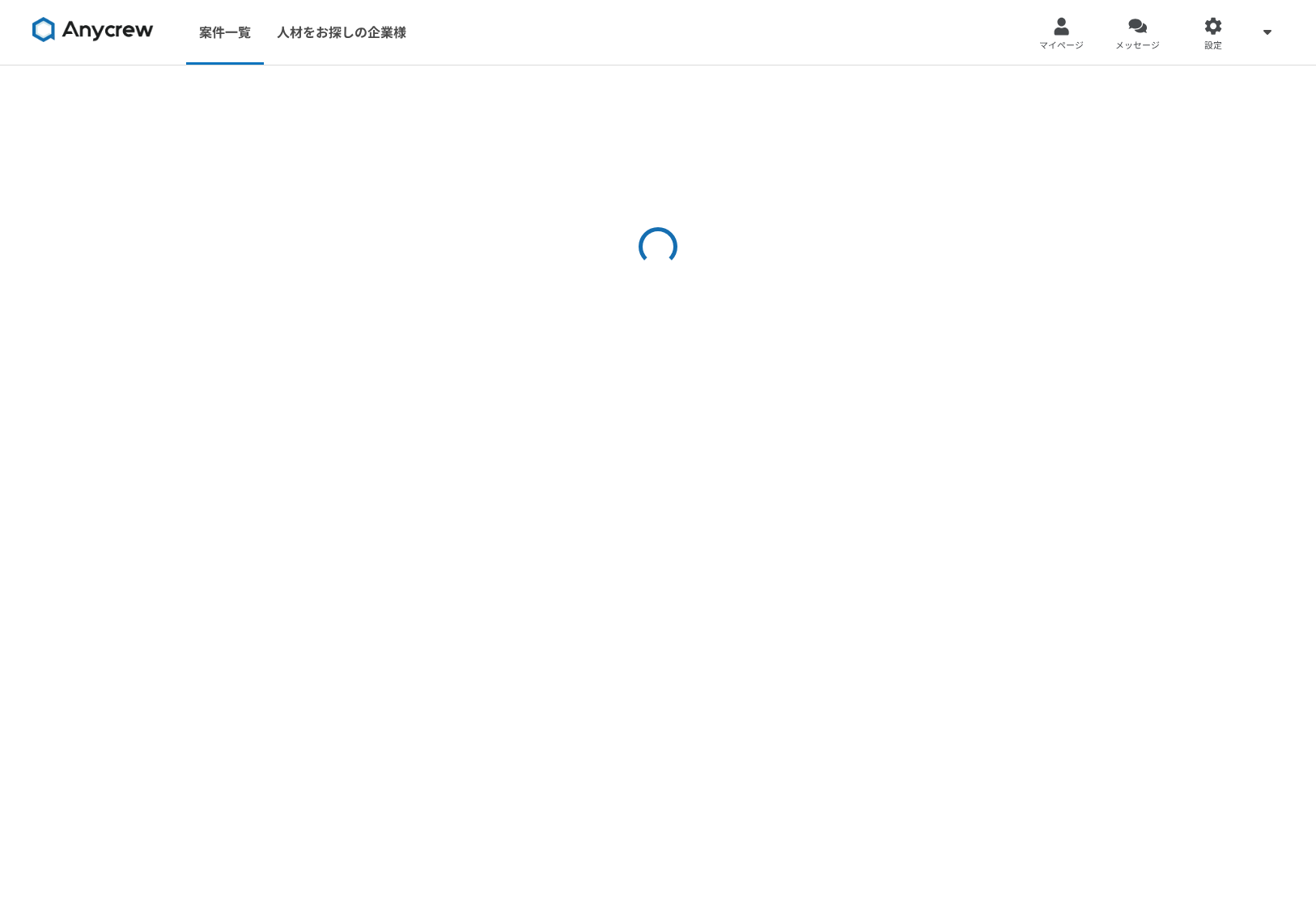
select select "3"
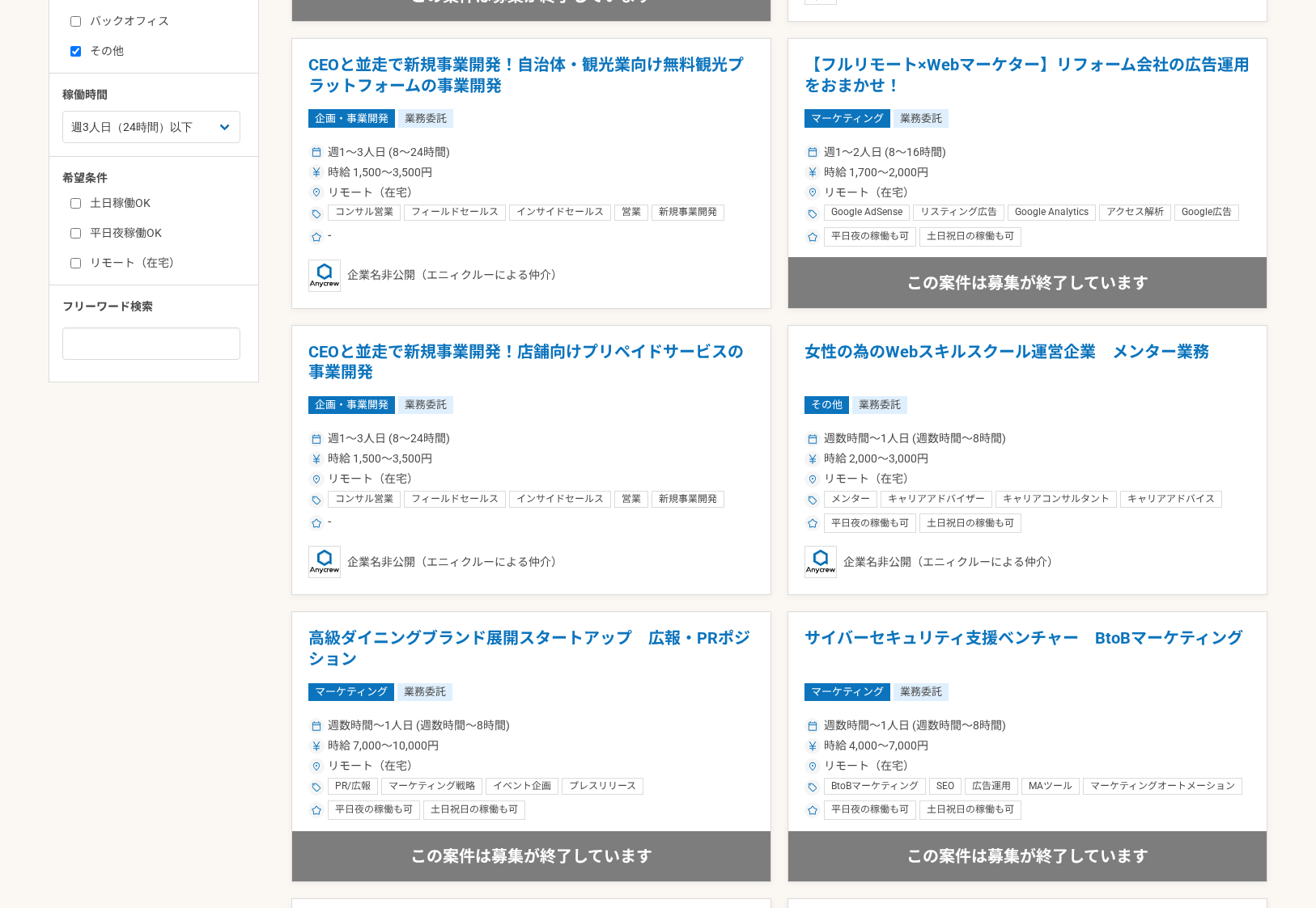
scroll to position [628, 0]
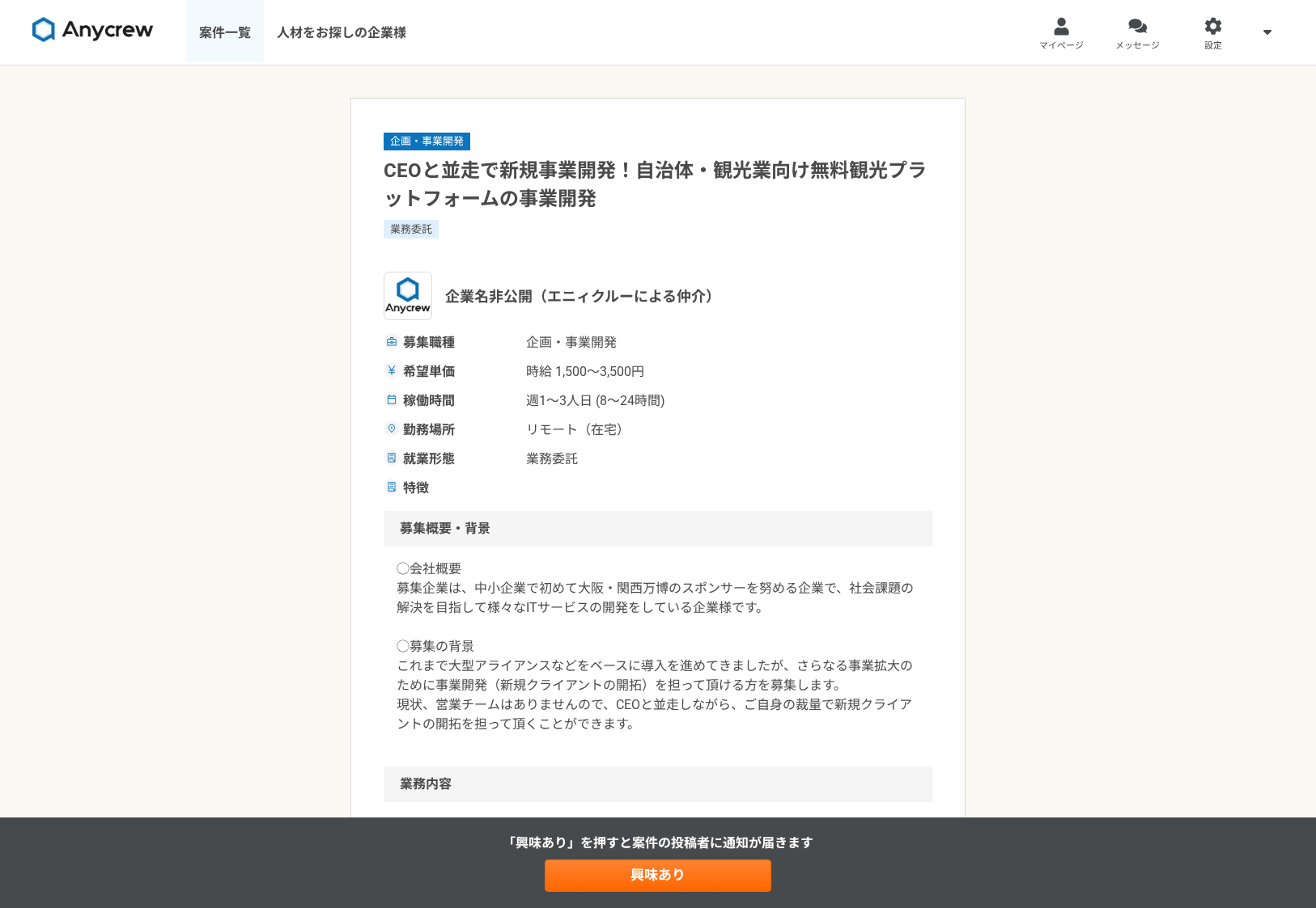
click at [217, 39] on link "案件一覧" at bounding box center [224, 32] width 78 height 65
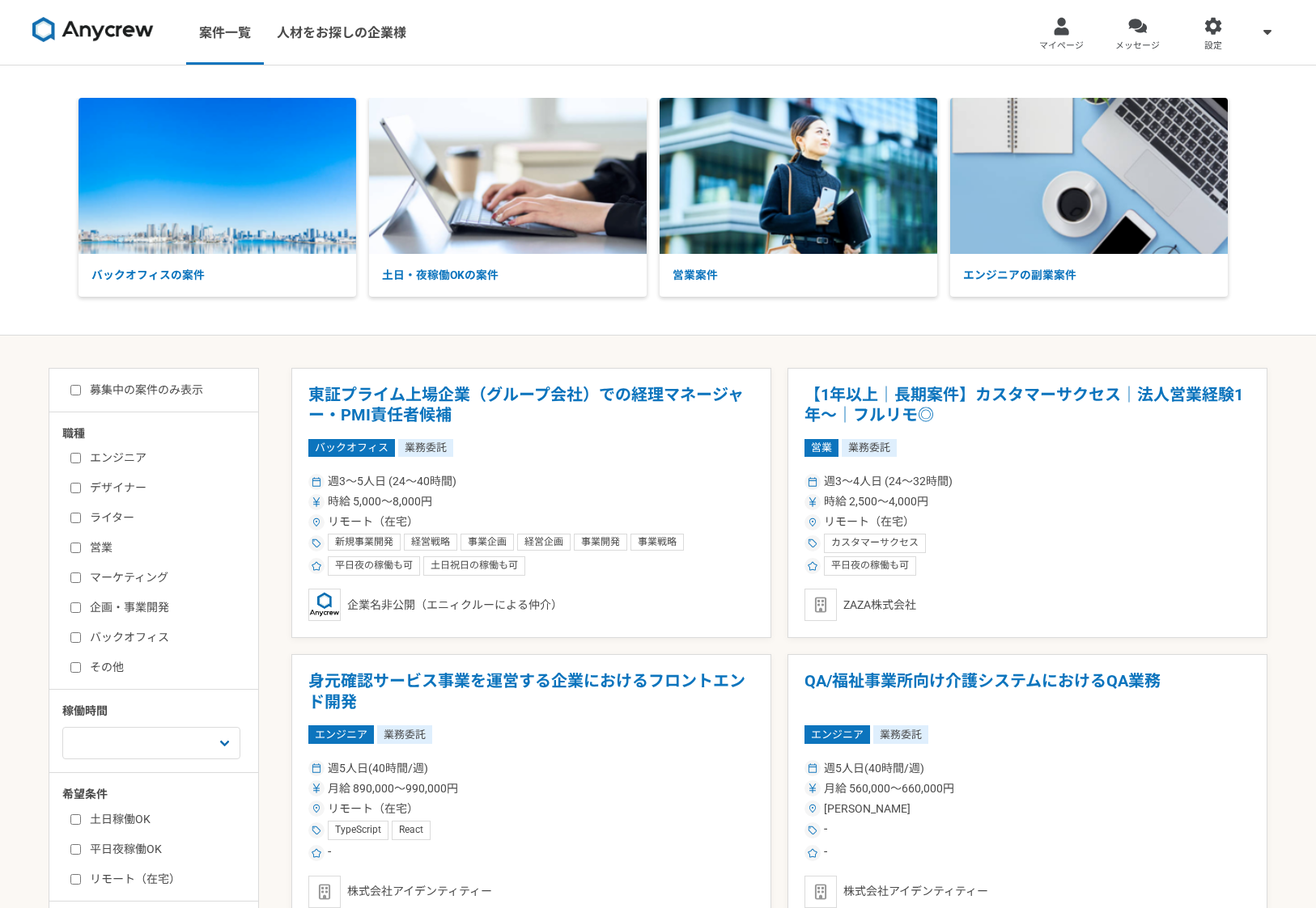
click at [76, 578] on input "マーケティング" at bounding box center [75, 578] width 11 height 11
checkbox input "true"
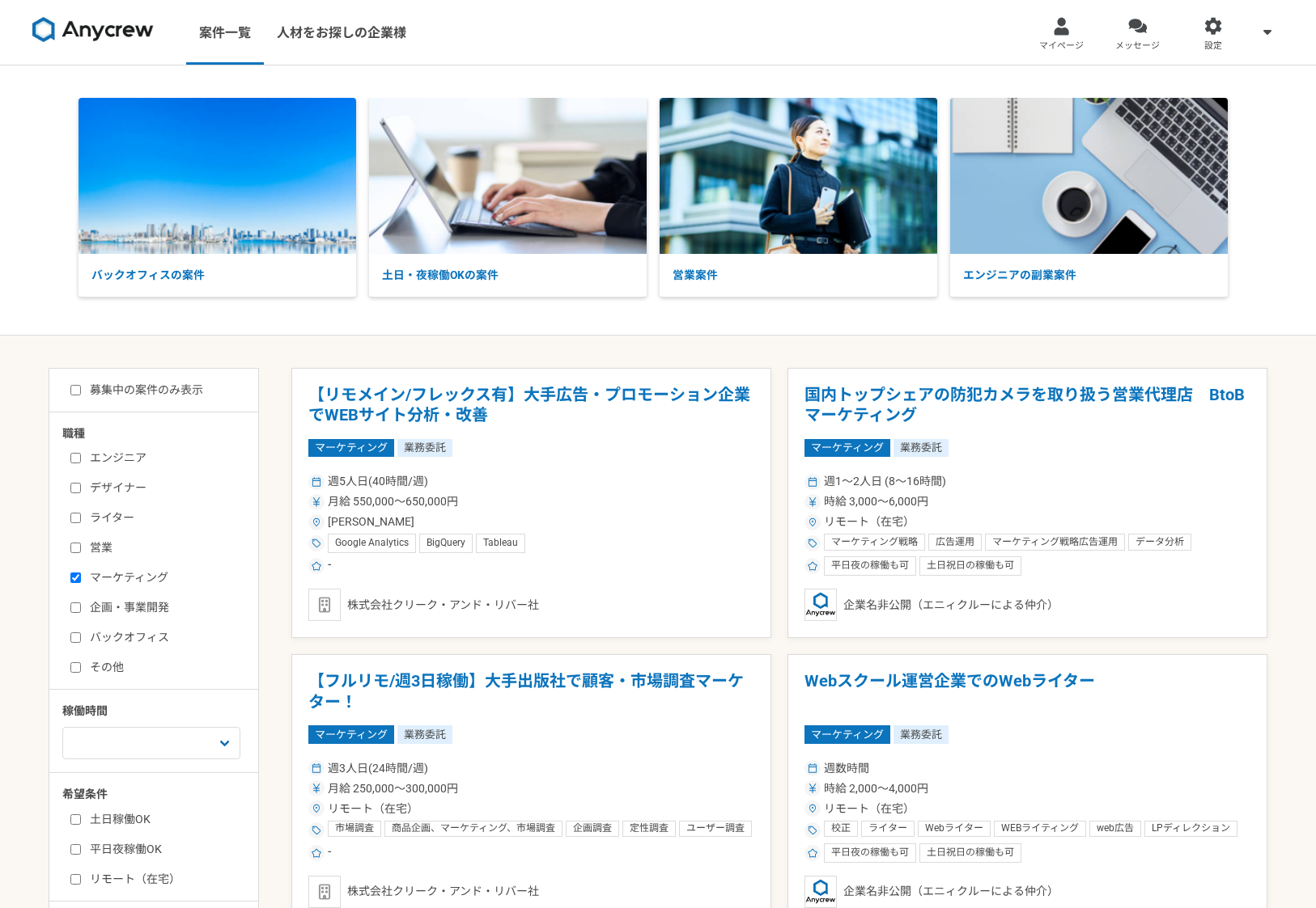
click at [77, 609] on input "企画・事業開発" at bounding box center [75, 608] width 11 height 11
checkbox input "true"
click at [74, 546] on input "営業" at bounding box center [75, 548] width 11 height 11
checkbox input "true"
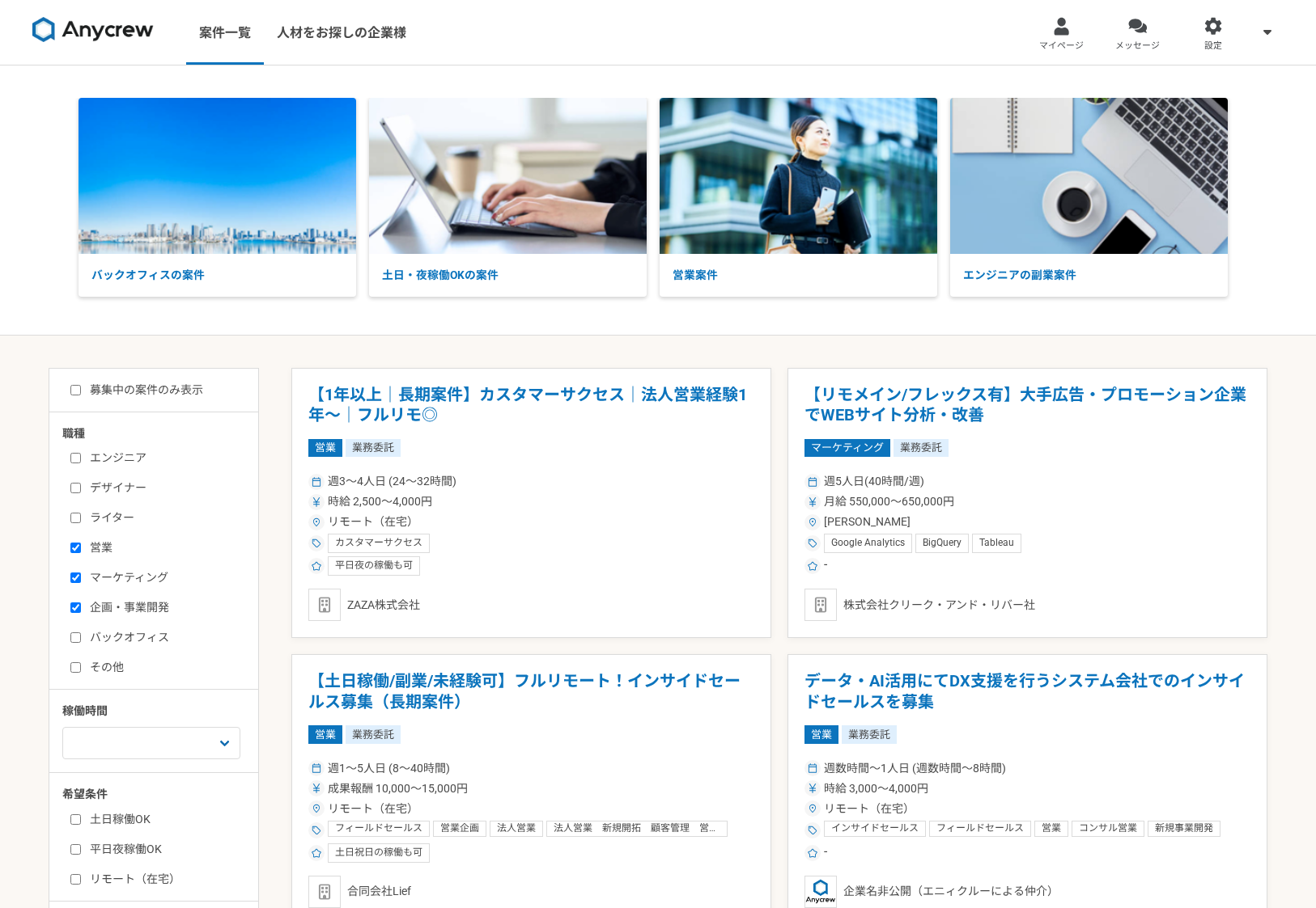
click at [72, 663] on input "その他" at bounding box center [75, 668] width 11 height 11
checkbox input "true"
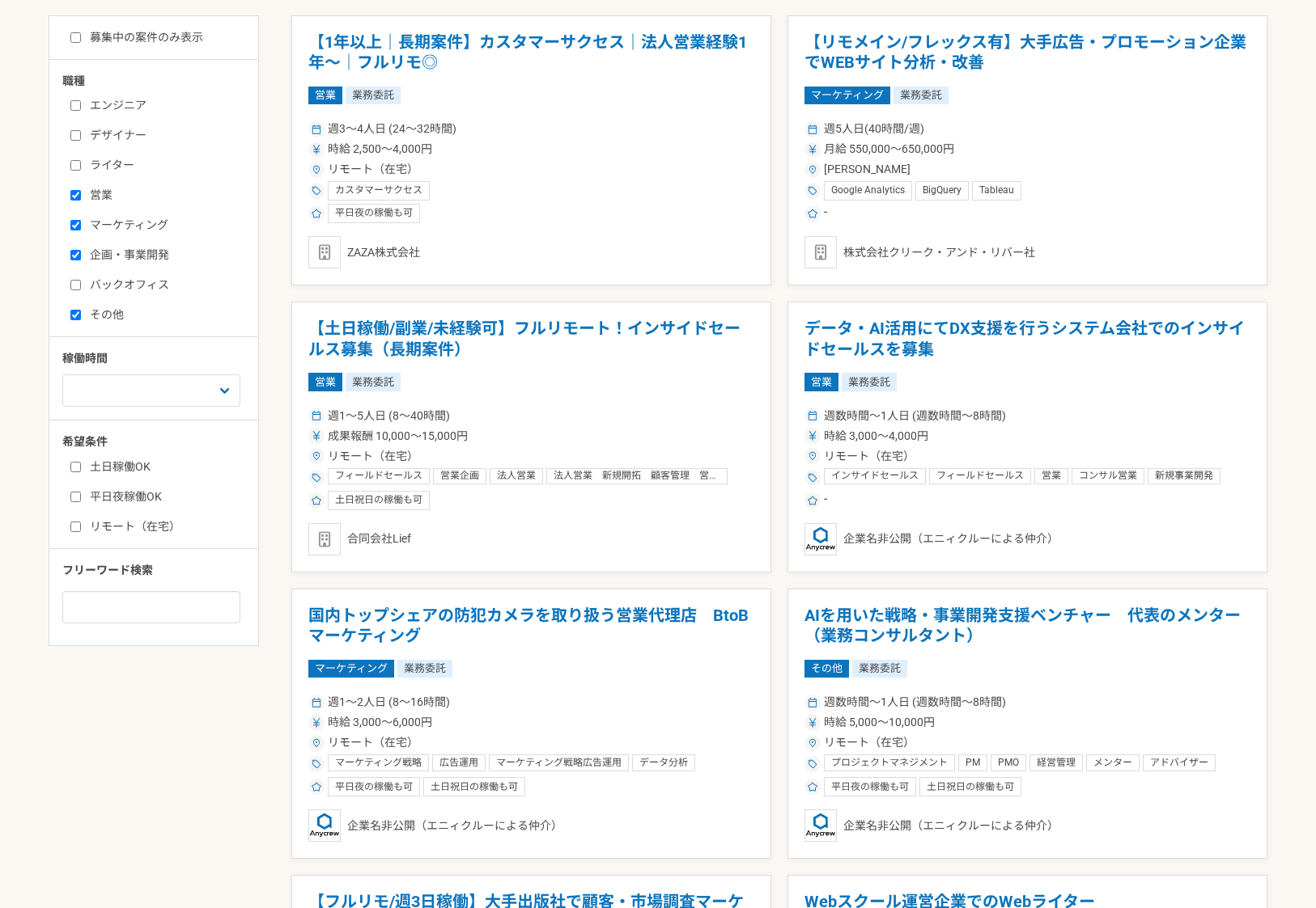
scroll to position [369, 0]
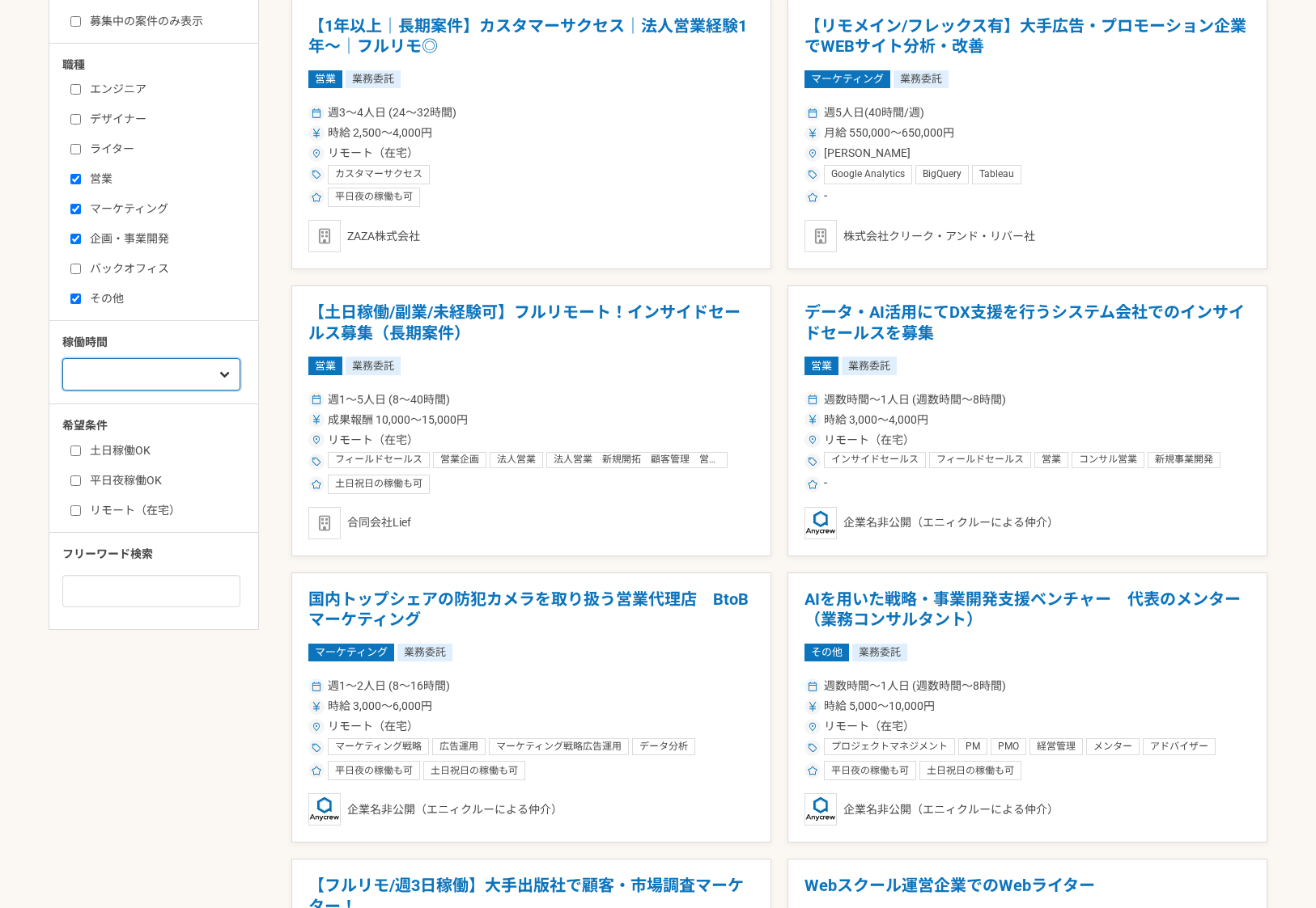
click at [169, 378] on select "週1人日（8時間）以下 週2人日（16時間）以下 週3人日（24時間）以下 週4人日（32時間）以下 週5人日（40時間）以下" at bounding box center [151, 374] width 178 height 32
select select "2"
click at [62, 390] on select "週1人日（8時間）以下 週2人日（16時間）以下 週3人日（24時間）以下 週4人日（32時間）以下 週5人日（40時間）以下" at bounding box center [151, 374] width 178 height 32
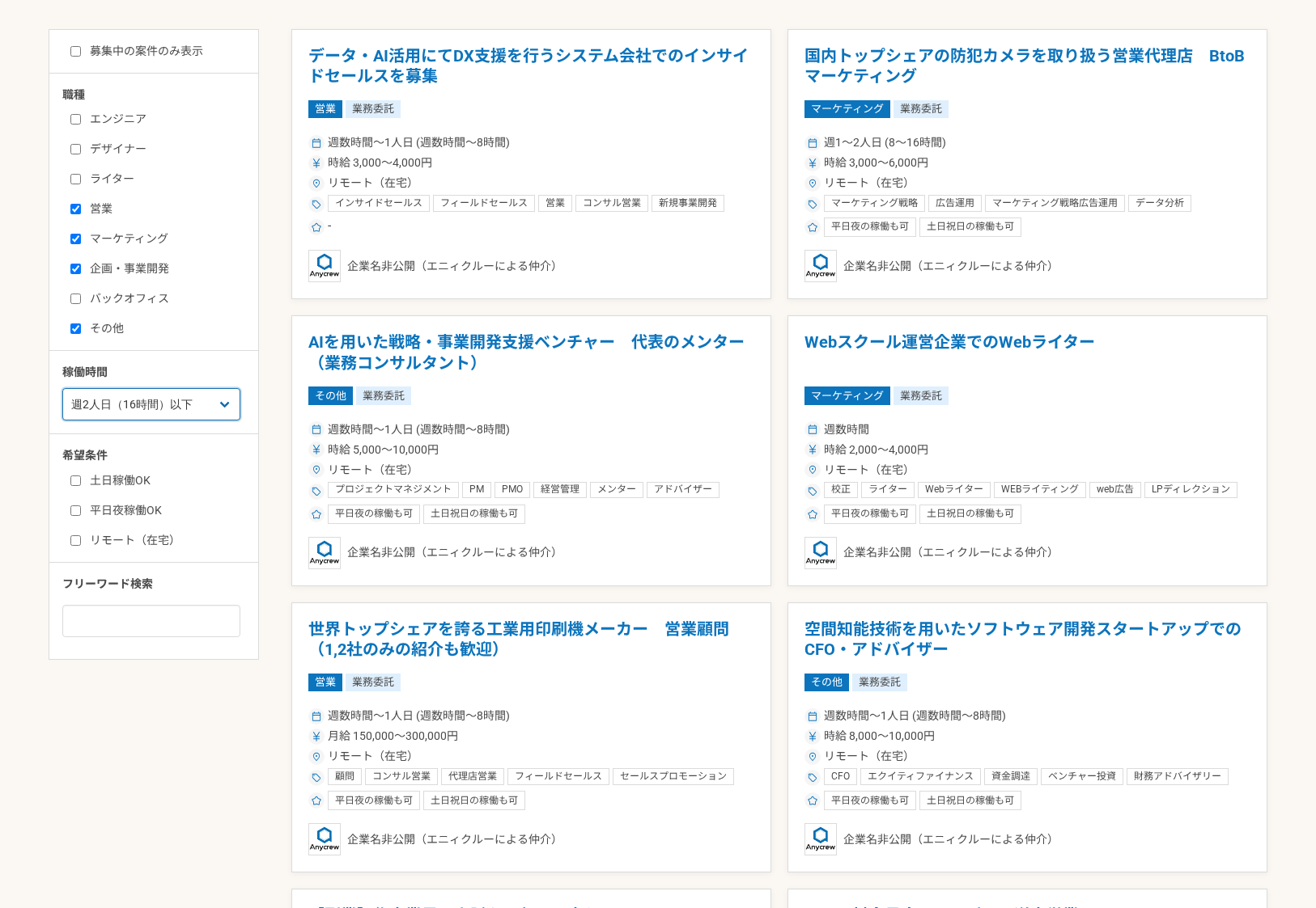
scroll to position [292, 0]
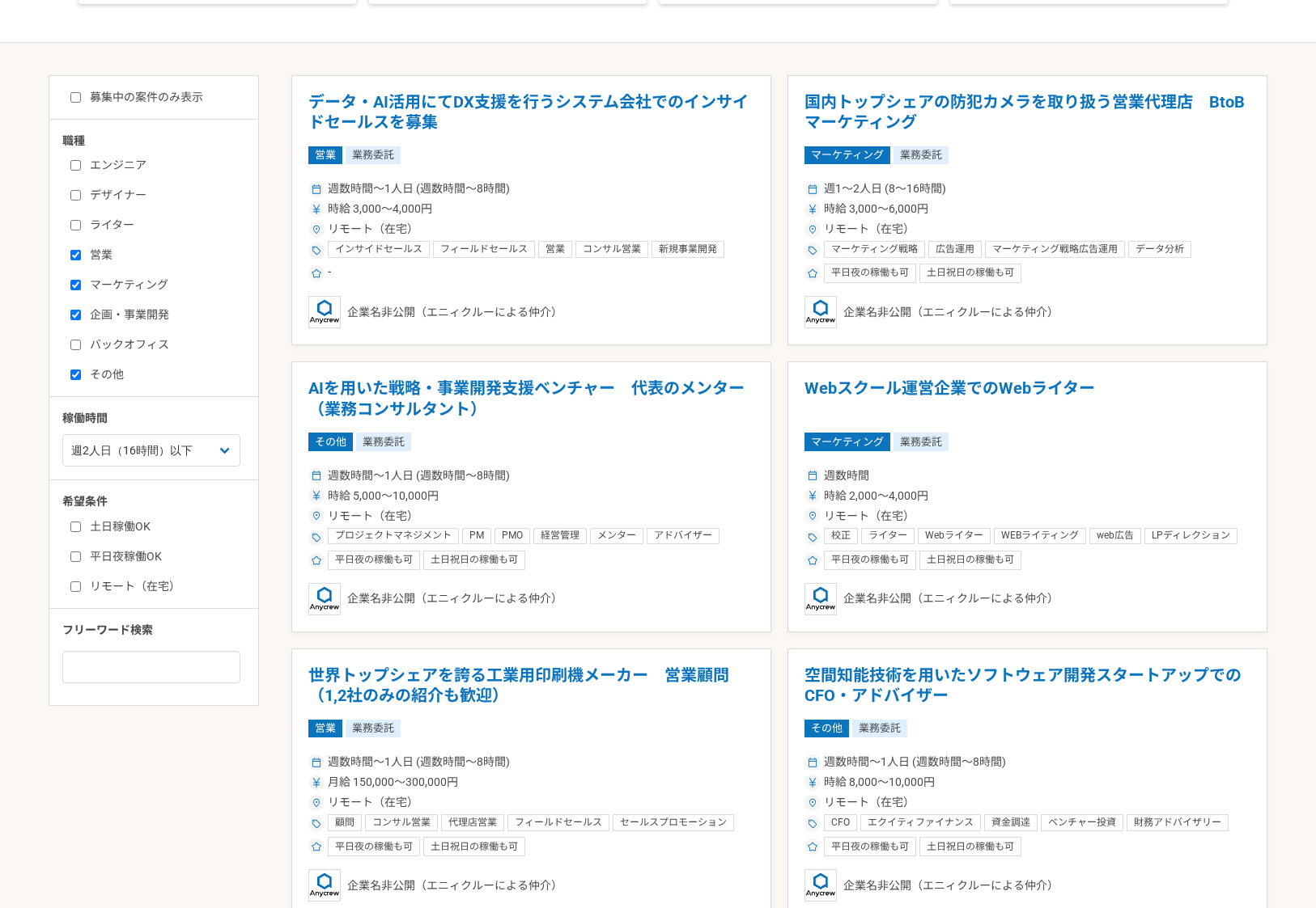
click at [76, 256] on input "営業" at bounding box center [75, 256] width 11 height 11
checkbox input "false"
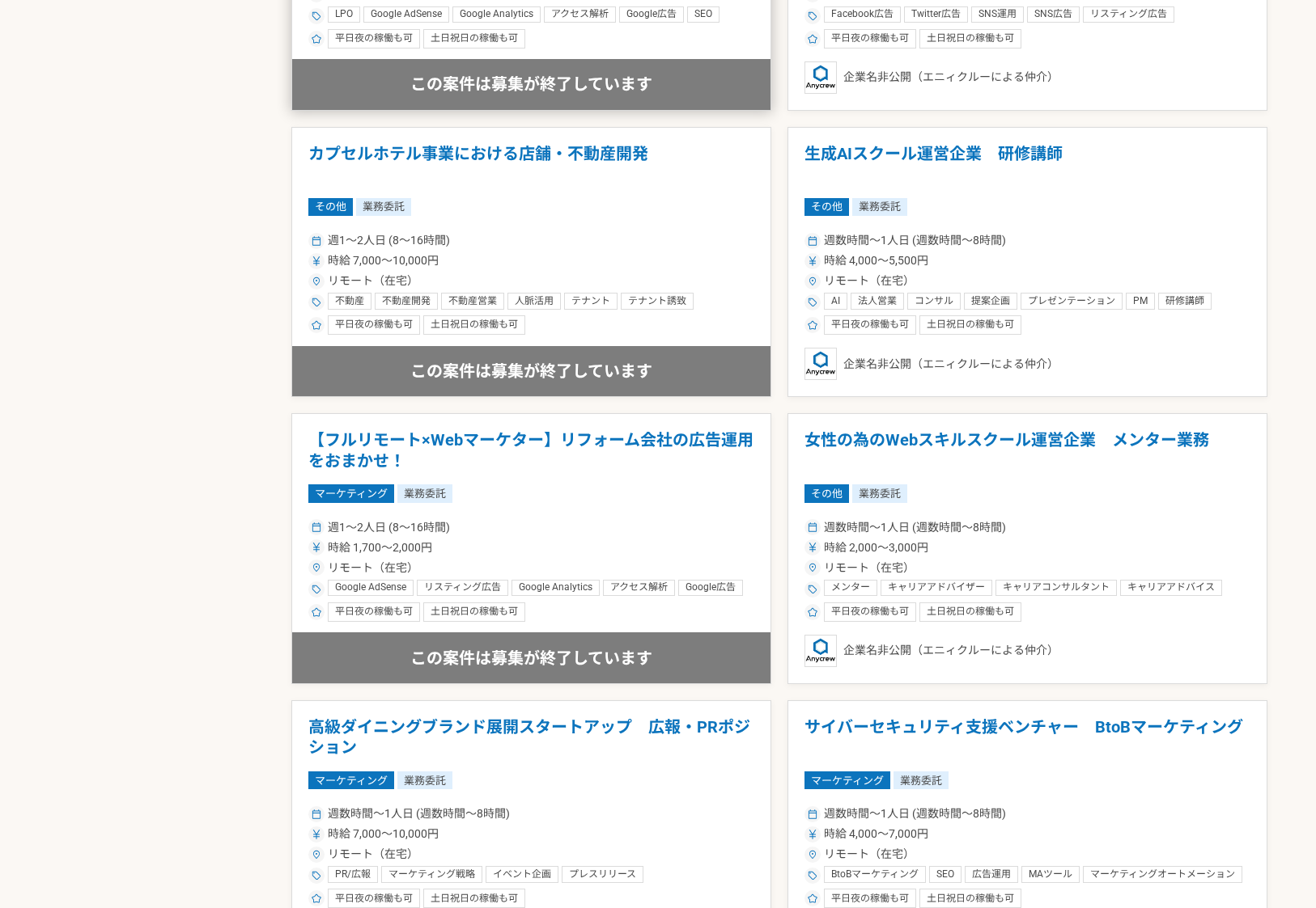
scroll to position [1689, 0]
